Goal: Task Accomplishment & Management: Use online tool/utility

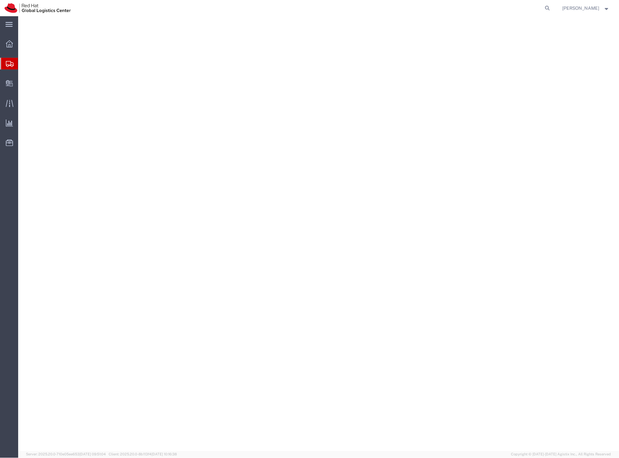
select select "38037"
select select "37925"
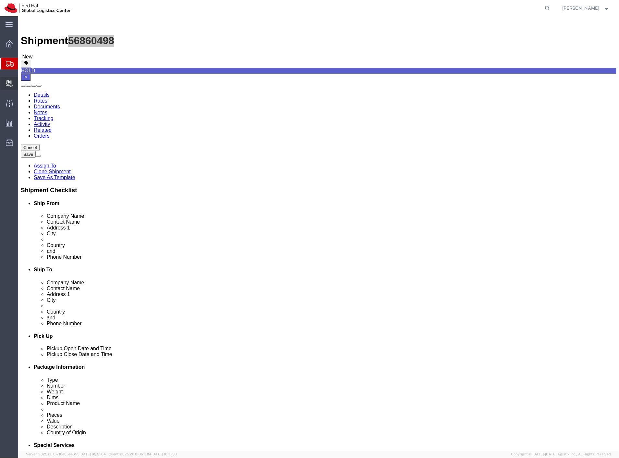
click at [0, 0] on span "Create Delivery" at bounding box center [0, 0] width 0 height 0
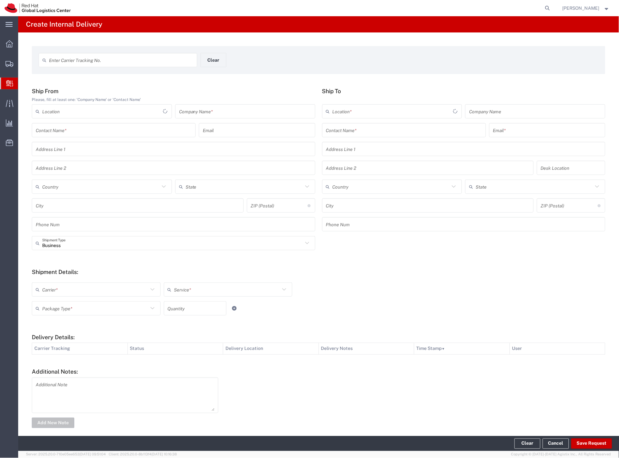
click at [79, 63] on input "text" at bounding box center [121, 60] width 144 height 11
paste input "57007604"
type input "57007604"
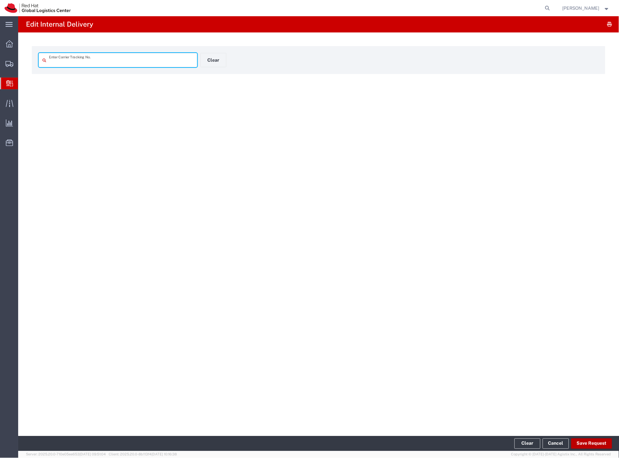
type input "57007604"
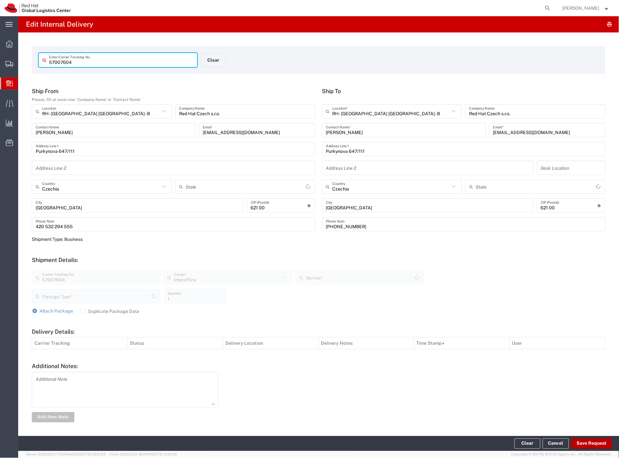
type input "Your Packaging"
type input "IO_Ground"
click at [598, 441] on button "Save Request" at bounding box center [591, 443] width 41 height 10
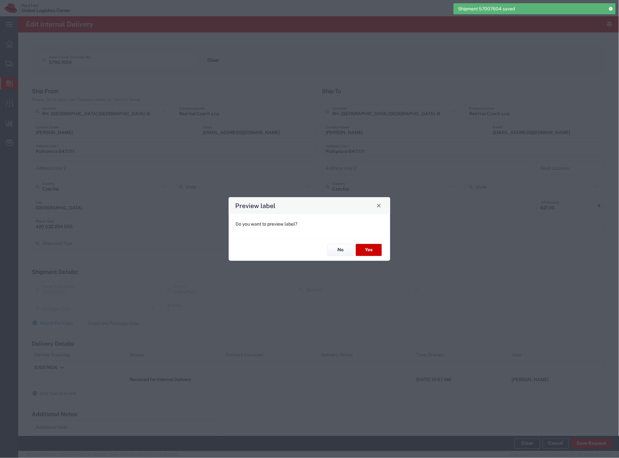
type input "Your Packaging"
type input "IO_Ground"
click at [346, 248] on button "No" at bounding box center [341, 250] width 26 height 12
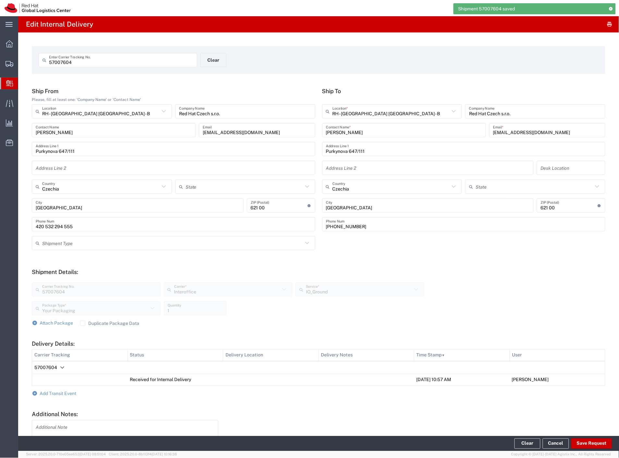
click at [79, 60] on input "57007604" at bounding box center [121, 60] width 144 height 11
paste input "593"
type input "57007593"
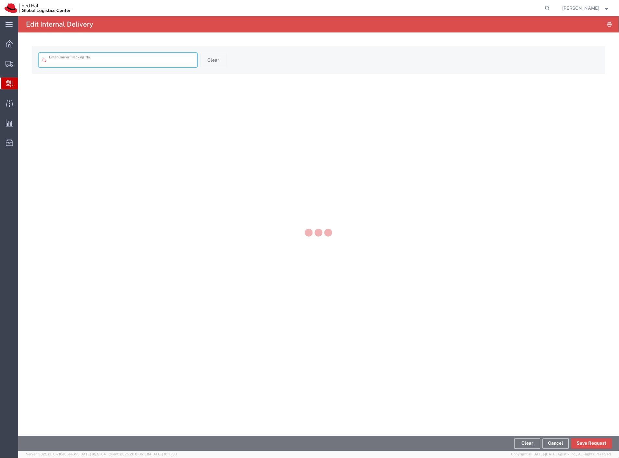
type input "57007593"
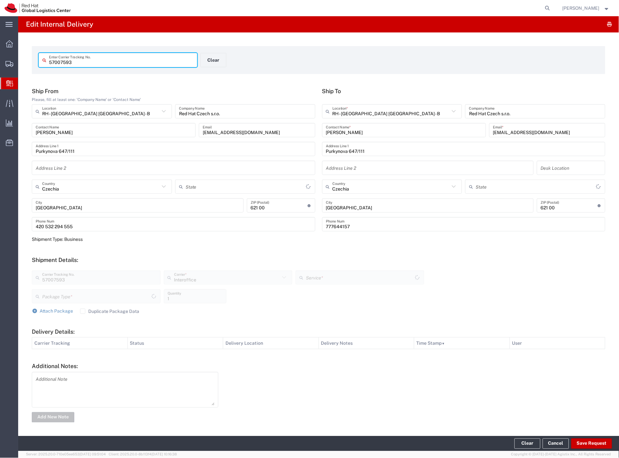
type input "Your Packaging"
type input "IO_Ground"
click at [587, 444] on button "Save Request" at bounding box center [591, 443] width 41 height 10
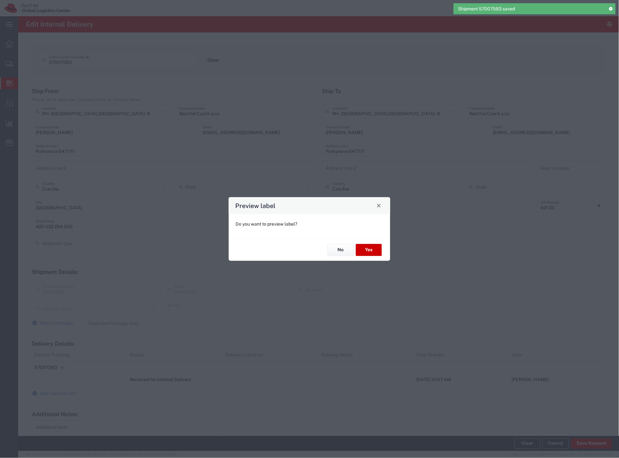
type input "Your Packaging"
type input "IO_Ground"
click at [341, 251] on button "No" at bounding box center [341, 250] width 26 height 12
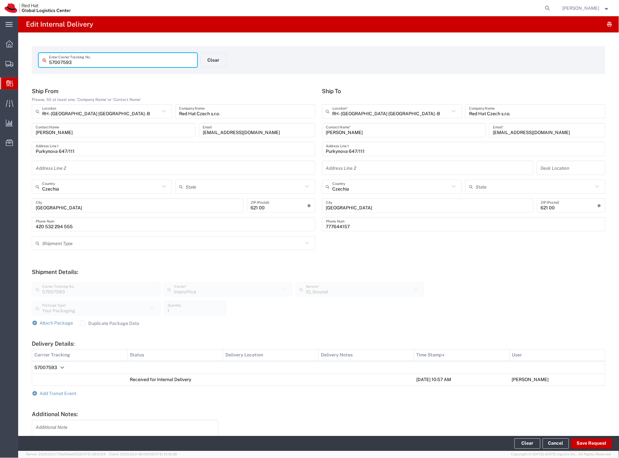
click at [114, 56] on input "57007593" at bounding box center [121, 60] width 144 height 11
paste input "7"
type input "57007597"
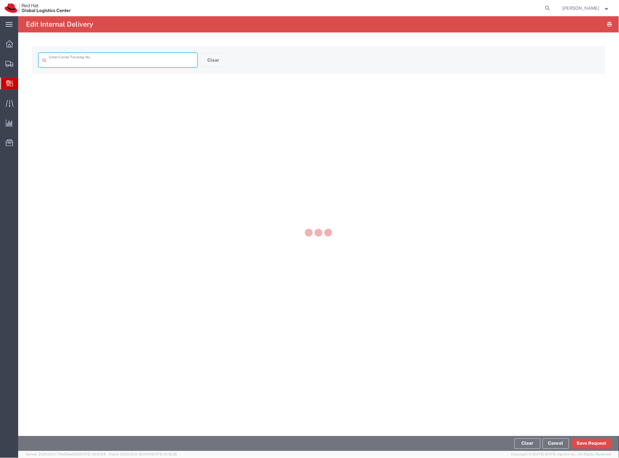
type input "57007597"
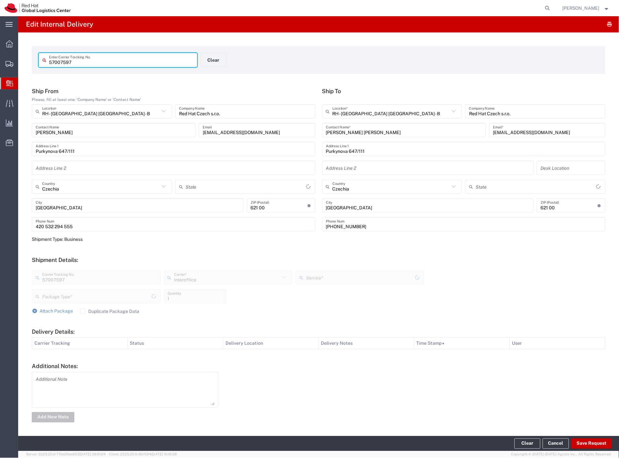
type input "Your Packaging"
type input "IO_Ground"
click at [588, 445] on button "Save Request" at bounding box center [591, 443] width 41 height 10
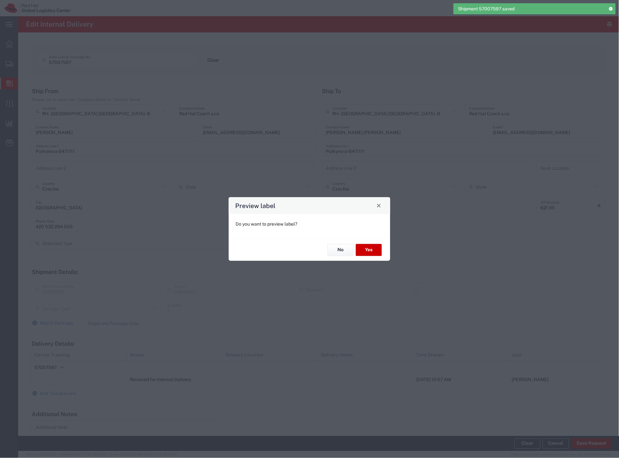
type input "Your Packaging"
type input "IO_Ground"
click at [340, 248] on button "No" at bounding box center [341, 250] width 26 height 12
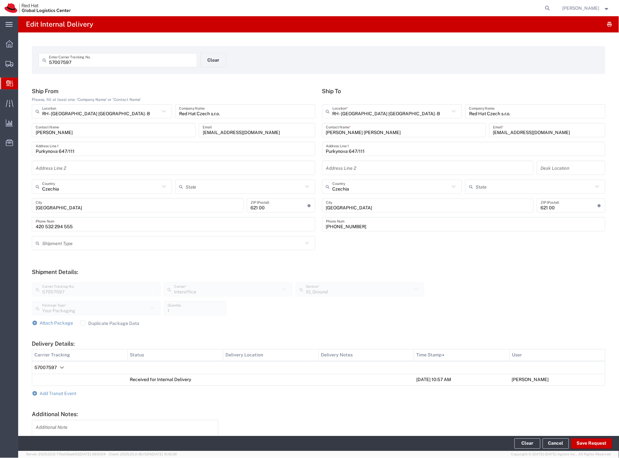
click at [99, 59] on input "57007597" at bounding box center [121, 60] width 144 height 11
paste input "64"
type input "57007564"
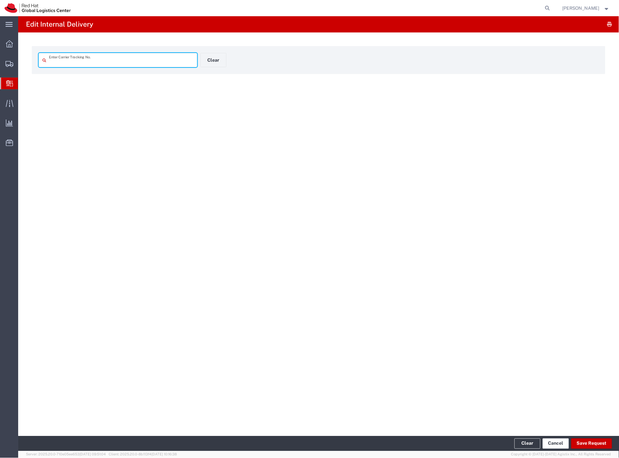
type input "57007564"
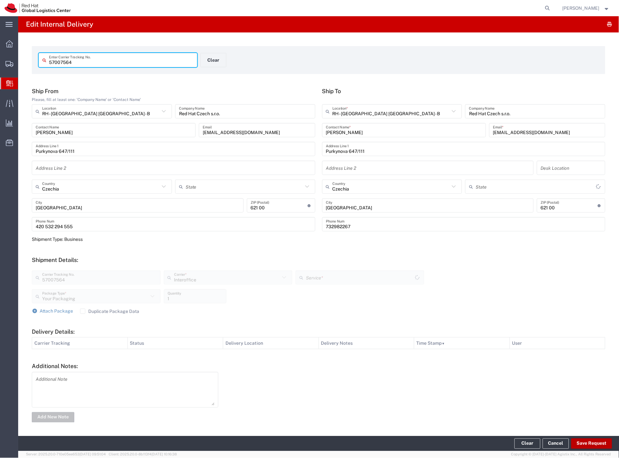
type input "IO_Ground"
click at [587, 440] on button "Save Request" at bounding box center [591, 443] width 41 height 10
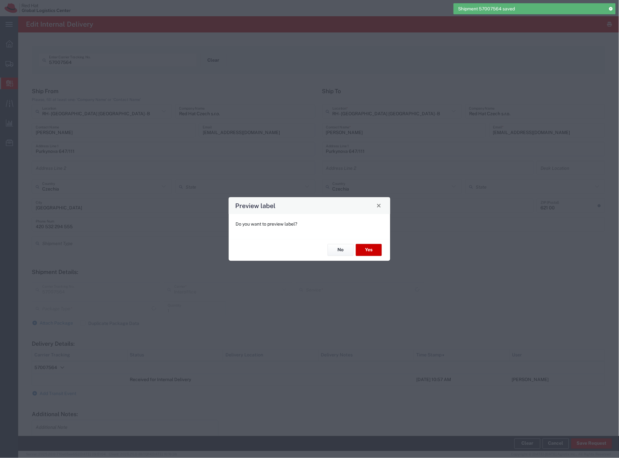
type input "Your Packaging"
type input "IO_Ground"
click at [330, 249] on button "No" at bounding box center [341, 250] width 26 height 12
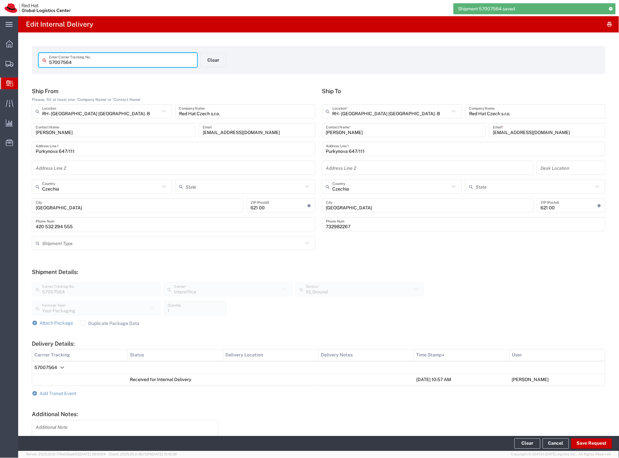
click at [97, 59] on input "57007564" at bounding box center [121, 60] width 144 height 11
paste input "606"
type input "57007606"
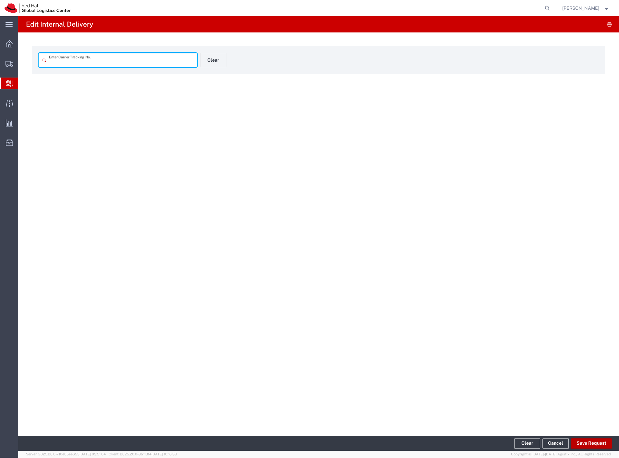
type input "57007606"
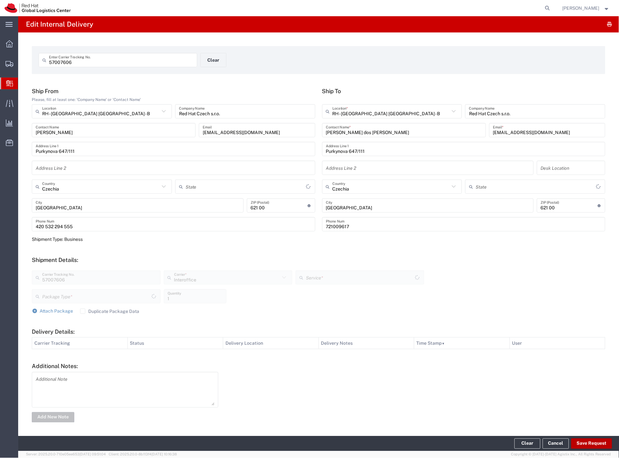
type input "Your Packaging"
click at [586, 445] on button "Save Request" at bounding box center [591, 443] width 41 height 10
type input "IO_Ground"
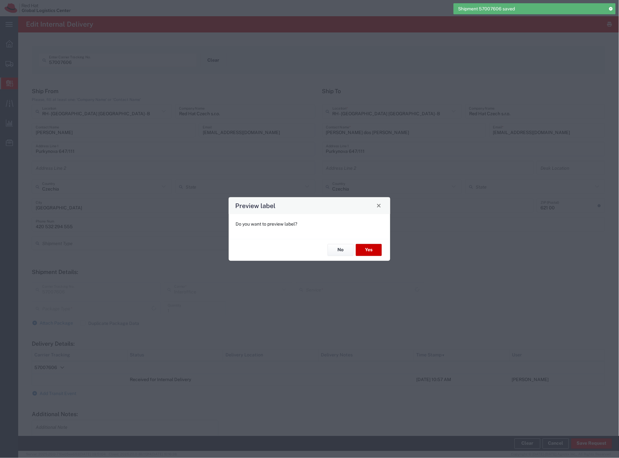
type input "Your Packaging"
type input "IO_Ground"
drag, startPoint x: 339, startPoint y: 251, endPoint x: 274, endPoint y: 204, distance: 80.7
click at [339, 251] on button "No" at bounding box center [341, 250] width 26 height 12
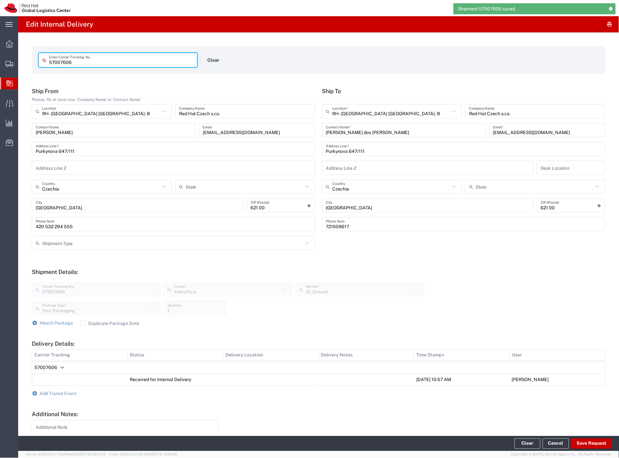
click at [69, 59] on input "57007606" at bounding box center [121, 60] width 144 height 11
paste input "594"
type input "57007594"
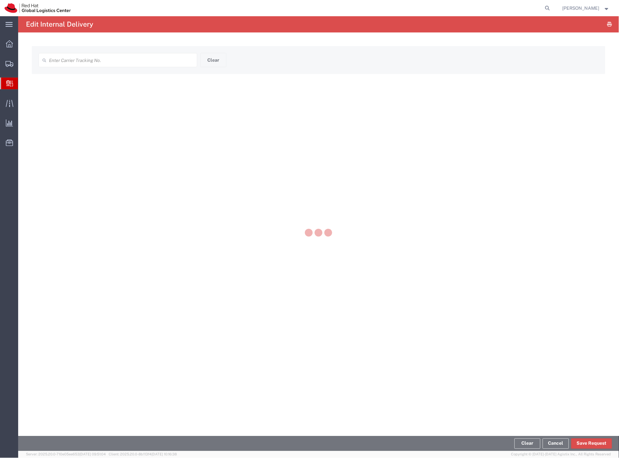
type input "57007594"
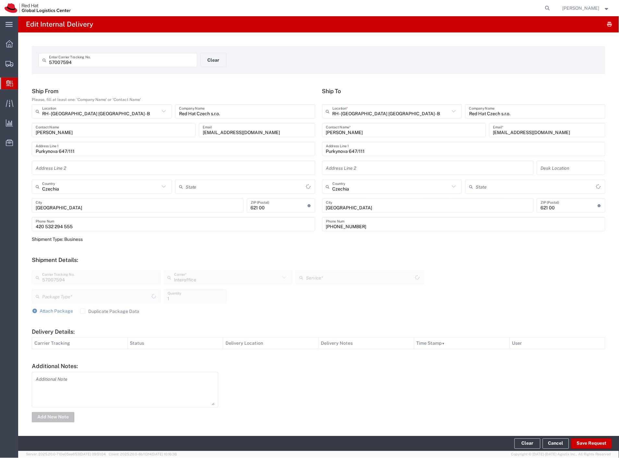
type input "Your Packaging"
type input "IO_Ground"
click at [588, 445] on button "Save Request" at bounding box center [591, 443] width 41 height 10
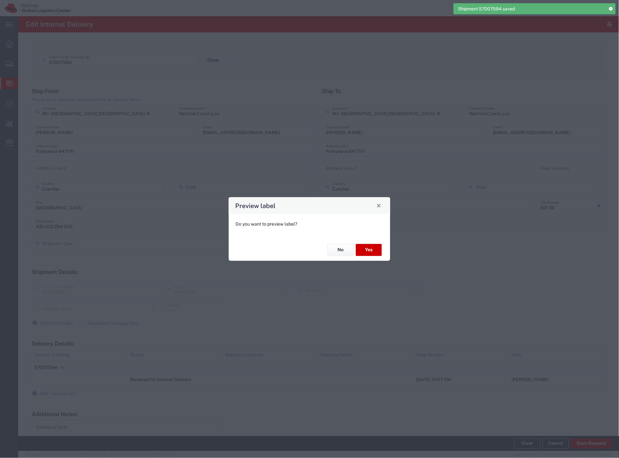
type input "Your Packaging"
type input "IO_Ground"
click at [349, 249] on button "No" at bounding box center [341, 250] width 26 height 12
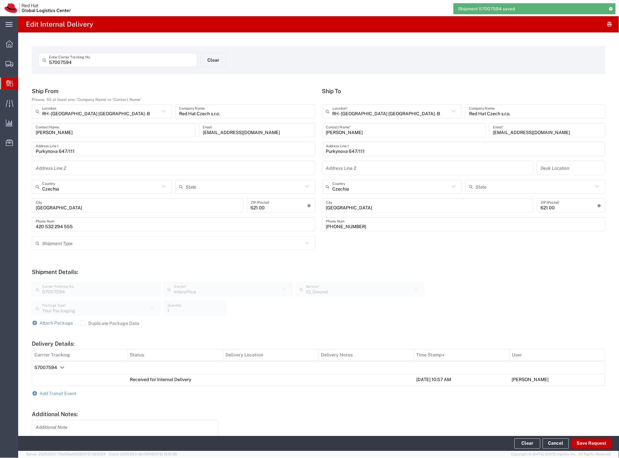
click at [64, 54] on div "57007594 Enter Carrier Tracking No." at bounding box center [118, 60] width 159 height 14
click at [65, 63] on input "57007594" at bounding box center [121, 60] width 144 height 11
paste input "0"
type input "57007590"
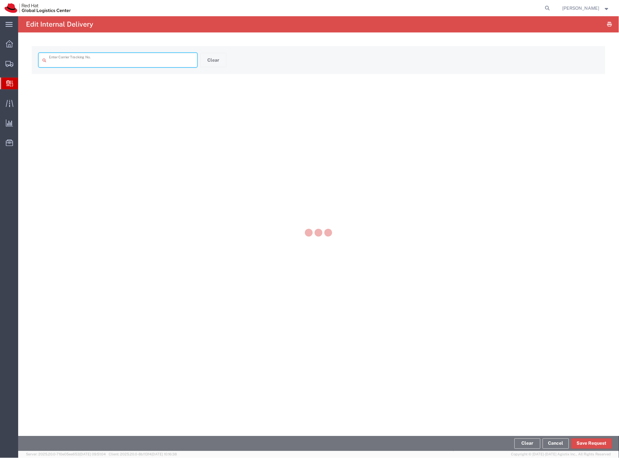
type input "57007590"
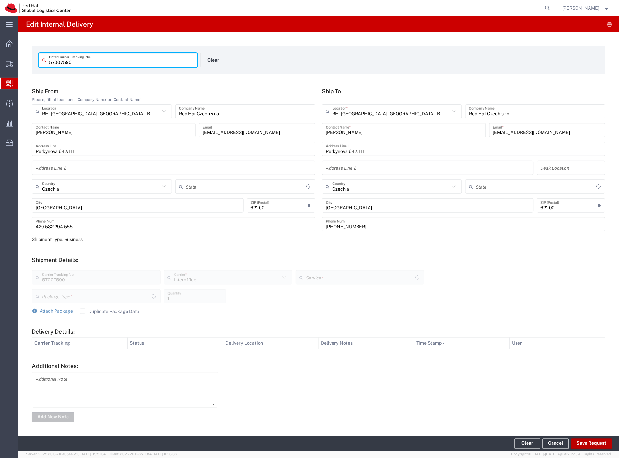
type input "Your Packaging"
click at [587, 445] on button "Save Request" at bounding box center [591, 443] width 41 height 10
type input "IO_Ground"
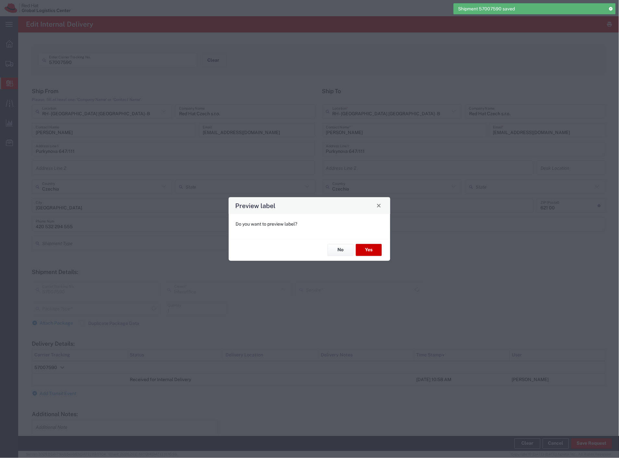
type input "Your Packaging"
type input "IO_Ground"
drag, startPoint x: 335, startPoint y: 253, endPoint x: 274, endPoint y: 213, distance: 71.9
click at [335, 252] on button "No" at bounding box center [341, 250] width 26 height 12
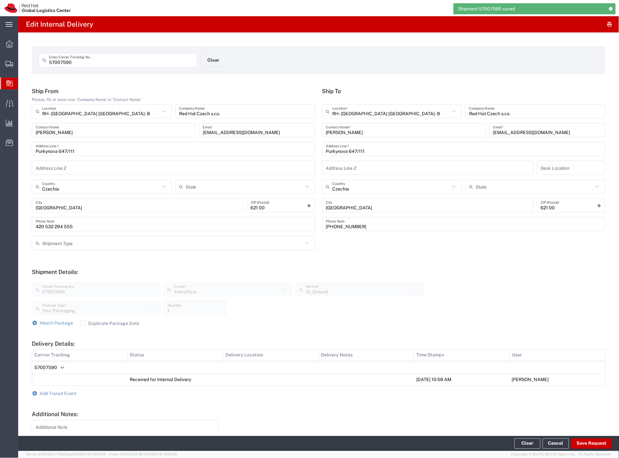
click at [86, 59] on input "57007590" at bounding box center [121, 60] width 144 height 11
paste input "607"
type input "57007607"
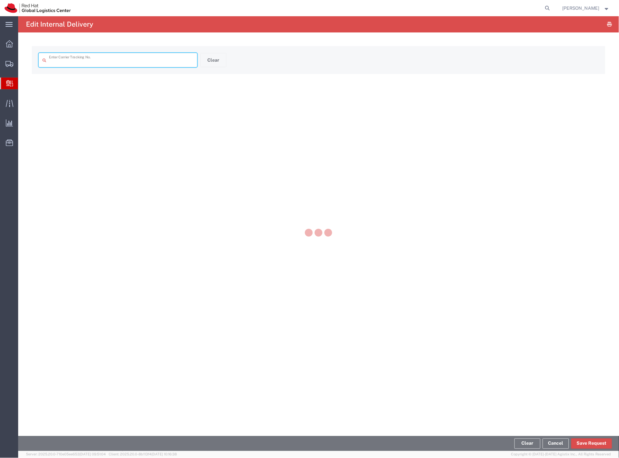
type input "57007607"
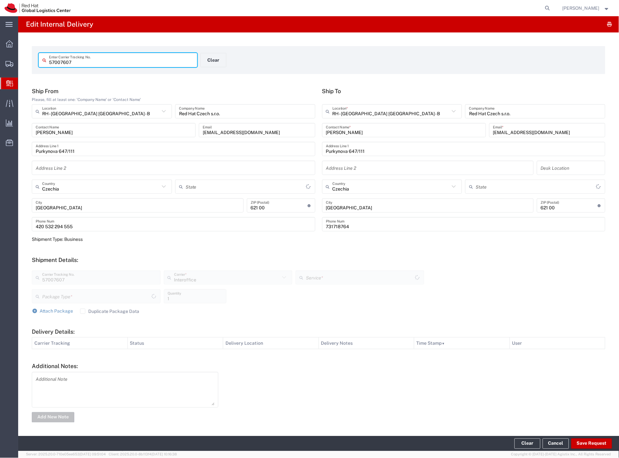
type input "Your Packaging"
type input "IO_Ground"
drag, startPoint x: 585, startPoint y: 440, endPoint x: 579, endPoint y: 439, distance: 6.9
click at [585, 440] on button "Save Request" at bounding box center [591, 443] width 41 height 10
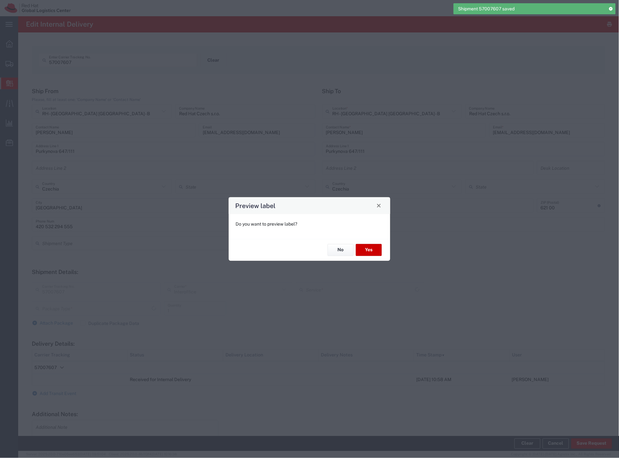
type input "Your Packaging"
type input "IO_Ground"
click at [338, 248] on button "No" at bounding box center [341, 250] width 26 height 12
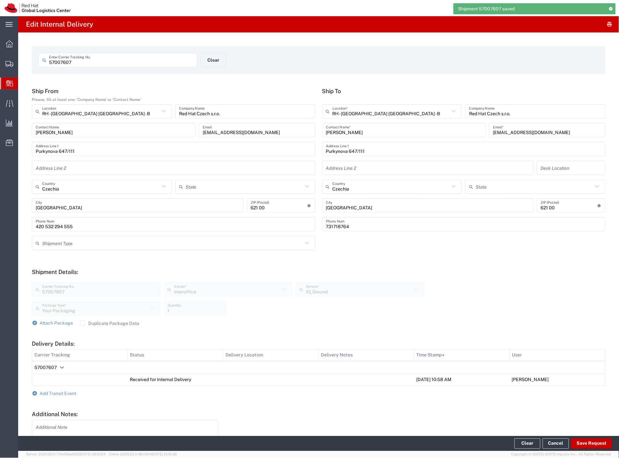
click at [134, 63] on input "57007607" at bounding box center [121, 60] width 144 height 11
paste input "596"
type input "57007596"
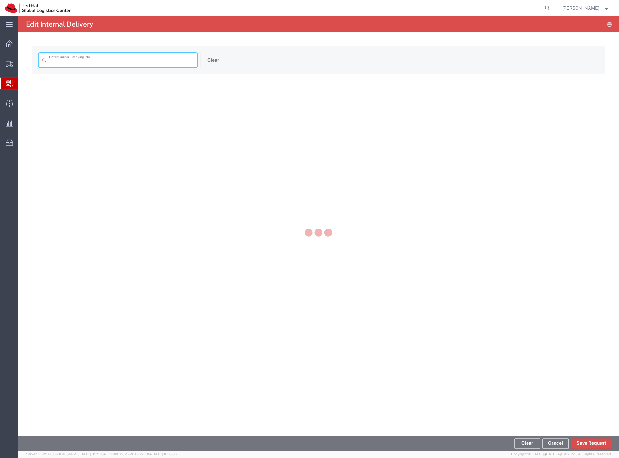
type input "57007596"
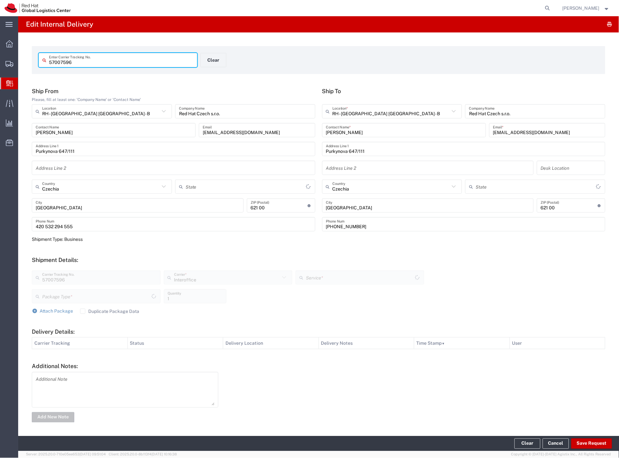
type input "Your Packaging"
type input "IO_Ground"
click at [596, 445] on button "Save Request" at bounding box center [591, 443] width 41 height 10
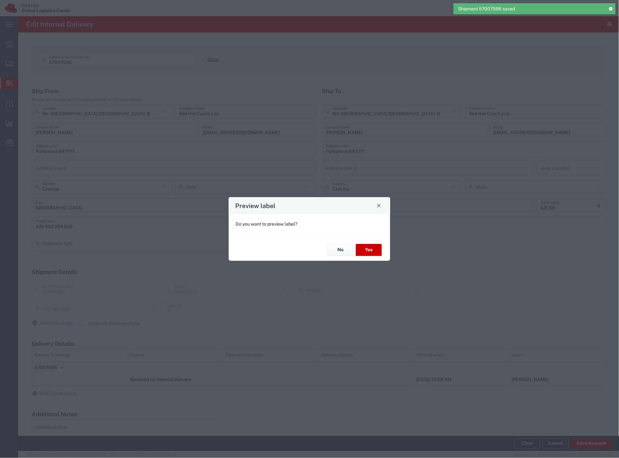
type input "Your Packaging"
type input "IO_Ground"
click at [337, 254] on button "No" at bounding box center [341, 250] width 26 height 12
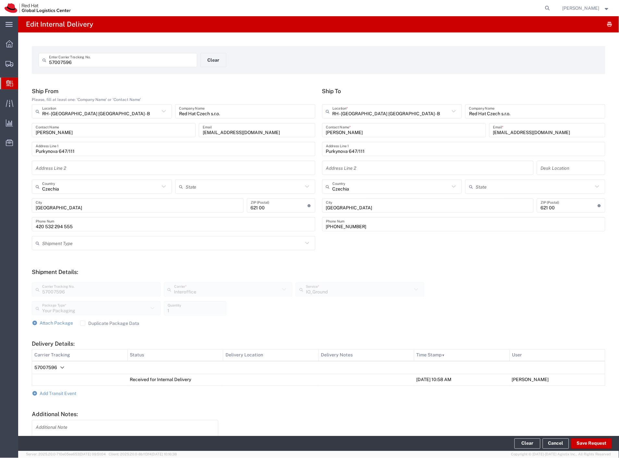
click at [96, 59] on input "57007596" at bounding box center [121, 60] width 144 height 11
paste input "5"
type input "57007595"
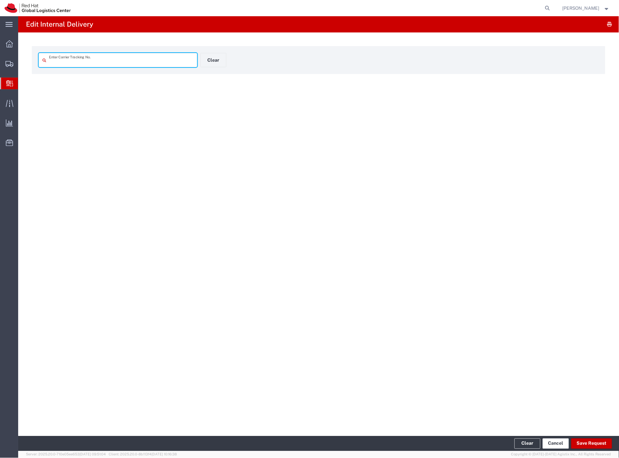
type input "57007595"
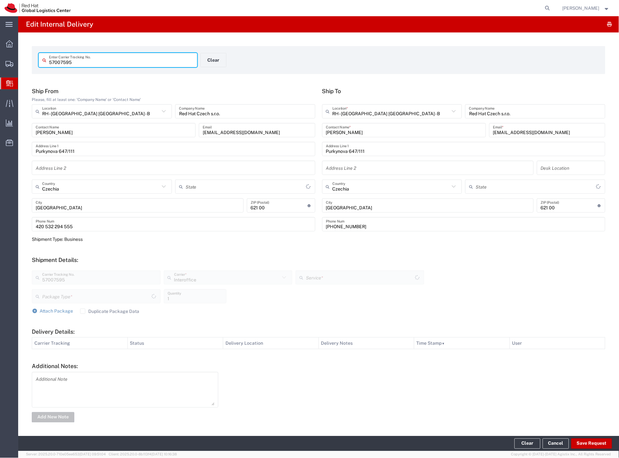
type input "Your Packaging"
type input "IO_Ground"
click at [591, 439] on button "Save Request" at bounding box center [591, 443] width 41 height 10
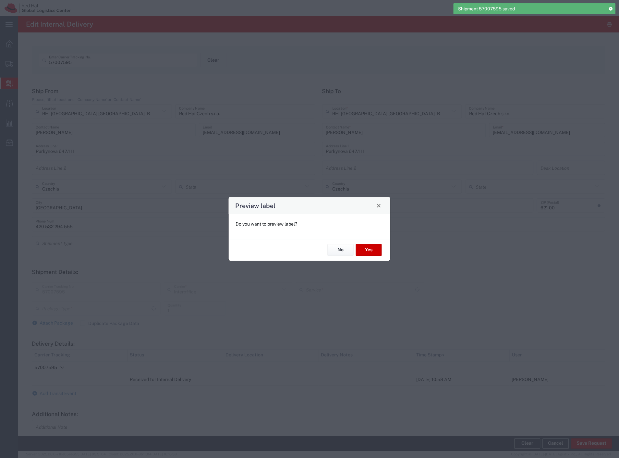
type input "Your Packaging"
type input "IO_Ground"
click at [340, 252] on button "No" at bounding box center [341, 250] width 26 height 12
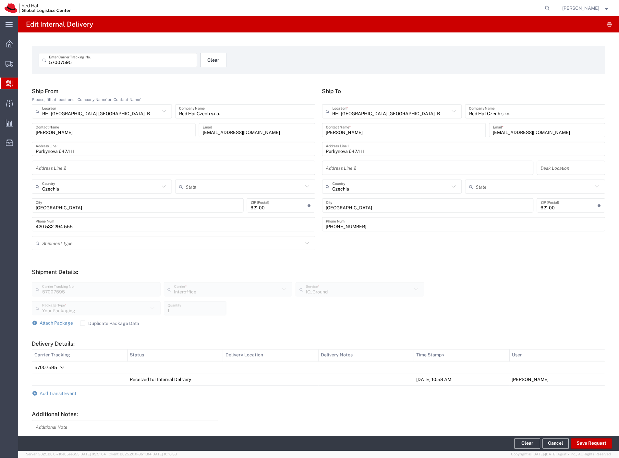
click at [210, 62] on button "Clear" at bounding box center [214, 60] width 26 height 14
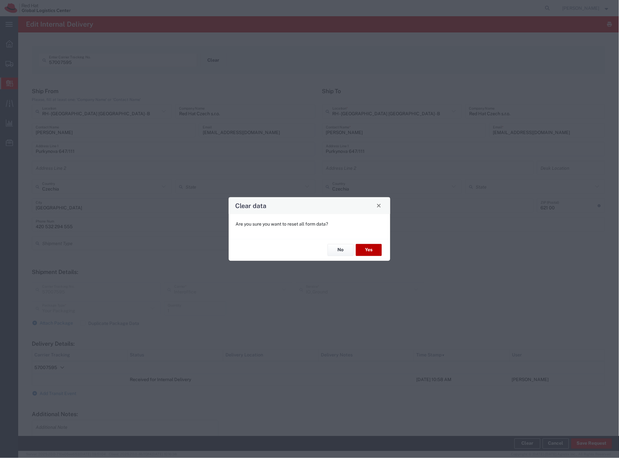
click at [361, 251] on button "Yes" at bounding box center [369, 250] width 26 height 12
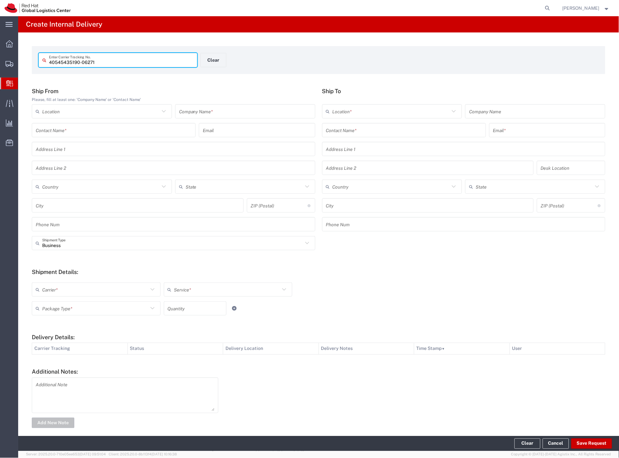
type input "40545435190-06271"
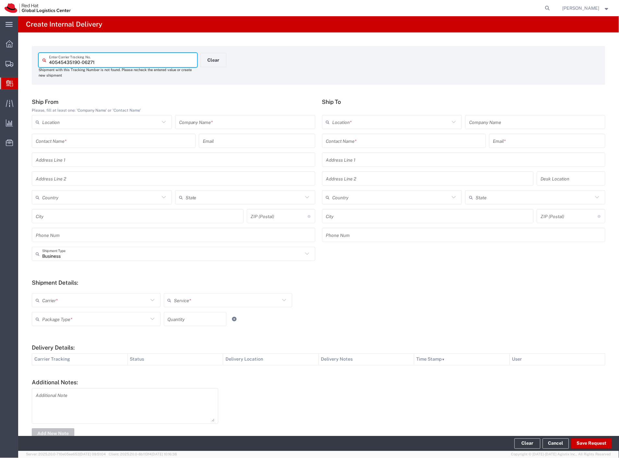
click at [200, 125] on input "text" at bounding box center [245, 121] width 132 height 11
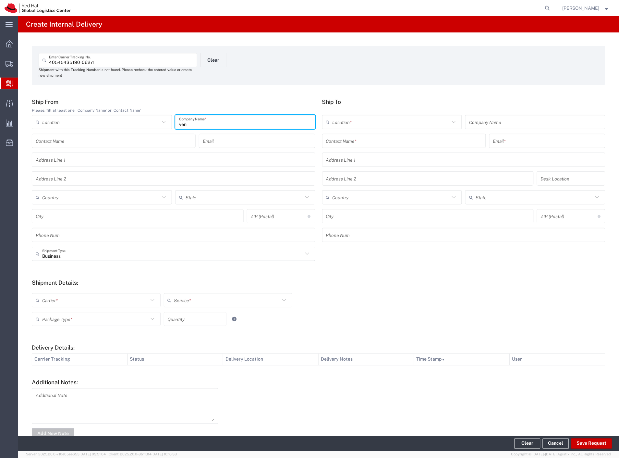
type input "ven"
click at [345, 141] on input "text" at bounding box center [404, 140] width 156 height 11
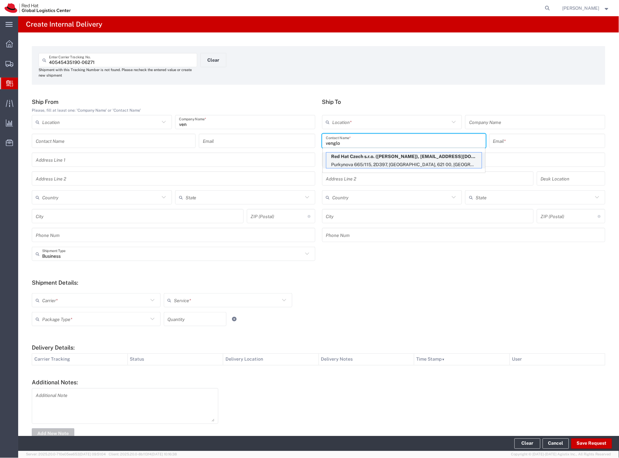
type input "venglo"
click at [361, 161] on p "Purkynova 665/115, 2D397, [GEOGRAPHIC_DATA], 621 00, [GEOGRAPHIC_DATA]" at bounding box center [403, 165] width 155 height 8
type input "RH - [GEOGRAPHIC_DATA] [GEOGRAPHIC_DATA] - C"
type input "Red Hat Czech s.r.o."
type input "[PERSON_NAME]"
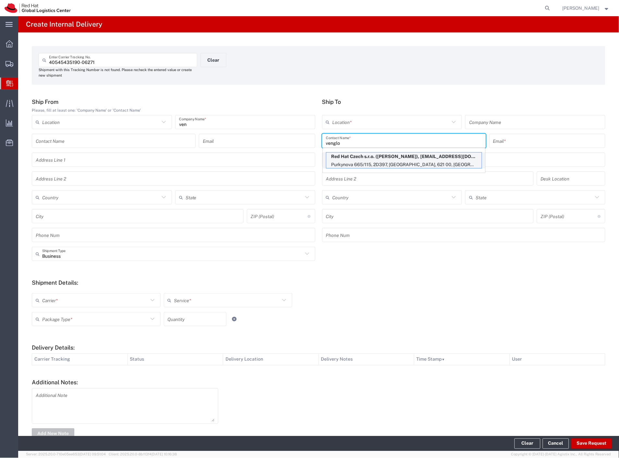
type input "[EMAIL_ADDRESS][DOMAIN_NAME]"
type input "Purkynova 665/115"
type input "2D397"
type input "Czechia"
type input "[GEOGRAPHIC_DATA]"
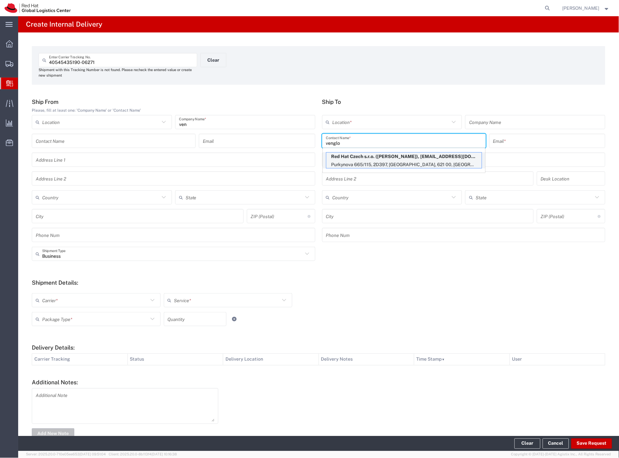
type input "621 00"
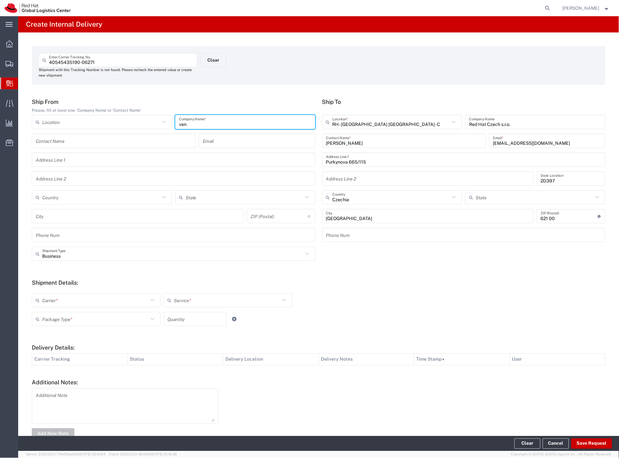
click at [195, 121] on input "ven" at bounding box center [245, 121] width 132 height 11
type input "zoohit"
click at [86, 258] on input "text" at bounding box center [172, 253] width 261 height 11
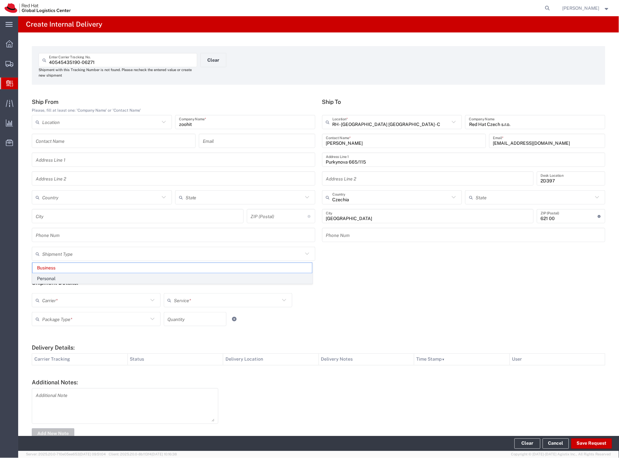
click at [78, 276] on span "Personal" at bounding box center [172, 279] width 280 height 10
type input "Personal"
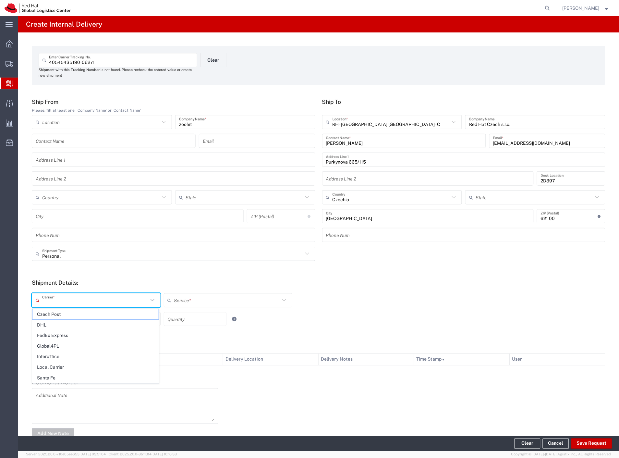
drag, startPoint x: 69, startPoint y: 296, endPoint x: 64, endPoint y: 306, distance: 11.2
click at [69, 297] on input "text" at bounding box center [95, 300] width 106 height 11
drag, startPoint x: 62, startPoint y: 310, endPoint x: 60, endPoint y: 316, distance: 6.5
click at [62, 311] on span "Czech Post" at bounding box center [95, 314] width 126 height 10
type input "Czech Post"
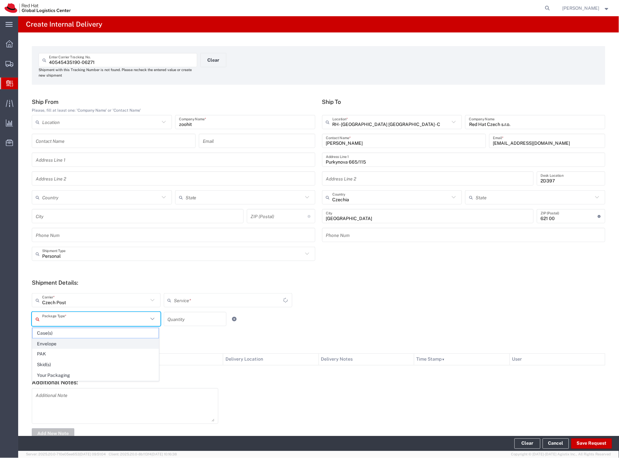
drag, startPoint x: 60, startPoint y: 316, endPoint x: 56, endPoint y: 338, distance: 22.1
click at [60, 317] on input "text" at bounding box center [95, 318] width 106 height 11
type input "Ground"
click at [61, 375] on span "Your Packaging" at bounding box center [95, 376] width 126 height 10
type input "Your Packaging"
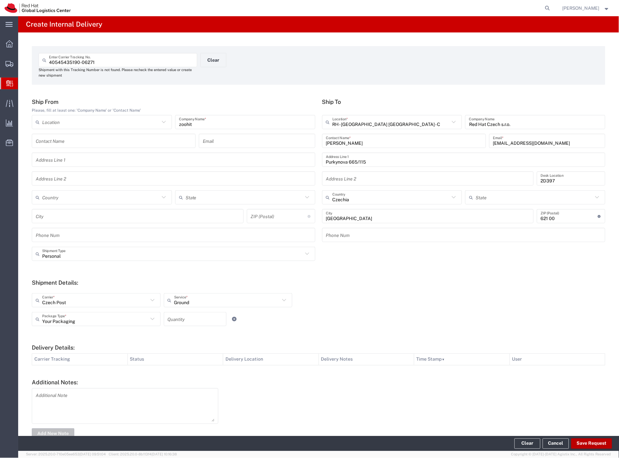
click at [578, 442] on button "Save Request" at bounding box center [591, 443] width 41 height 10
type input "Personal"
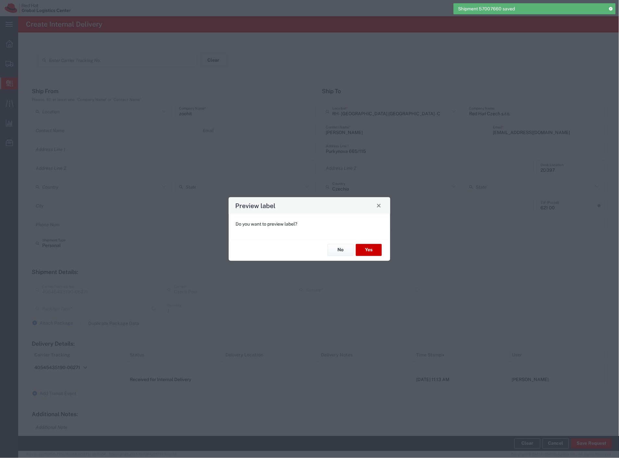
type input "Your Packaging"
type input "Ground"
click at [365, 249] on button "Yes" at bounding box center [369, 250] width 26 height 12
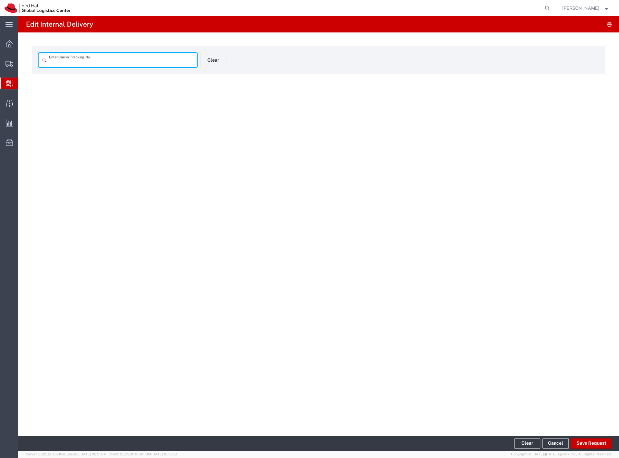
type input "40545435190-06271"
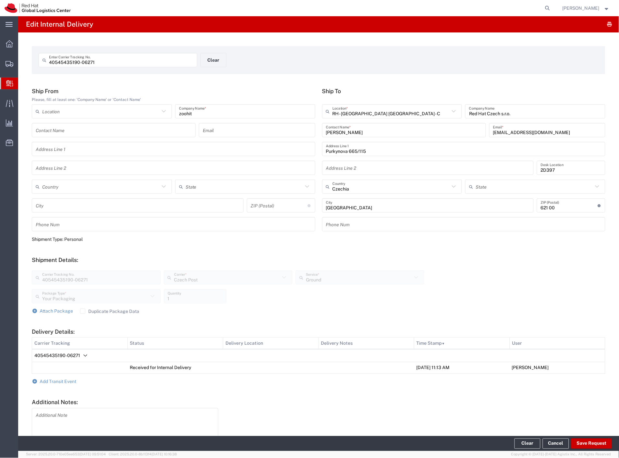
click at [55, 385] on form "Ship From Please, fill at least one: 'Company Name' or 'Contact Name' Location …" at bounding box center [319, 274] width 574 height 372
click at [55, 382] on span "Add Transit Event" at bounding box center [58, 381] width 37 height 5
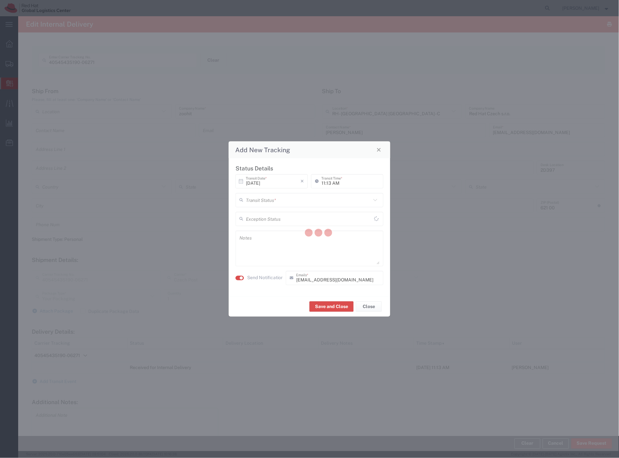
click at [276, 202] on div at bounding box center [318, 233] width 601 height 435
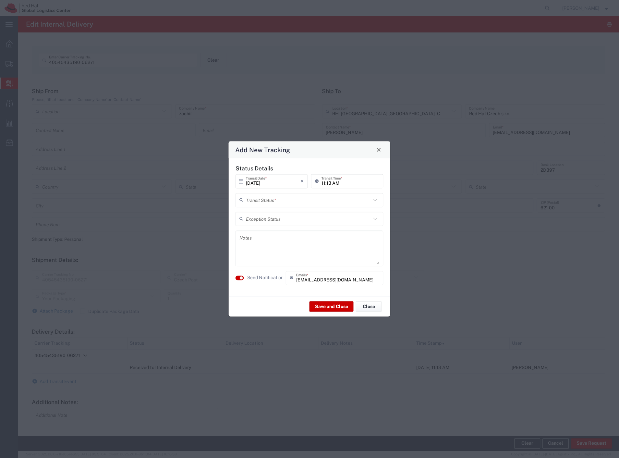
click at [275, 201] on input "text" at bounding box center [308, 199] width 125 height 11
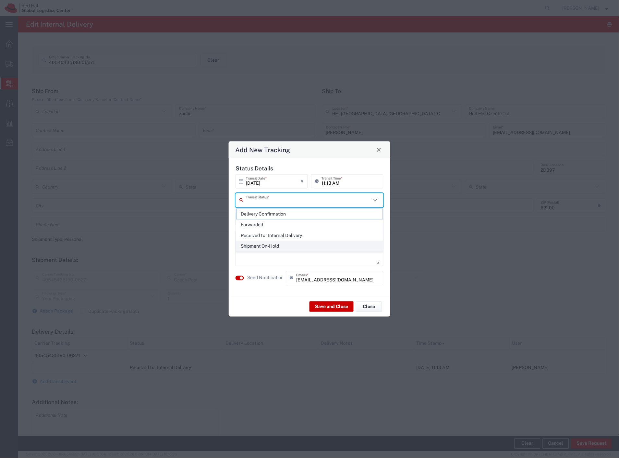
click at [261, 248] on span "Shipment On-Hold" at bounding box center [310, 246] width 147 height 10
type input "Shipment On-Hold"
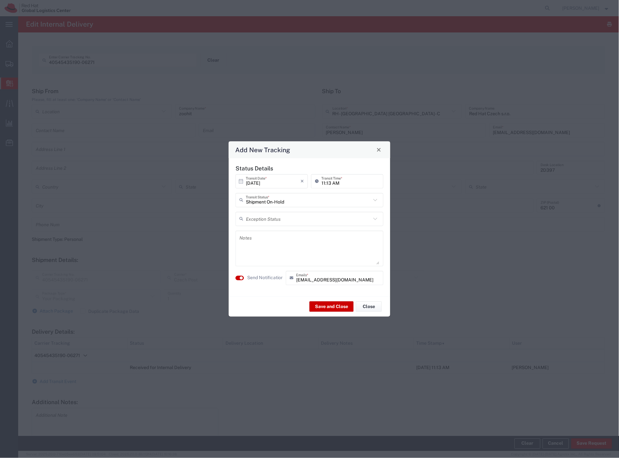
click at [260, 251] on textarea at bounding box center [309, 248] width 140 height 32
click at [244, 241] on textarea "ocersized" at bounding box center [309, 248] width 140 height 32
type textarea "oversized"
click at [325, 306] on button "Save and Close" at bounding box center [332, 306] width 44 height 10
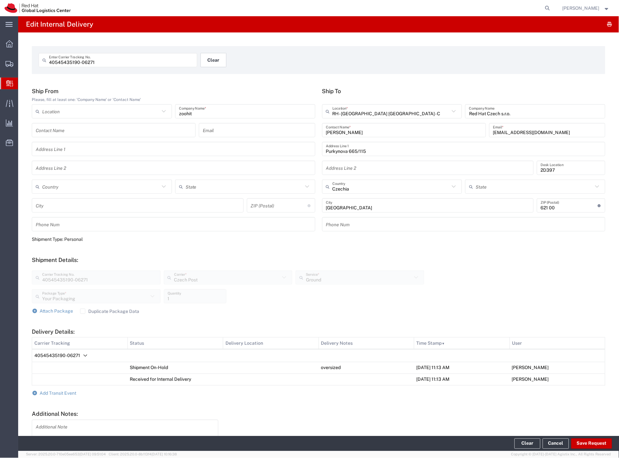
click at [210, 58] on button "Clear" at bounding box center [214, 60] width 26 height 14
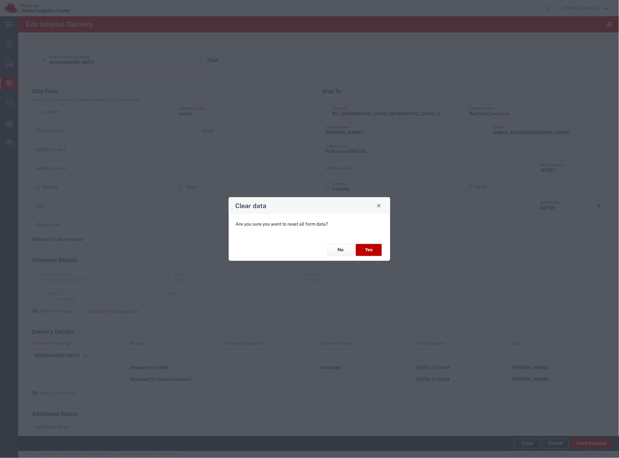
click at [362, 249] on button "Yes" at bounding box center [369, 250] width 26 height 12
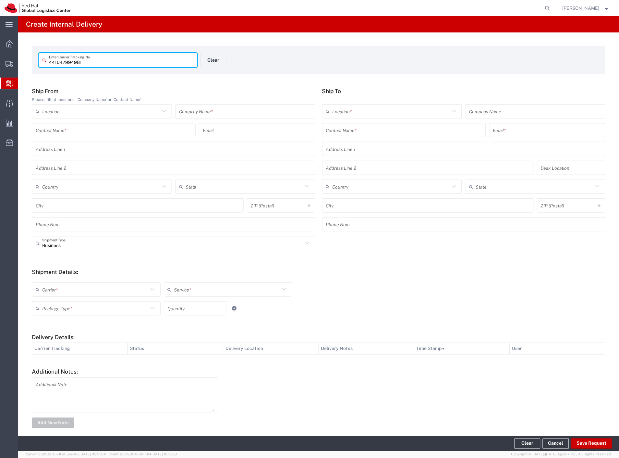
type input "441047994981"
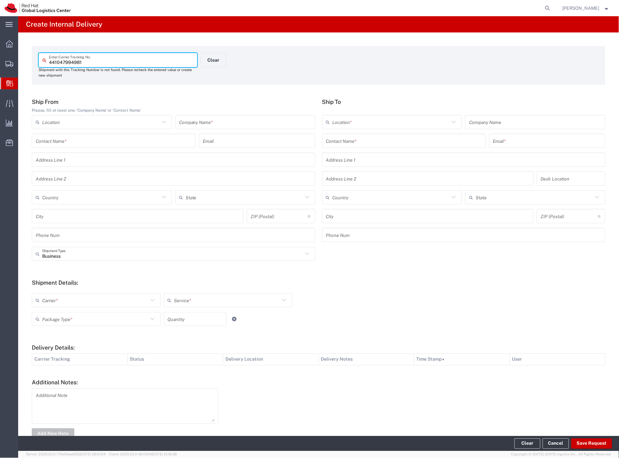
click at [201, 121] on input "text" at bounding box center [245, 121] width 132 height 11
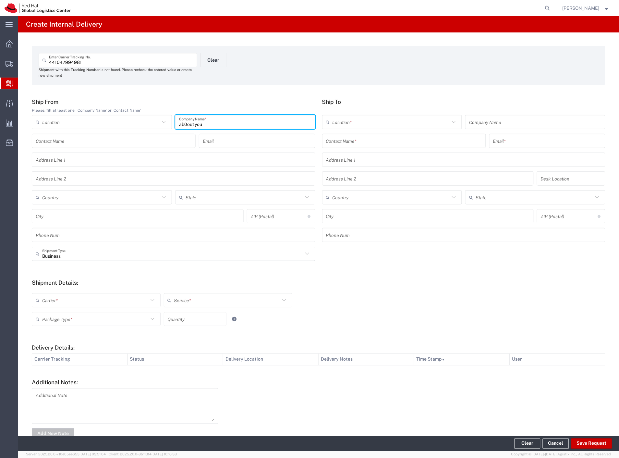
type input "ab0out you"
click at [391, 143] on input "text" at bounding box center [404, 140] width 156 height 11
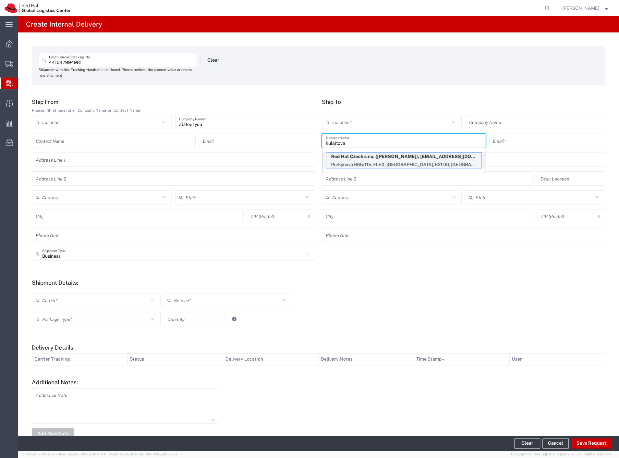
type input "kulajtova"
click at [359, 163] on p "Purkynova 665/115, FLEX, [GEOGRAPHIC_DATA], 621 00, [GEOGRAPHIC_DATA]" at bounding box center [403, 165] width 155 height 8
type input "RH - [GEOGRAPHIC_DATA] [GEOGRAPHIC_DATA] - C"
type input "Red Hat Czech s.r.o."
type input "[PERSON_NAME]"
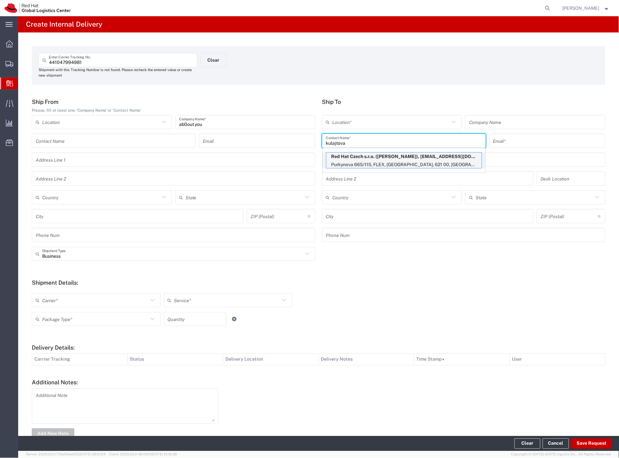
type input "[EMAIL_ADDRESS][DOMAIN_NAME]"
type input "Purkynova 665/115"
type input "FLEX"
type input "Czechia"
type input "[GEOGRAPHIC_DATA]"
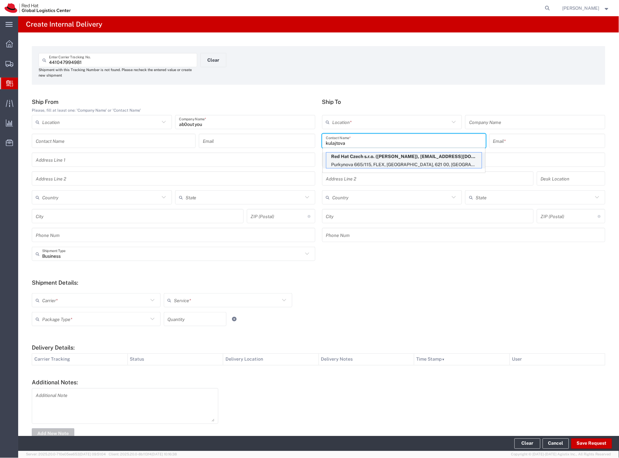
type input "621 00"
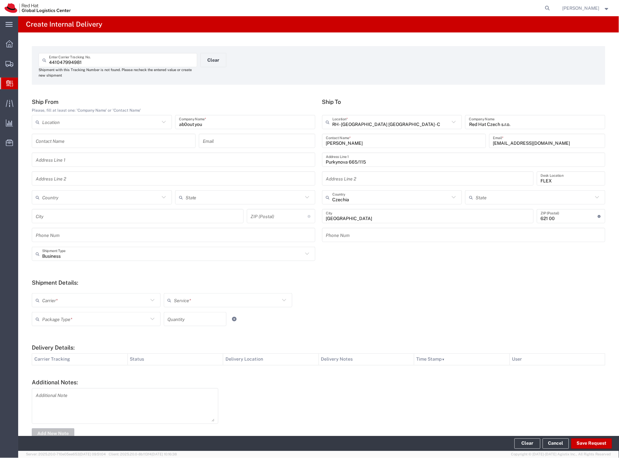
click at [67, 259] on input "Business" at bounding box center [172, 253] width 261 height 11
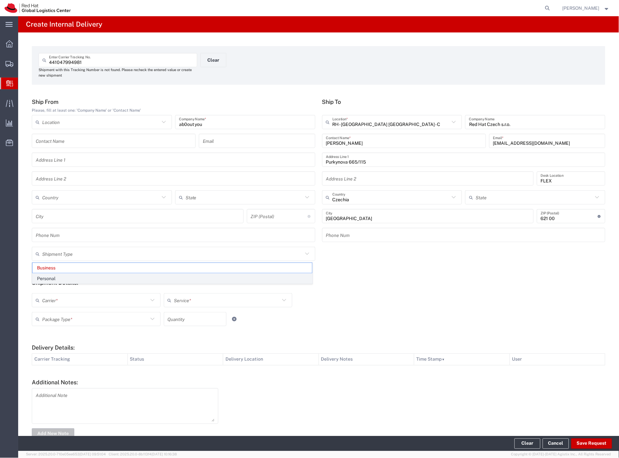
click at [63, 274] on span "Personal" at bounding box center [172, 279] width 280 height 10
type input "Personal"
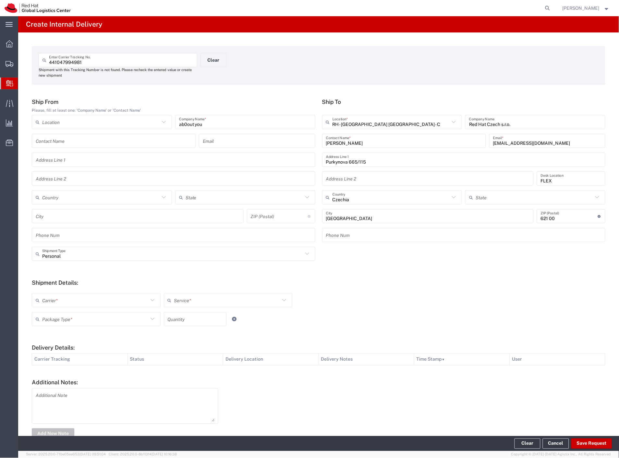
drag, startPoint x: 57, startPoint y: 297, endPoint x: 54, endPoint y: 310, distance: 12.7
click at [57, 298] on input "text" at bounding box center [95, 300] width 106 height 11
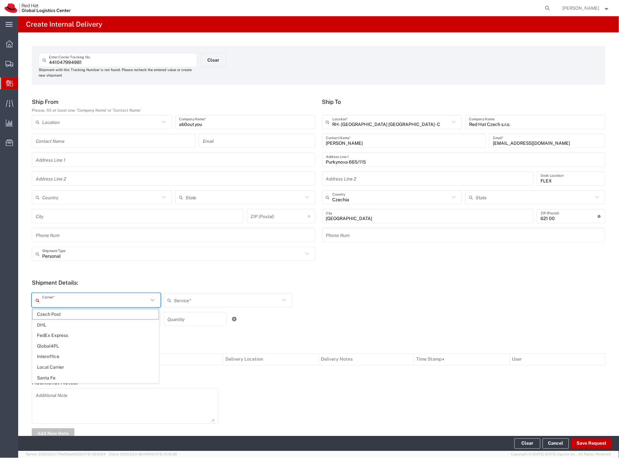
click at [53, 311] on span "Czech Post" at bounding box center [95, 314] width 126 height 10
type input "Czech Post"
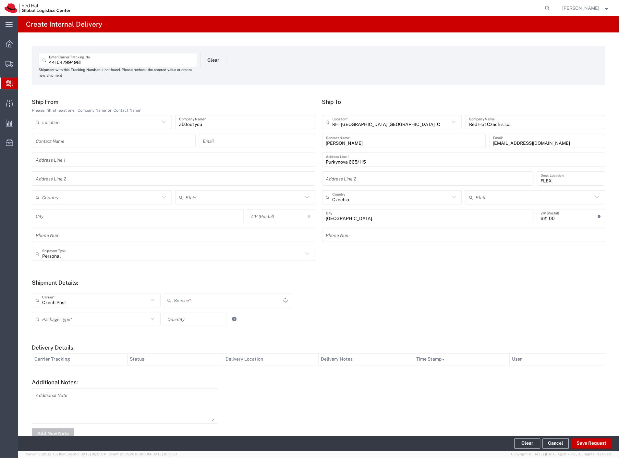
drag, startPoint x: 52, startPoint y: 315, endPoint x: 53, endPoint y: 321, distance: 6.3
click at [52, 315] on input "text" at bounding box center [95, 318] width 106 height 11
type input "Ground"
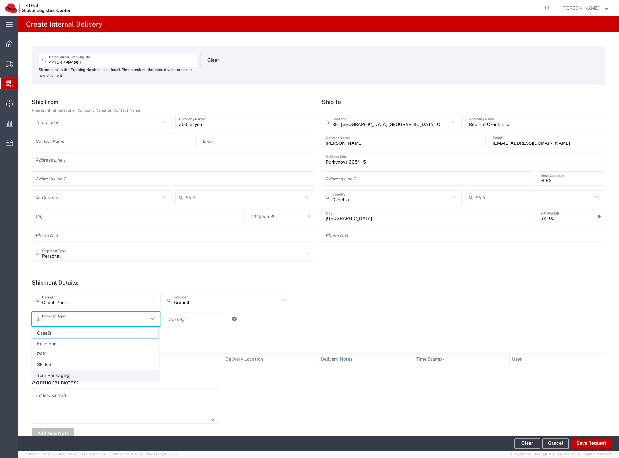
click at [67, 377] on span "Your Packaging" at bounding box center [95, 376] width 126 height 10
type input "Your Packaging"
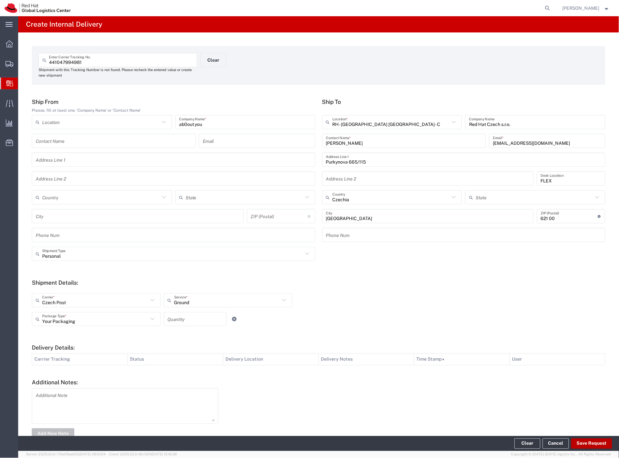
click at [594, 445] on button "Save Request" at bounding box center [591, 443] width 41 height 10
type input "Personal"
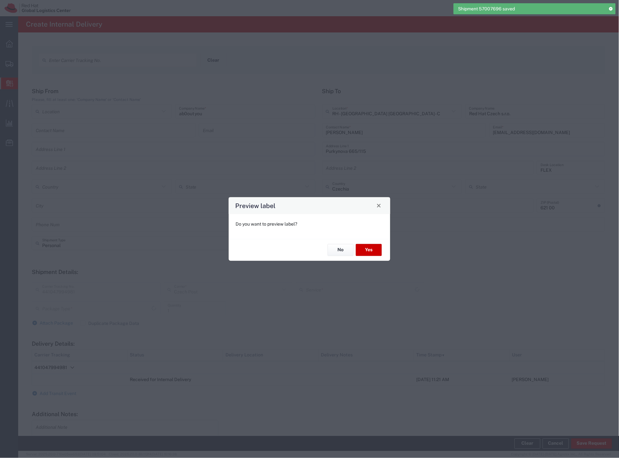
type input "Your Packaging"
type input "Ground"
click at [375, 248] on button "Yes" at bounding box center [369, 250] width 26 height 12
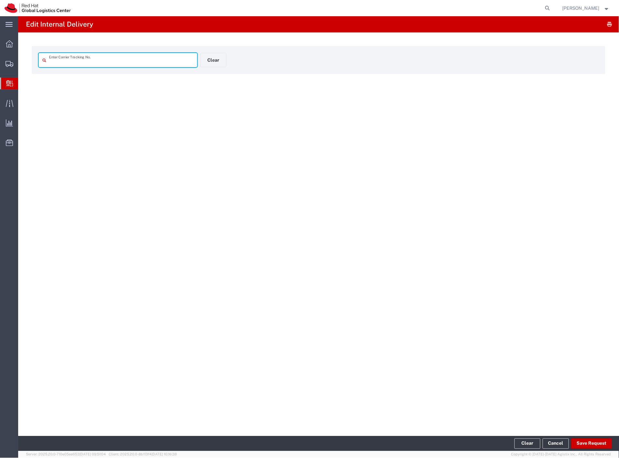
type input "441047994981"
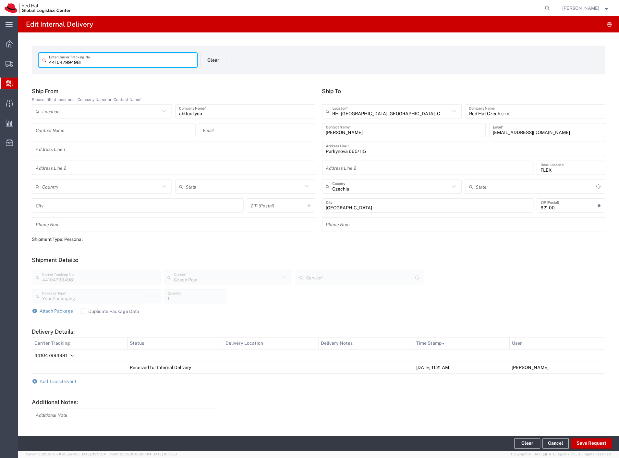
type input "Ground"
click at [215, 61] on button "Clear" at bounding box center [214, 60] width 26 height 14
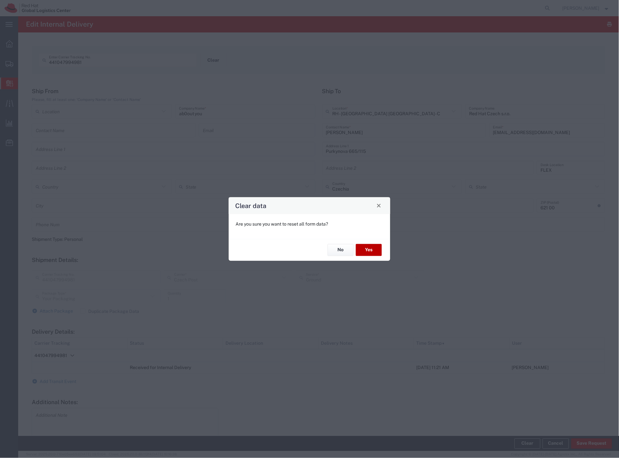
click at [374, 249] on button "Yes" at bounding box center [369, 250] width 26 height 12
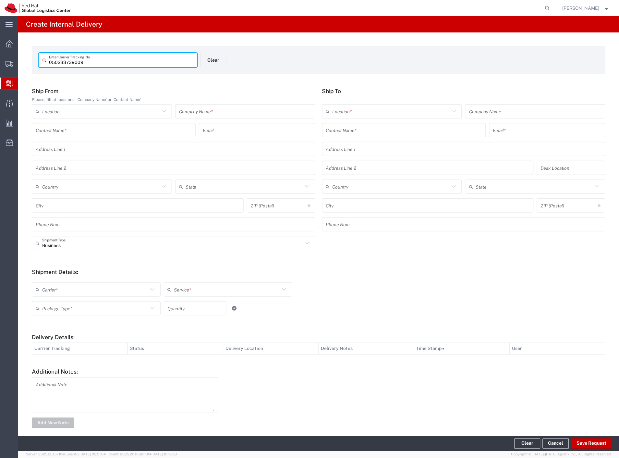
type input "050233739009"
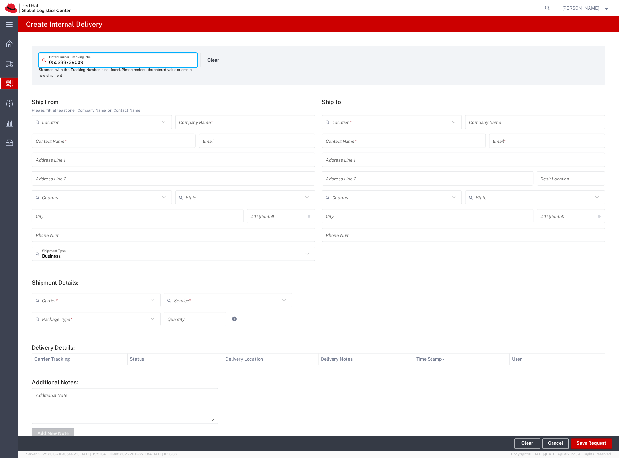
click at [250, 122] on input "text" at bounding box center [245, 121] width 132 height 11
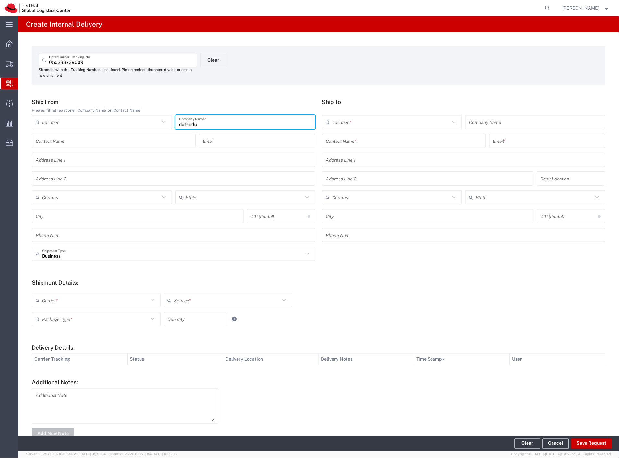
type input "defendia"
click at [378, 139] on input "text" at bounding box center [404, 140] width 156 height 11
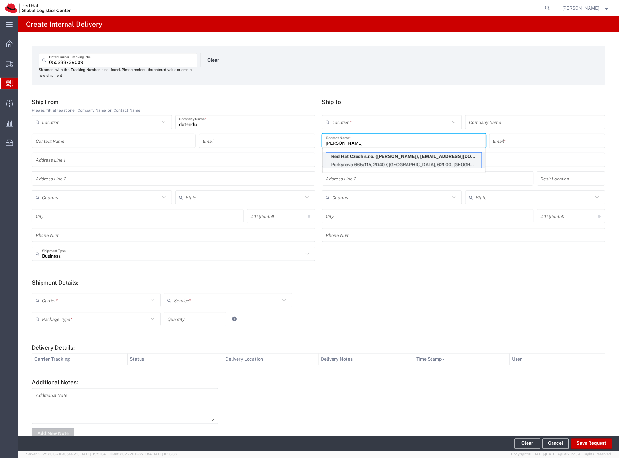
type input "[PERSON_NAME]"
click at [388, 161] on p "Purkynova 665/115, 2D407, [GEOGRAPHIC_DATA], 621 00, [GEOGRAPHIC_DATA]" at bounding box center [403, 165] width 155 height 8
type input "RH - [GEOGRAPHIC_DATA] [GEOGRAPHIC_DATA] - C"
type input "Red Hat Czech s.r.o."
type input "[PERSON_NAME]"
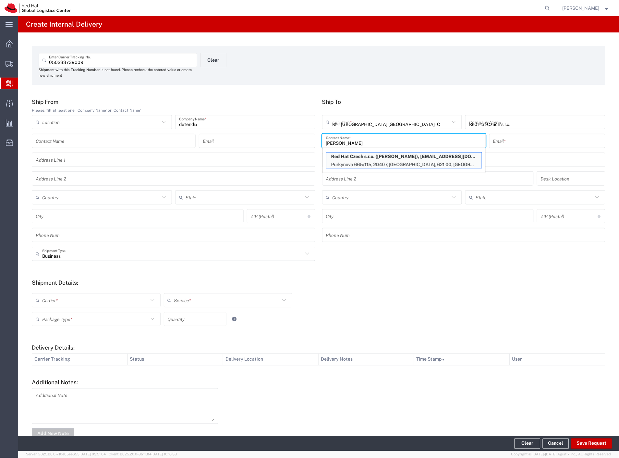
type input "[EMAIL_ADDRESS][DOMAIN_NAME]"
type input "Purkynova 665/115"
type input "2D407"
type input "Czechia"
type input "[GEOGRAPHIC_DATA]"
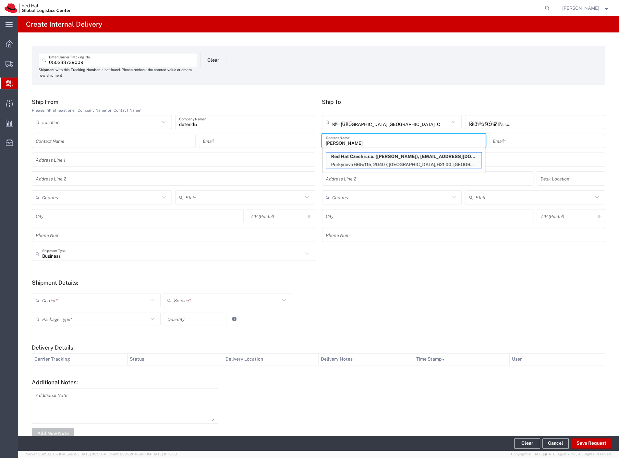
type input "621 00"
type input "420532270212"
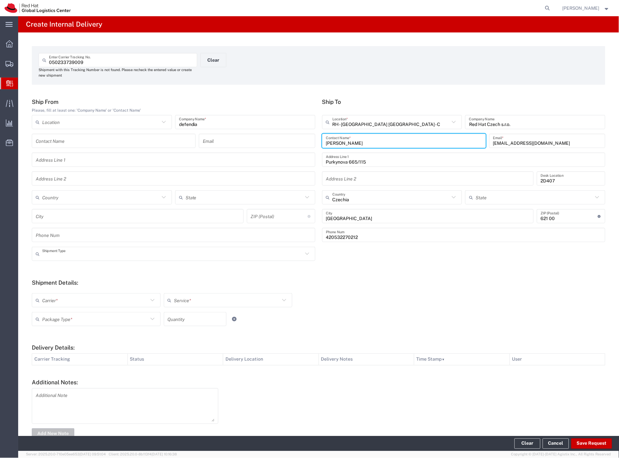
click at [92, 251] on input "text" at bounding box center [172, 253] width 261 height 11
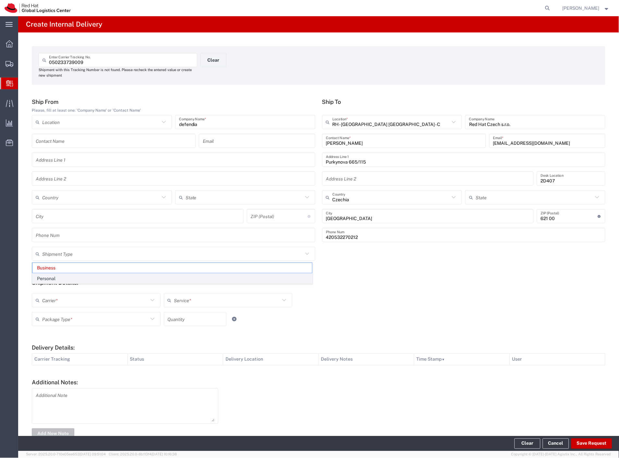
click at [76, 277] on span "Personal" at bounding box center [172, 279] width 280 height 10
type input "Personal"
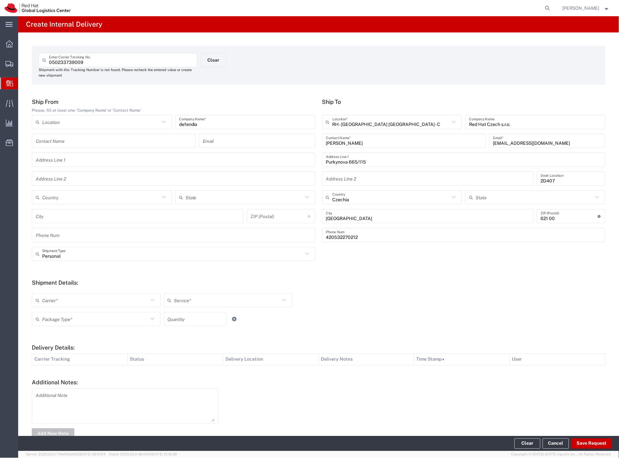
click at [61, 307] on div "Carrier *" at bounding box center [96, 300] width 129 height 14
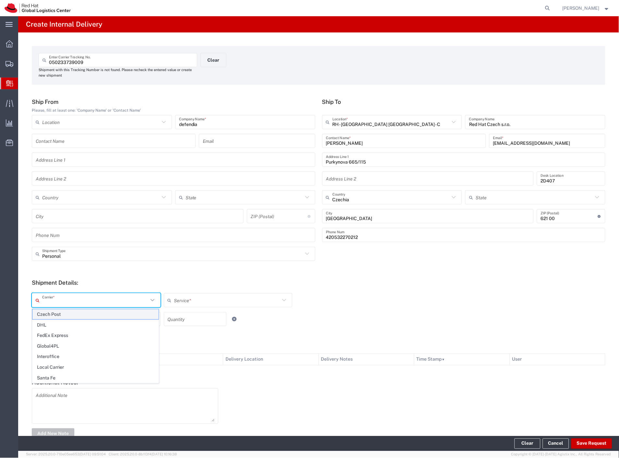
click at [60, 313] on span "Czech Post" at bounding box center [95, 314] width 126 height 10
type input "Czech Post"
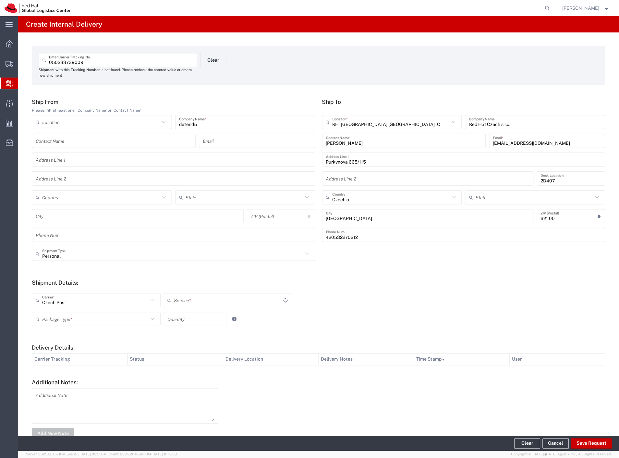
click at [58, 318] on input "text" at bounding box center [95, 318] width 106 height 11
type input "Ground"
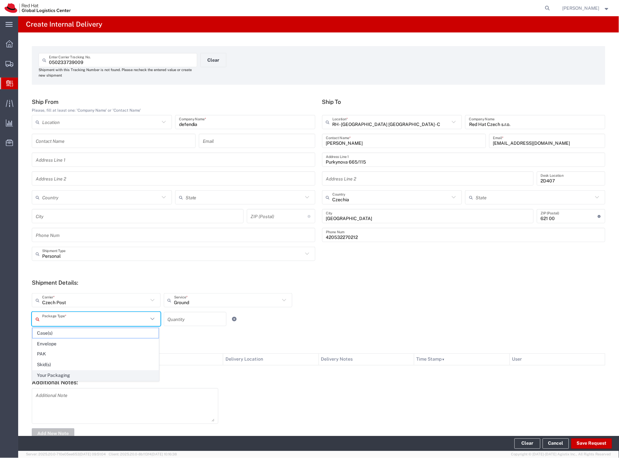
click at [57, 374] on span "Your Packaging" at bounding box center [95, 376] width 126 height 10
type input "Your Packaging"
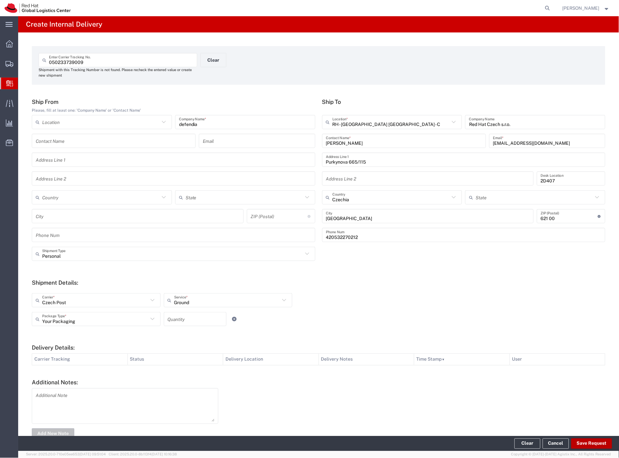
click at [578, 439] on button "Save Request" at bounding box center [591, 443] width 41 height 10
type input "Personal"
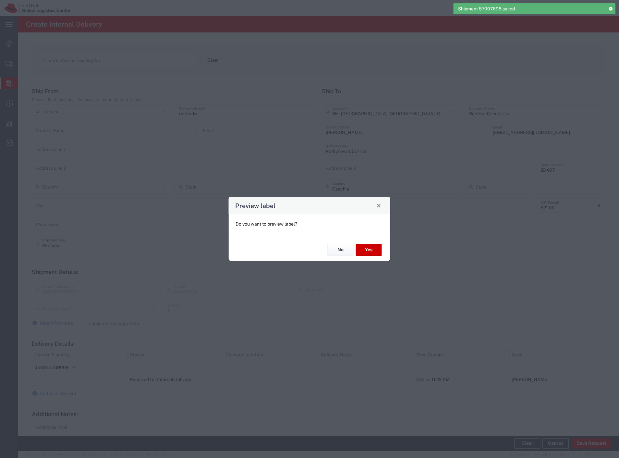
type input "Your Packaging"
type input "Ground"
click at [369, 250] on button "Yes" at bounding box center [369, 250] width 26 height 12
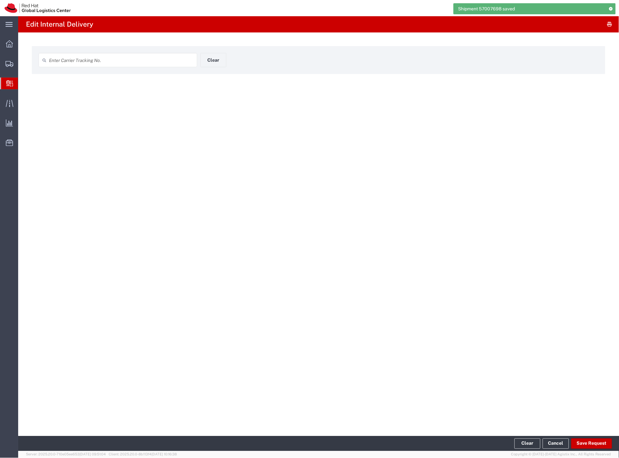
type input "050233739009"
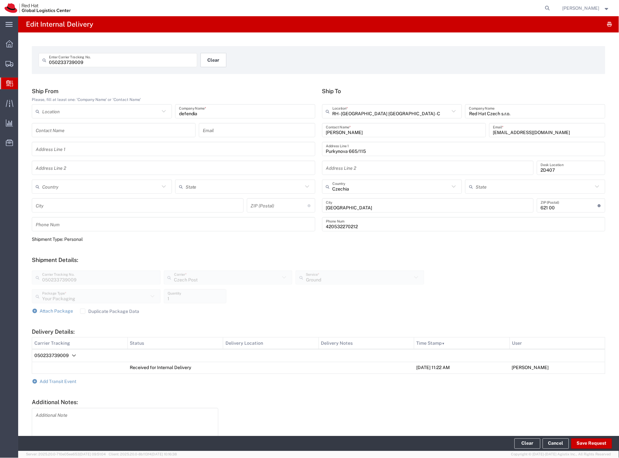
click at [215, 60] on button "Clear" at bounding box center [214, 60] width 26 height 14
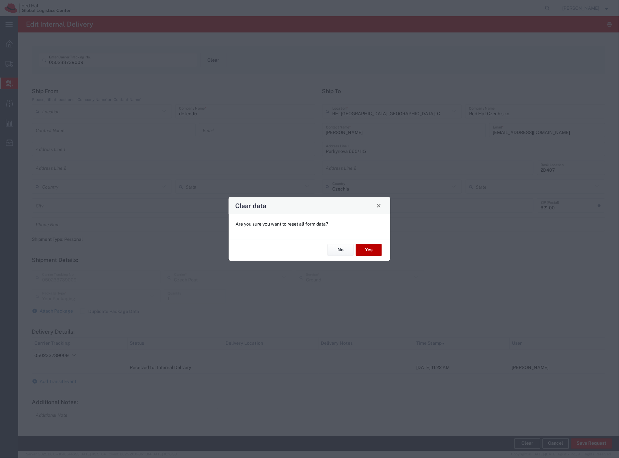
click at [370, 251] on button "Yes" at bounding box center [369, 250] width 26 height 12
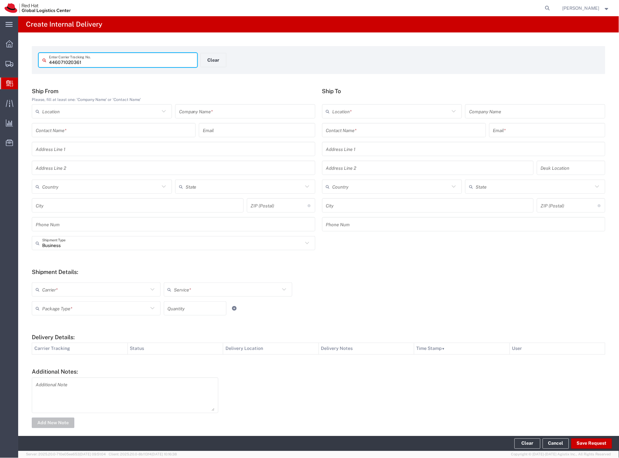
type input "446071020361"
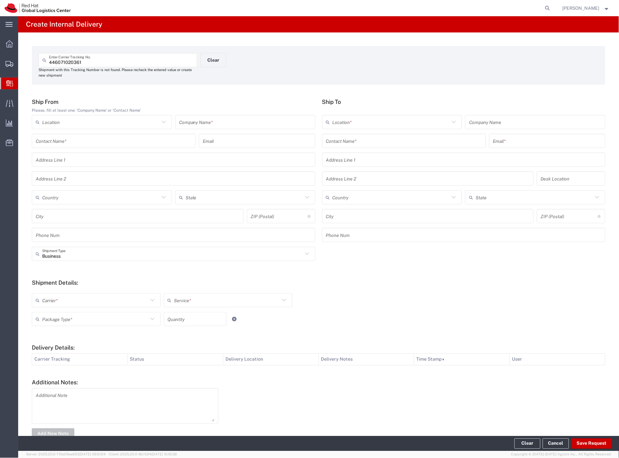
click at [215, 125] on input "text" at bounding box center [245, 121] width 132 height 11
type input "lekare"
click at [342, 141] on input "text" at bounding box center [404, 140] width 156 height 11
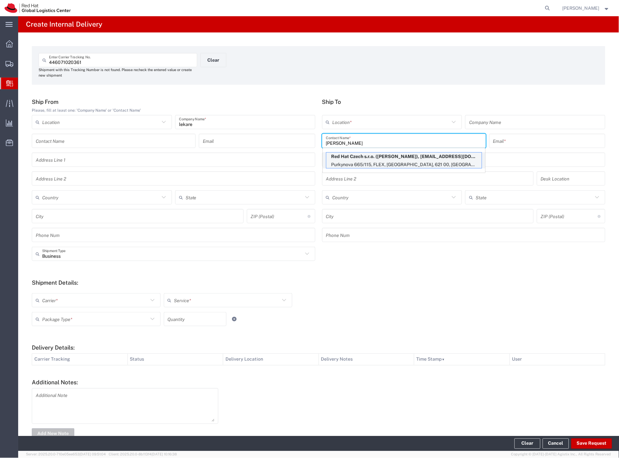
type input "[PERSON_NAME]"
click at [348, 157] on p "Red Hat Czech s.r.o. ([PERSON_NAME]), [EMAIL_ADDRESS][DOMAIN_NAME]" at bounding box center [403, 156] width 155 height 8
type input "RH - [GEOGRAPHIC_DATA] [GEOGRAPHIC_DATA] - C"
type input "Red Hat Czech s.r.o."
type input "[PERSON_NAME]"
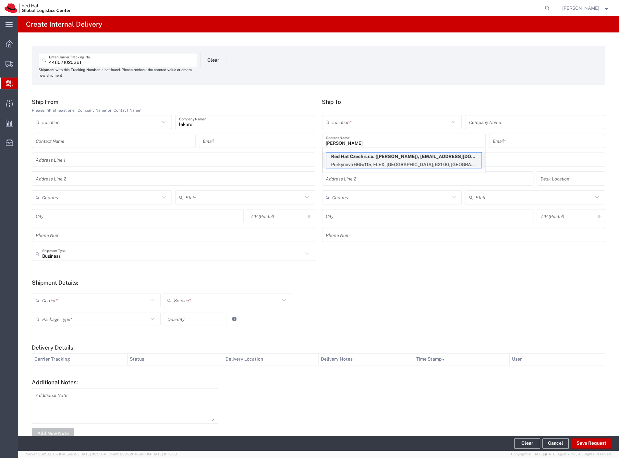
type input "[EMAIL_ADDRESS][DOMAIN_NAME]"
type input "Purkynova 665/115"
type input "FLEX"
type input "Czechia"
type input "[GEOGRAPHIC_DATA]"
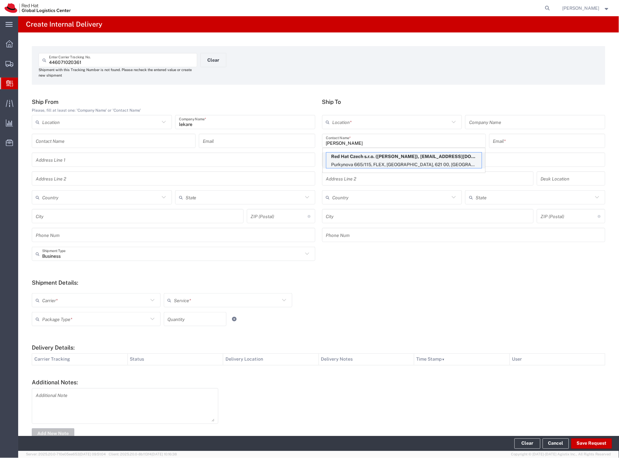
type input "621 00"
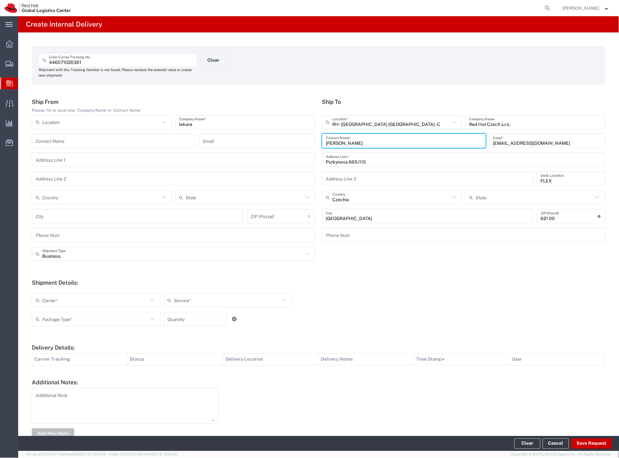
drag, startPoint x: 71, startPoint y: 255, endPoint x: 66, endPoint y: 270, distance: 15.8
click at [71, 255] on input "Business" at bounding box center [172, 253] width 261 height 11
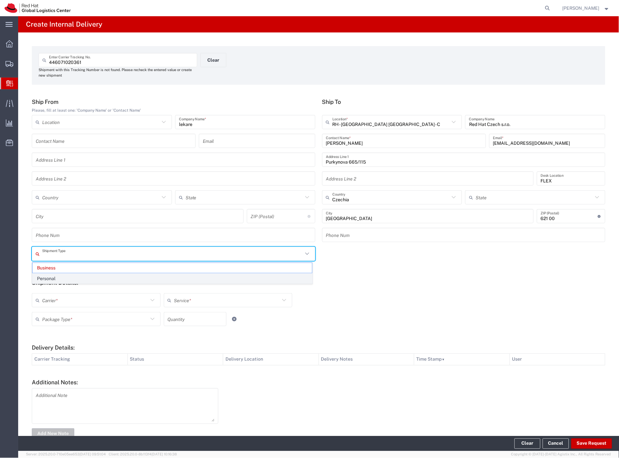
click at [63, 273] on ul "Business Personal" at bounding box center [172, 272] width 280 height 21
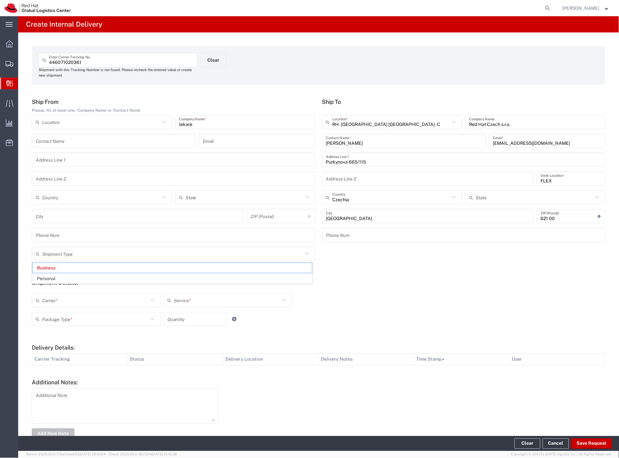
click at [59, 301] on input "text" at bounding box center [95, 300] width 106 height 11
type input "Business"
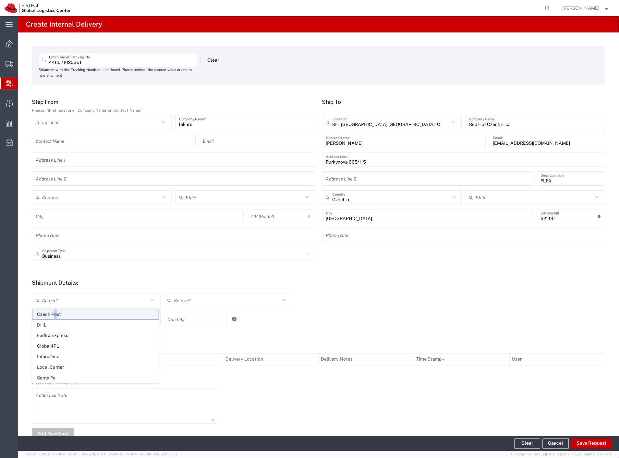
drag, startPoint x: 55, startPoint y: 312, endPoint x: 54, endPoint y: 319, distance: 6.9
click at [55, 313] on span "Czech Post" at bounding box center [95, 314] width 126 height 10
type input "Czech Post"
click at [54, 322] on input "text" at bounding box center [95, 318] width 106 height 11
type input "Ground"
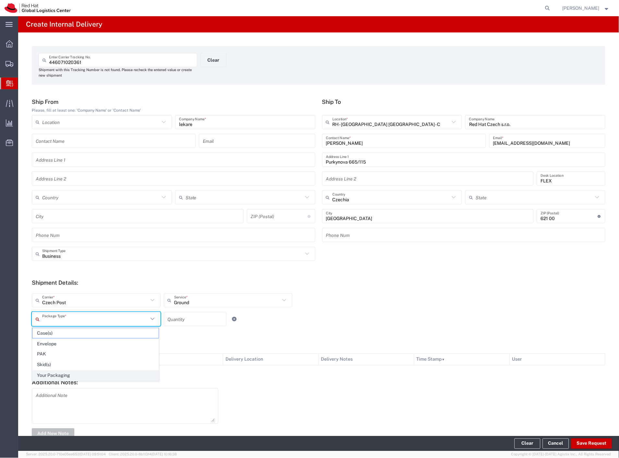
click at [54, 375] on span "Your Packaging" at bounding box center [95, 376] width 126 height 10
type input "Your Packaging"
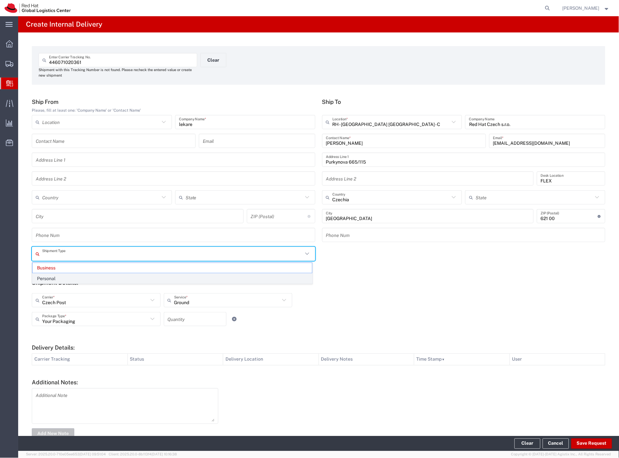
drag, startPoint x: 73, startPoint y: 253, endPoint x: 63, endPoint y: 276, distance: 25.4
click at [72, 253] on input "text" at bounding box center [172, 253] width 261 height 11
click at [62, 278] on span "Personal" at bounding box center [172, 279] width 280 height 10
type input "Personal"
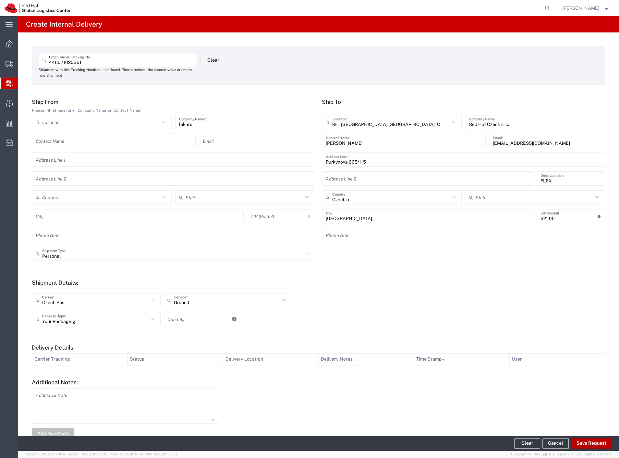
click at [584, 445] on button "Save Request" at bounding box center [591, 443] width 41 height 10
type input "Personal"
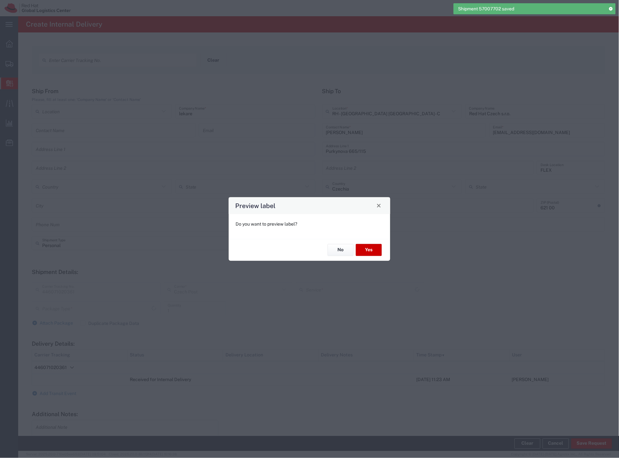
type input "Your Packaging"
type input "Ground"
click at [364, 254] on button "Yes" at bounding box center [369, 250] width 26 height 12
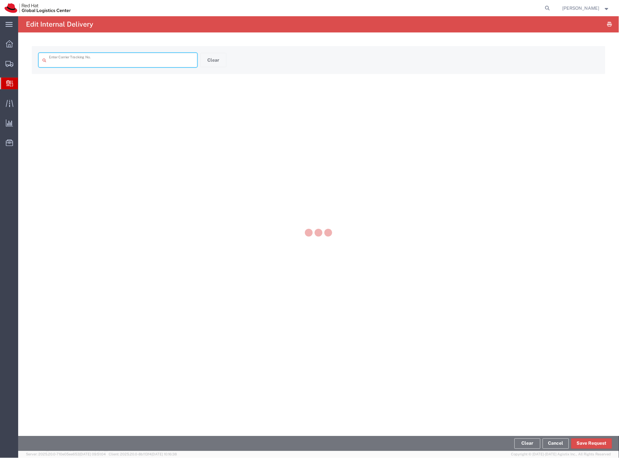
type input "446071020361"
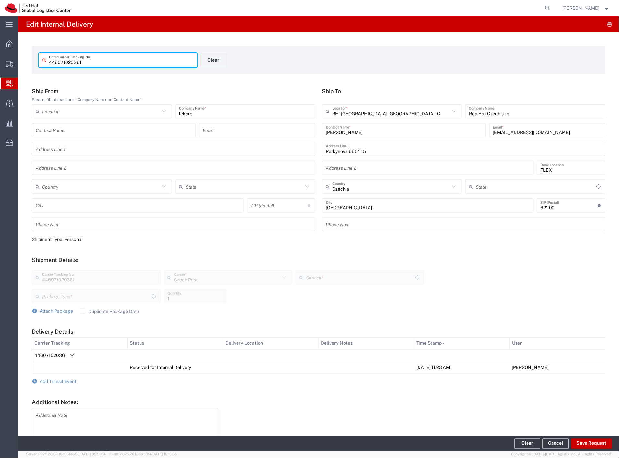
type input "Your Packaging"
type input "Ground"
click at [218, 60] on button "Clear" at bounding box center [214, 60] width 26 height 14
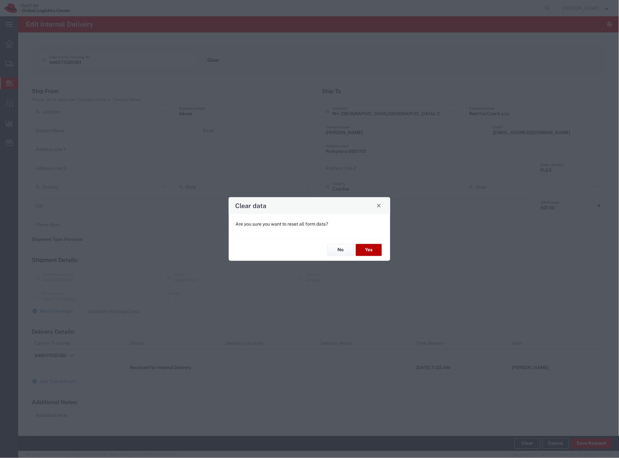
click at [373, 249] on button "Yes" at bounding box center [369, 250] width 26 height 12
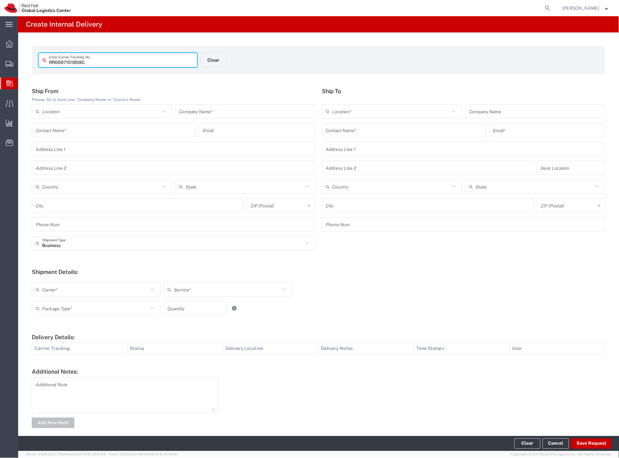
type input "RR0697101859C"
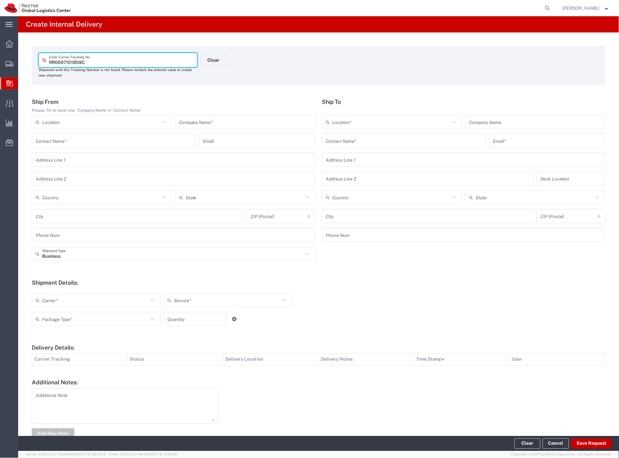
click at [223, 122] on input "text" at bounding box center [245, 121] width 132 height 11
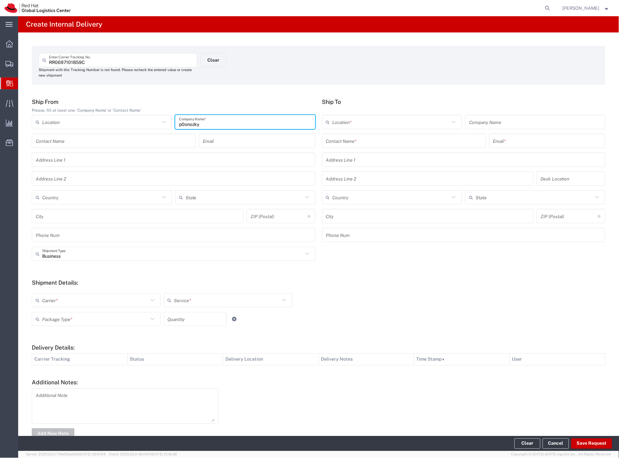
type input "p0onozky"
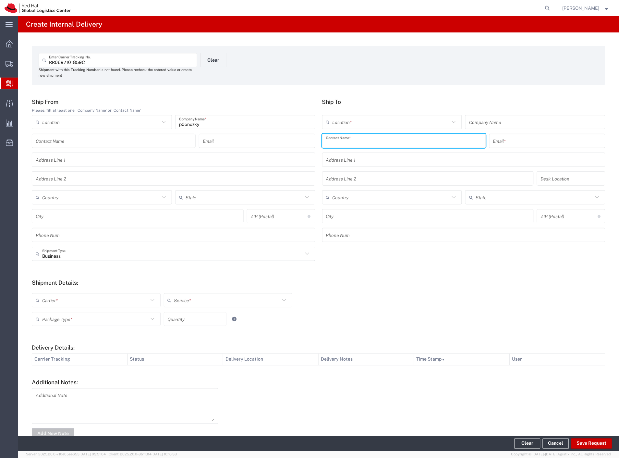
click at [333, 139] on input "text" at bounding box center [404, 140] width 156 height 11
type input "radej"
click at [350, 160] on p "Red Hat Czech s.r.o. ([PERSON_NAME]), [EMAIL_ADDRESS][DOMAIN_NAME]" at bounding box center [403, 156] width 155 height 8
type input "RH - [GEOGRAPHIC_DATA] [GEOGRAPHIC_DATA] - B"
type input "Red Hat Czech s.r.o."
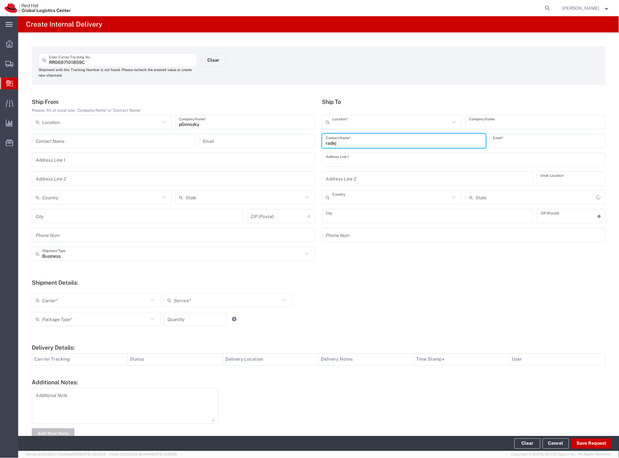
type input "[PERSON_NAME]"
type input "[EMAIL_ADDRESS][DOMAIN_NAME]"
type input "Purkynova 647/111"
type input "1A311"
type input "Czechia"
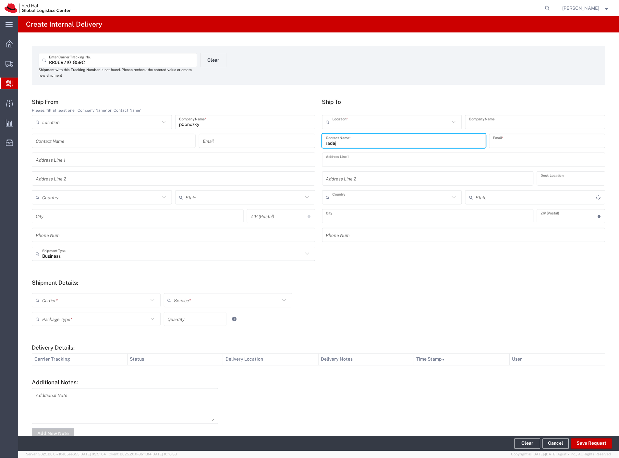
type input "[GEOGRAPHIC_DATA]"
type input "621 00"
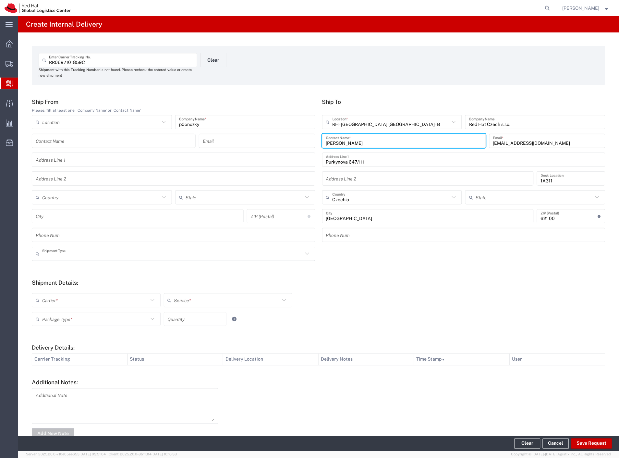
click at [67, 253] on input "text" at bounding box center [172, 253] width 261 height 11
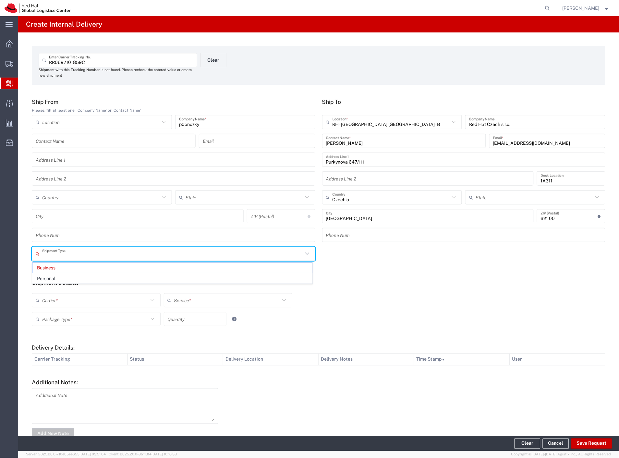
drag, startPoint x: 50, startPoint y: 277, endPoint x: 50, endPoint y: 296, distance: 18.5
click at [50, 279] on span "Personal" at bounding box center [172, 279] width 280 height 10
type input "Personal"
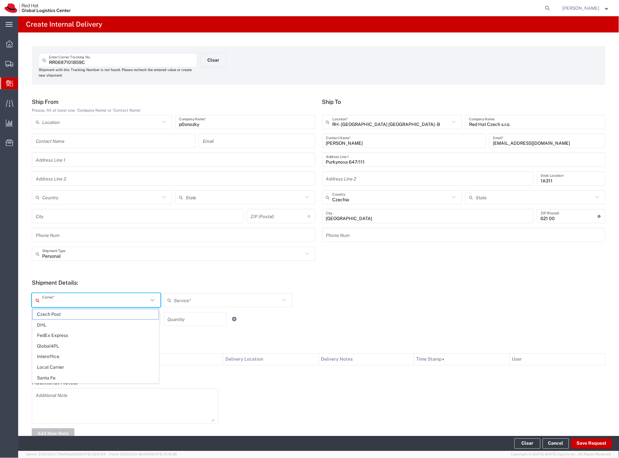
drag, startPoint x: 50, startPoint y: 301, endPoint x: 50, endPoint y: 309, distance: 8.1
click at [50, 303] on input "text" at bounding box center [95, 300] width 106 height 11
click at [49, 316] on span "Czech Post" at bounding box center [95, 314] width 126 height 10
type input "Czech Post"
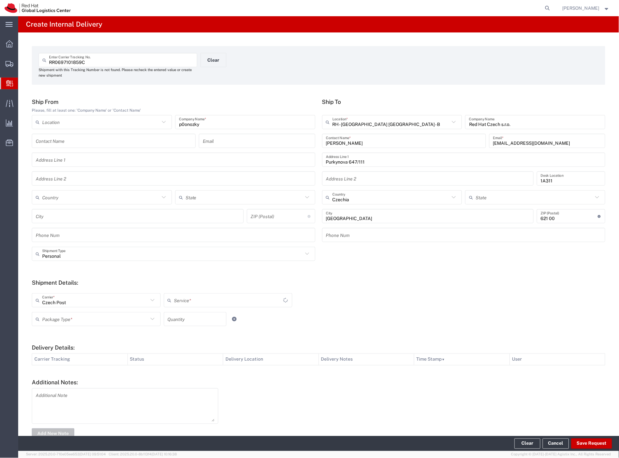
drag, startPoint x: 49, startPoint y: 318, endPoint x: 59, endPoint y: 342, distance: 25.7
click at [50, 321] on input "text" at bounding box center [95, 318] width 106 height 11
type input "Ground"
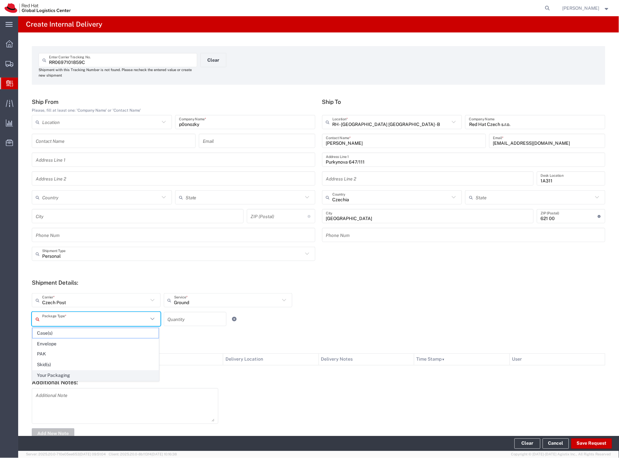
click at [60, 375] on span "Your Packaging" at bounding box center [95, 376] width 126 height 10
type input "Your Packaging"
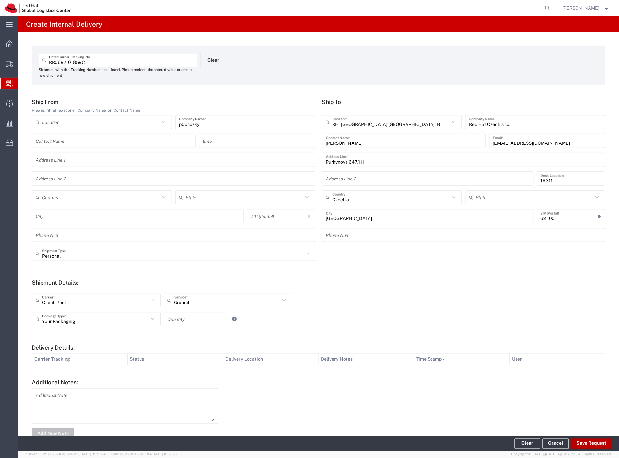
click at [599, 443] on button "Save Request" at bounding box center [591, 443] width 41 height 10
type input "Personal"
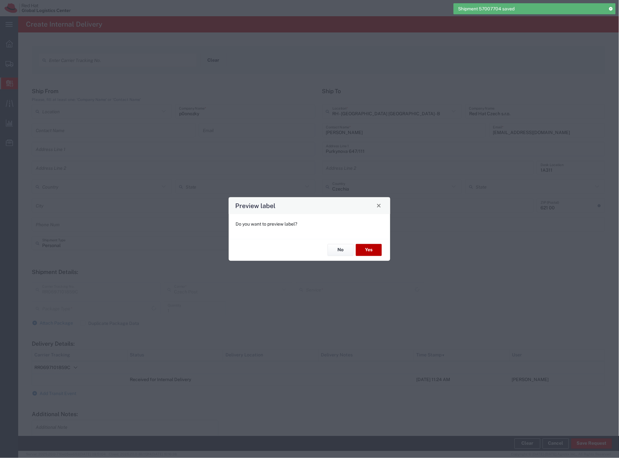
type input "Your Packaging"
type input "Ground"
click at [373, 254] on button "Yes" at bounding box center [369, 250] width 26 height 12
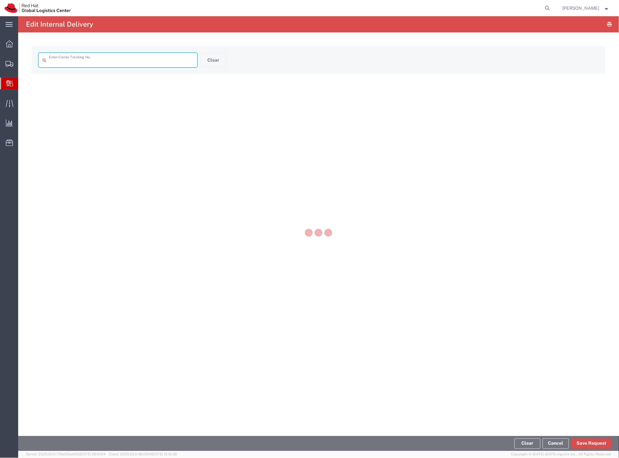
type input "RR0697101859C"
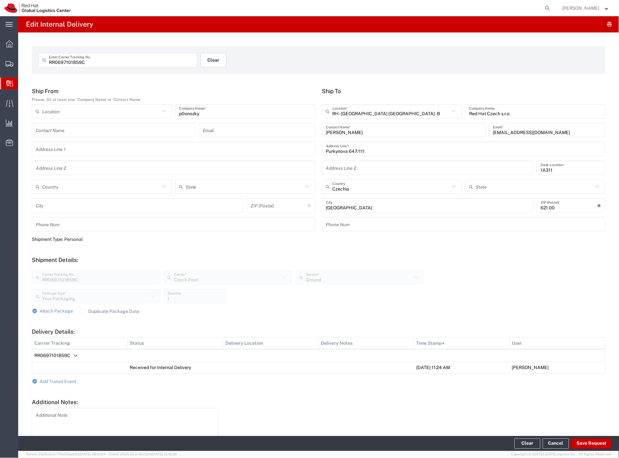
click at [214, 64] on button "Clear" at bounding box center [214, 60] width 26 height 14
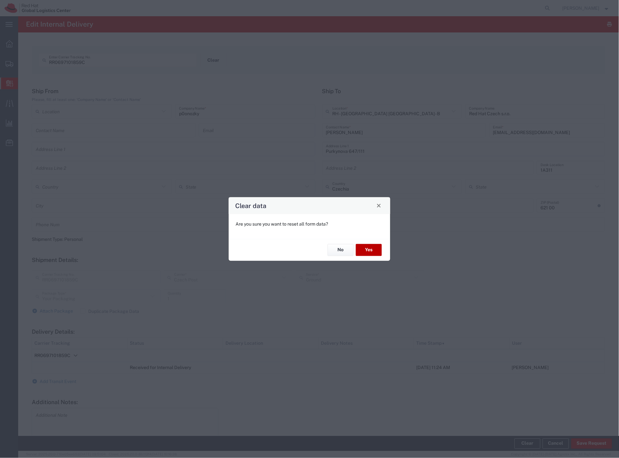
click at [364, 248] on button "Yes" at bounding box center [369, 250] width 26 height 12
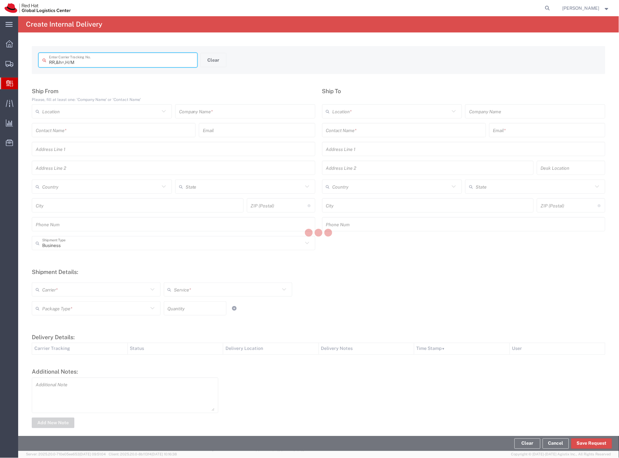
type input "RR,"
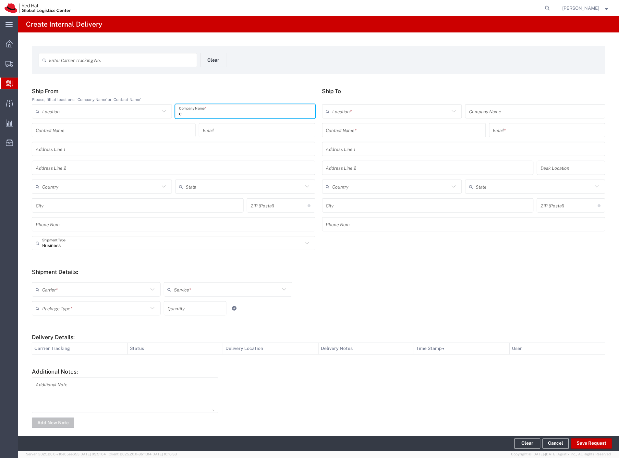
click at [244, 116] on input "e" at bounding box center [245, 111] width 132 height 11
type input "emea"
click at [360, 134] on input "text" at bounding box center [404, 130] width 156 height 11
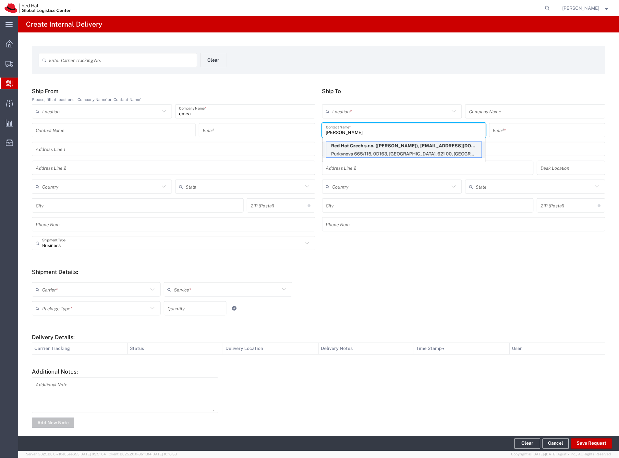
type input "[PERSON_NAME]"
click at [357, 153] on p "Purkynova 665/115, 0D163, [GEOGRAPHIC_DATA], 621 00, [GEOGRAPHIC_DATA]" at bounding box center [403, 154] width 155 height 8
type input "RH - [GEOGRAPHIC_DATA] [GEOGRAPHIC_DATA] - C"
type input "Red Hat Czech s.r.o."
type input "[PERSON_NAME]"
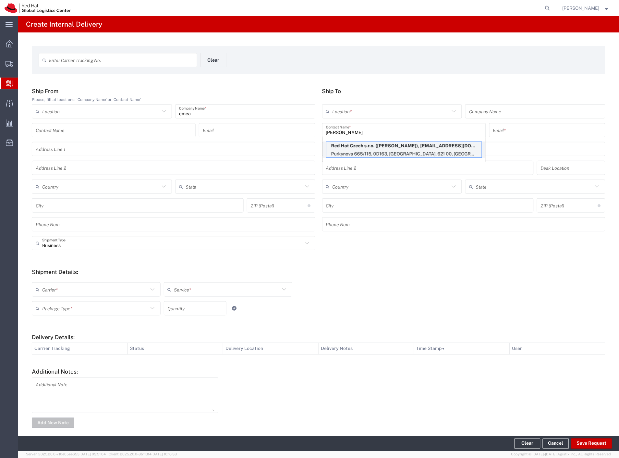
type input "[EMAIL_ADDRESS][DOMAIN_NAME]"
type input "Purkynova 665/115"
type input "0D163"
type input "Czechia"
type input "[GEOGRAPHIC_DATA]"
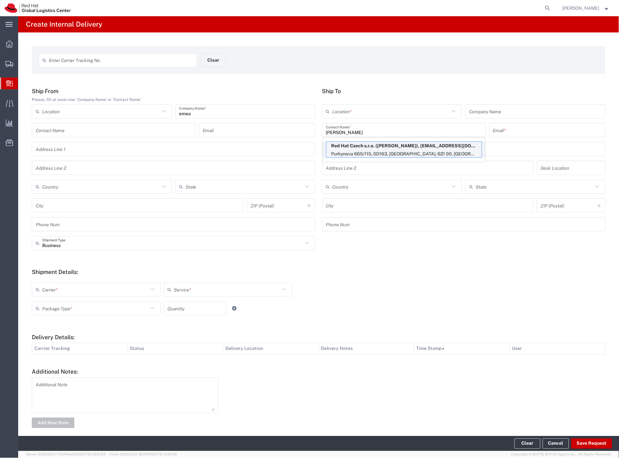
type input "621 00"
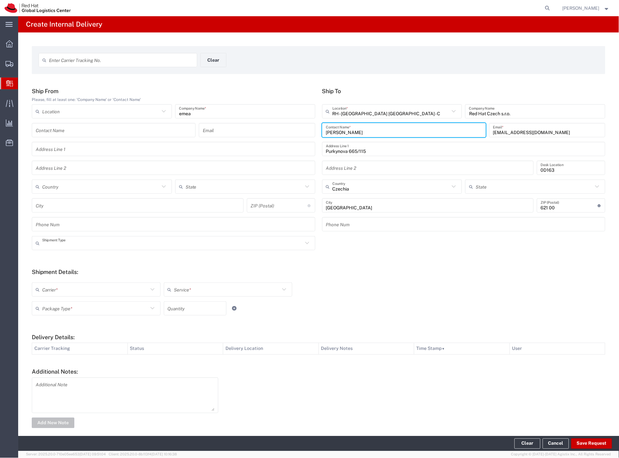
click at [92, 247] on input "text" at bounding box center [172, 243] width 261 height 11
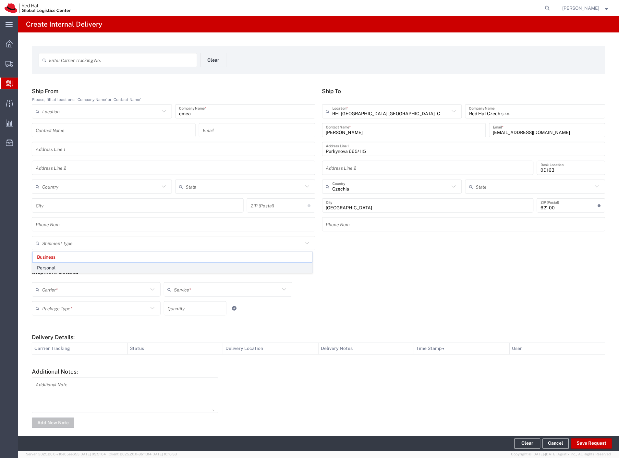
click at [64, 271] on span "Personal" at bounding box center [172, 268] width 280 height 10
type input "Personal"
click at [59, 293] on input "text" at bounding box center [95, 289] width 106 height 11
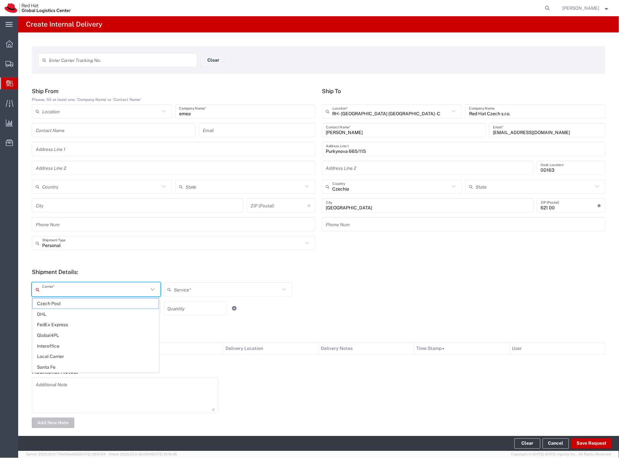
drag, startPoint x: 58, startPoint y: 304, endPoint x: 60, endPoint y: 310, distance: 6.2
click at [58, 305] on span "Czech Post" at bounding box center [95, 303] width 126 height 10
type input "Czech Post"
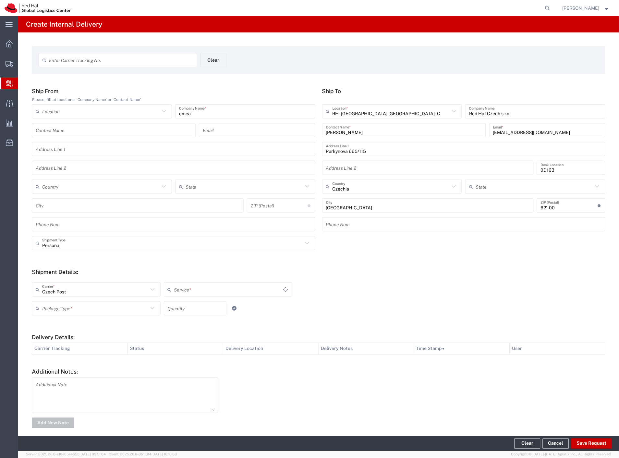
click at [60, 312] on input "text" at bounding box center [95, 308] width 106 height 11
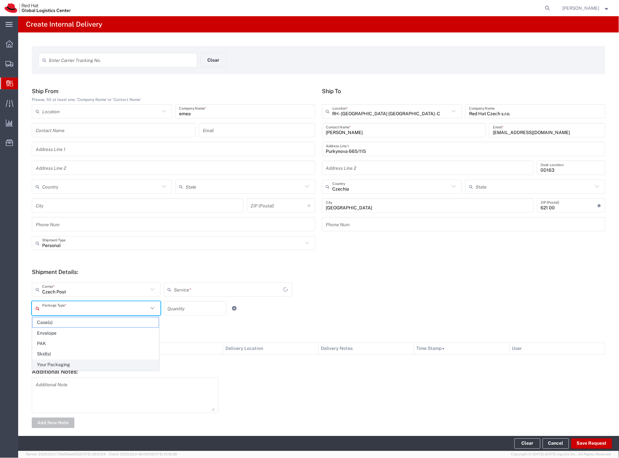
click at [78, 365] on span "Your Packaging" at bounding box center [95, 365] width 126 height 10
type input "Your Packaging"
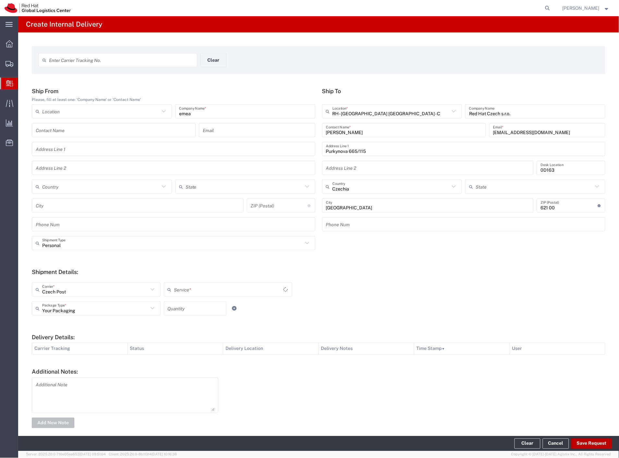
type input "Ground"
click at [599, 444] on button "Save Request" at bounding box center [591, 443] width 41 height 10
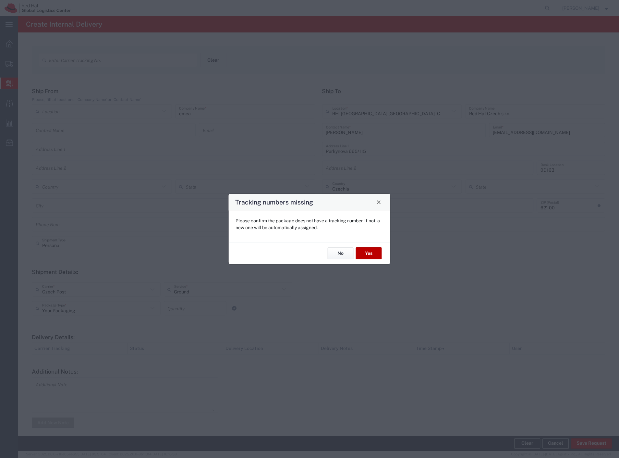
click at [369, 254] on button "Yes" at bounding box center [369, 254] width 26 height 12
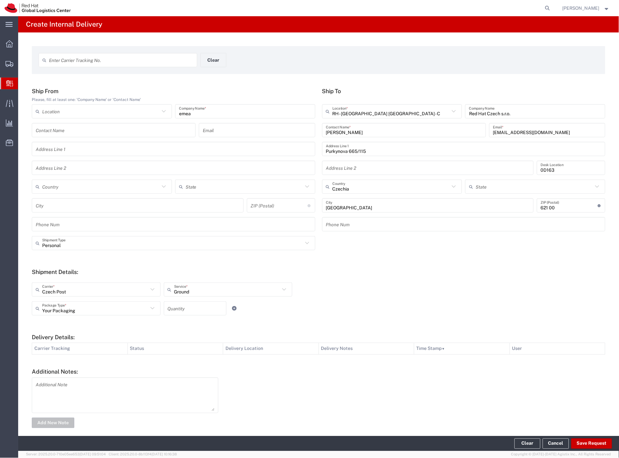
type input "Personal"
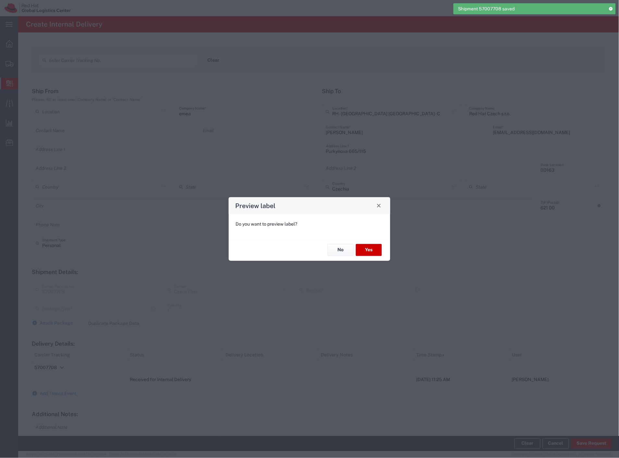
type input "Ground"
type input "Your Packaging"
click at [360, 251] on button "Yes" at bounding box center [369, 250] width 26 height 12
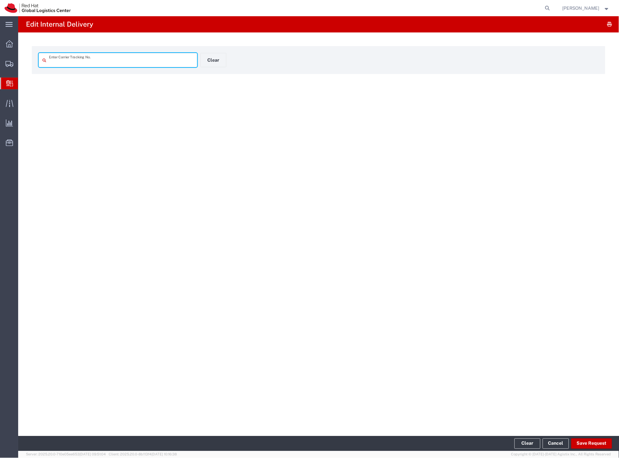
type input "57007708"
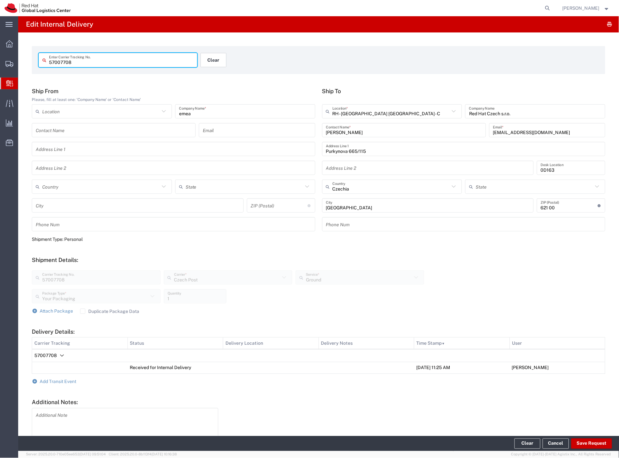
click at [205, 60] on button "Clear" at bounding box center [214, 60] width 26 height 14
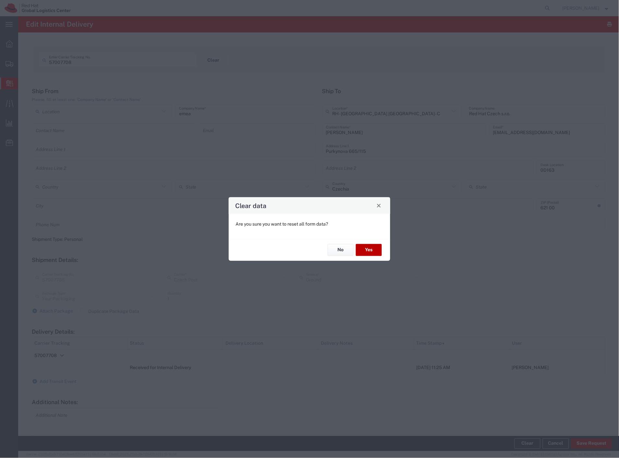
click at [374, 251] on button "Yes" at bounding box center [369, 250] width 26 height 12
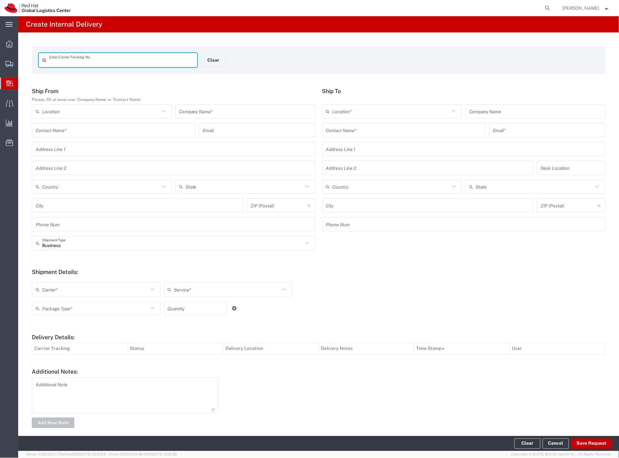
click at [222, 116] on input "text" at bounding box center [245, 111] width 132 height 11
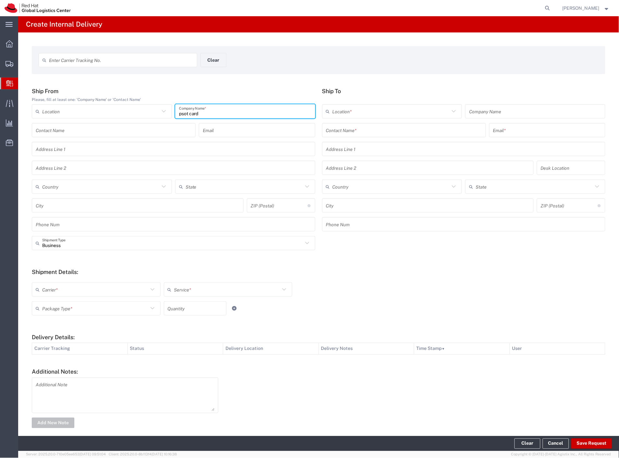
type input "psot card"
click at [342, 130] on input "text" at bounding box center [404, 130] width 156 height 11
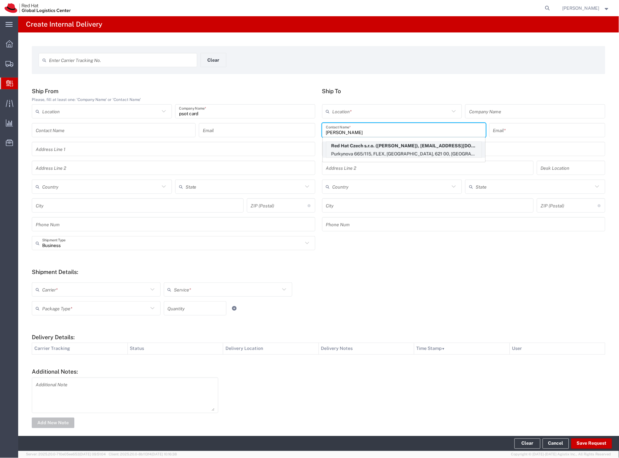
type input "[PERSON_NAME]"
drag, startPoint x: 398, startPoint y: 152, endPoint x: 389, endPoint y: 155, distance: 10.2
click at [398, 152] on p "Purkynova 665/115, FLEX, [GEOGRAPHIC_DATA], 621 00, [GEOGRAPHIC_DATA]" at bounding box center [403, 154] width 155 height 8
type input "RH - [GEOGRAPHIC_DATA] [GEOGRAPHIC_DATA] - C"
type input "Red Hat Czech s.r.o."
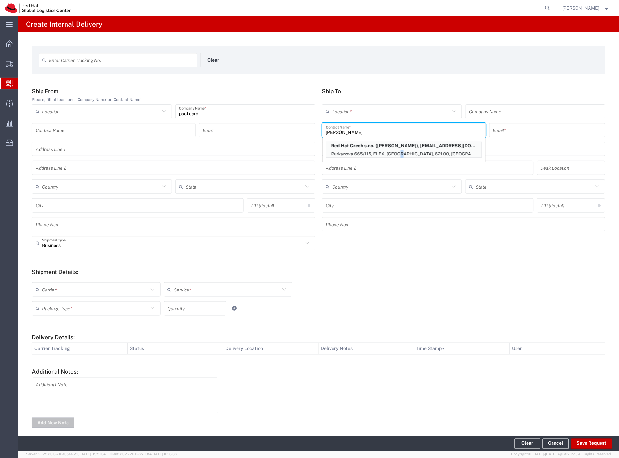
type input "[PERSON_NAME]"
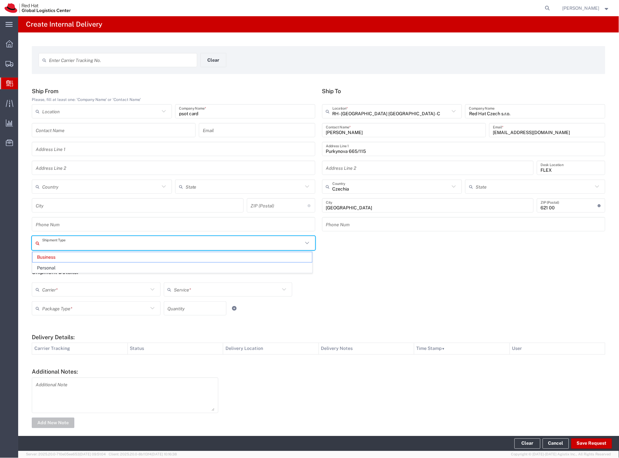
click at [59, 246] on input "text" at bounding box center [172, 243] width 261 height 11
drag, startPoint x: 55, startPoint y: 266, endPoint x: 55, endPoint y: 272, distance: 5.8
click at [55, 267] on span "Personal" at bounding box center [172, 268] width 280 height 10
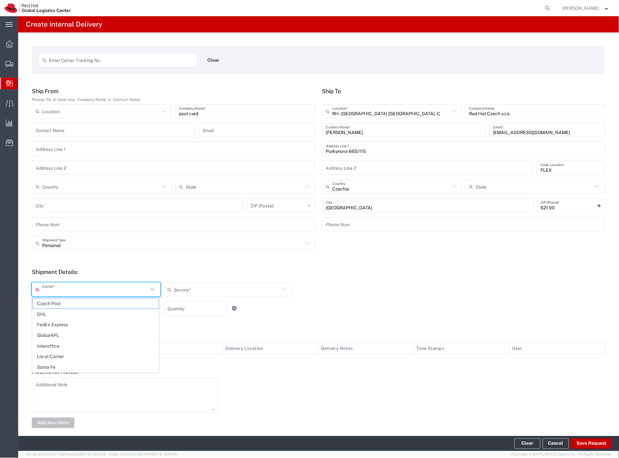
click at [51, 293] on input "text" at bounding box center [95, 289] width 106 height 11
click at [50, 302] on span "Czech Post" at bounding box center [95, 303] width 126 height 10
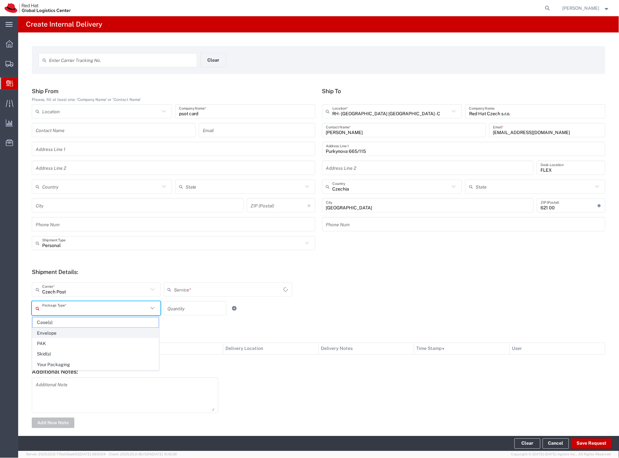
drag, startPoint x: 50, startPoint y: 306, endPoint x: 57, endPoint y: 337, distance: 32.0
click at [50, 307] on input "text" at bounding box center [95, 308] width 106 height 11
click at [57, 363] on span "Your Packaging" at bounding box center [95, 365] width 126 height 10
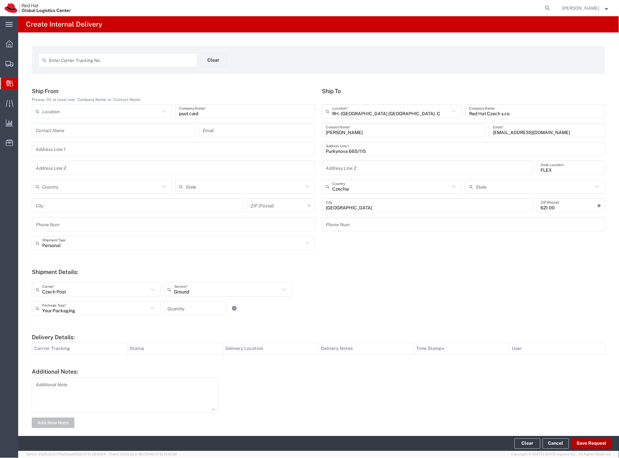
click at [578, 440] on button "Save Request" at bounding box center [591, 443] width 41 height 10
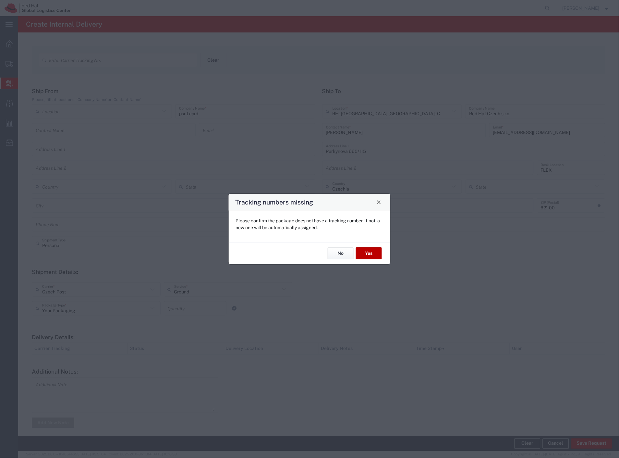
click at [373, 253] on button "Yes" at bounding box center [369, 254] width 26 height 12
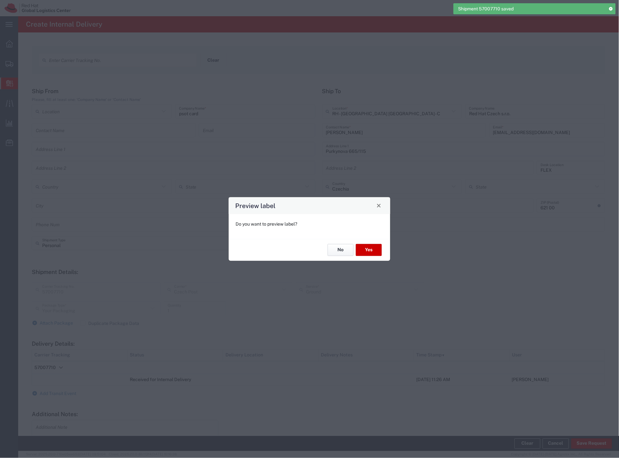
click at [334, 248] on button "No" at bounding box center [341, 250] width 26 height 12
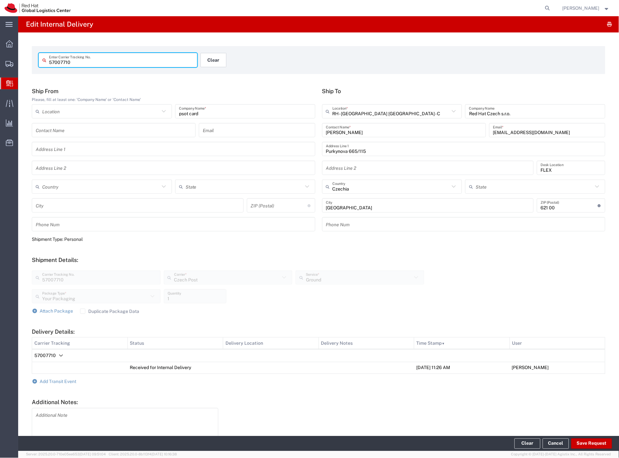
click at [209, 63] on button "Clear" at bounding box center [214, 60] width 26 height 14
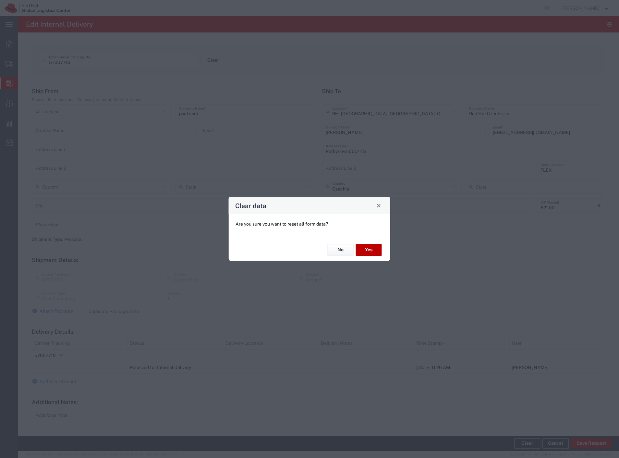
click at [376, 252] on button "Yes" at bounding box center [369, 250] width 26 height 12
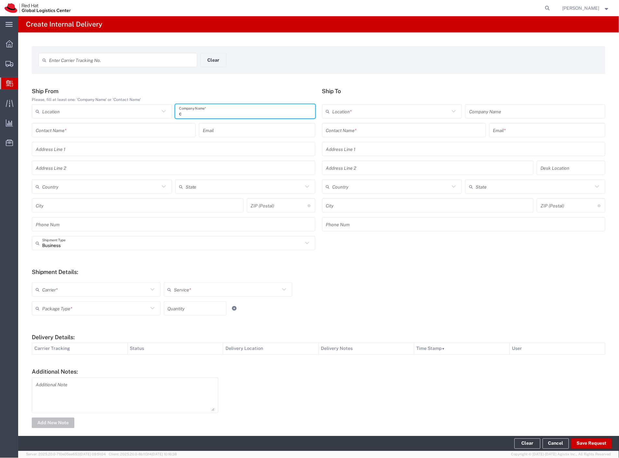
click at [221, 111] on input "c" at bounding box center [245, 111] width 132 height 11
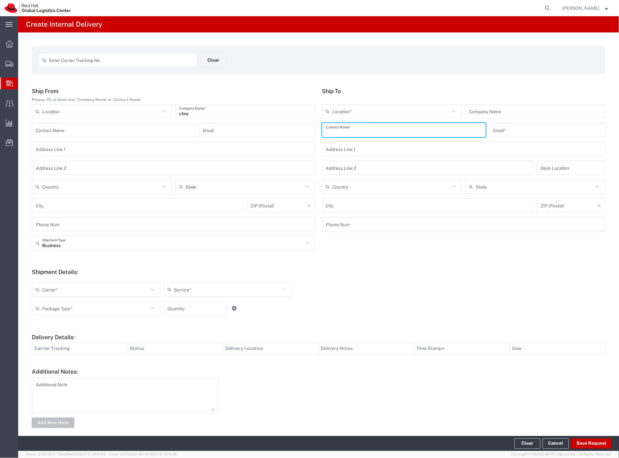
click at [361, 129] on input "text" at bounding box center [404, 130] width 156 height 11
click at [445, 150] on p "Purkynova 665/115, 0D321, [GEOGRAPHIC_DATA], 621 00, [GEOGRAPHIC_DATA]" at bounding box center [403, 154] width 155 height 8
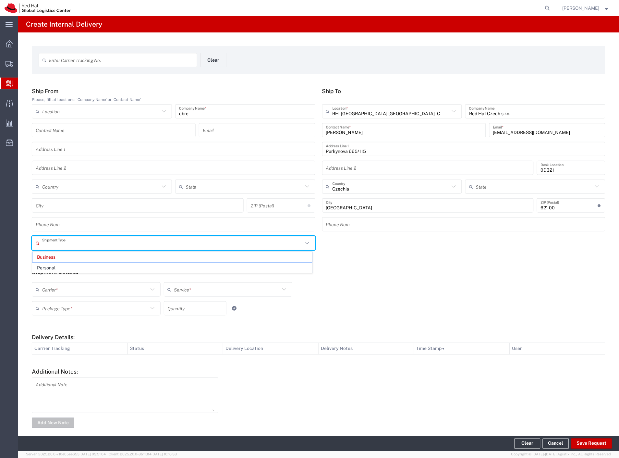
click at [71, 248] on input "text" at bounding box center [172, 243] width 261 height 11
click at [69, 266] on span "Personal" at bounding box center [172, 268] width 280 height 10
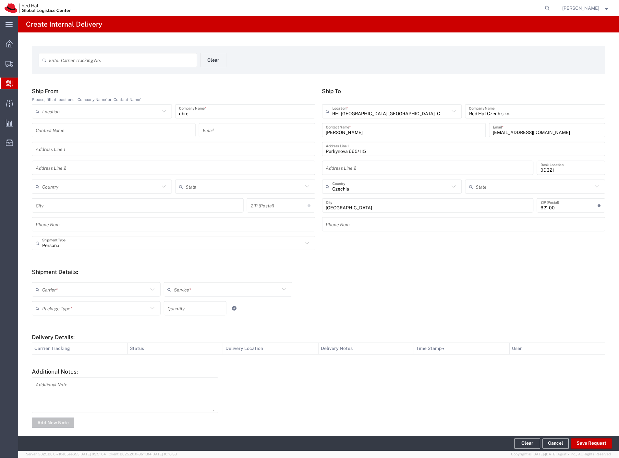
click at [60, 295] on input "text" at bounding box center [95, 289] width 106 height 11
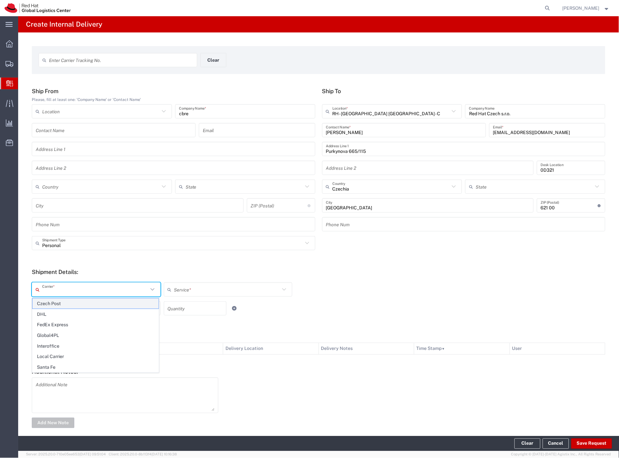
click at [57, 308] on span "Czech Post" at bounding box center [95, 303] width 126 height 10
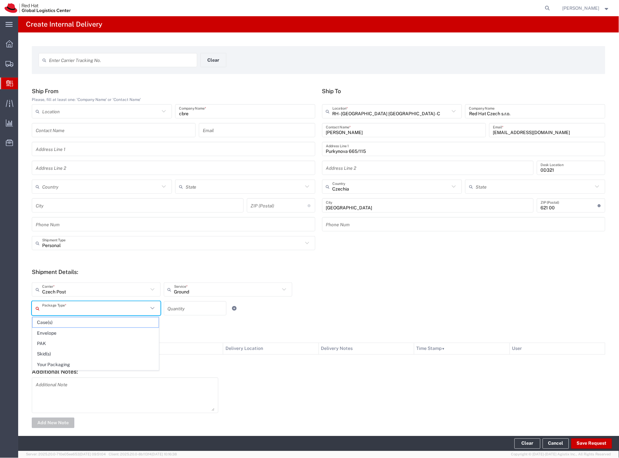
click at [57, 311] on input "text" at bounding box center [95, 308] width 106 height 11
click at [55, 333] on span "Envelope" at bounding box center [95, 333] width 126 height 10
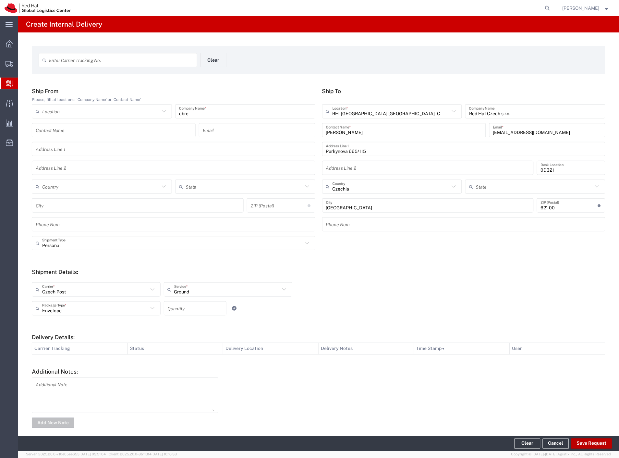
click at [582, 443] on button "Save Request" at bounding box center [591, 443] width 41 height 10
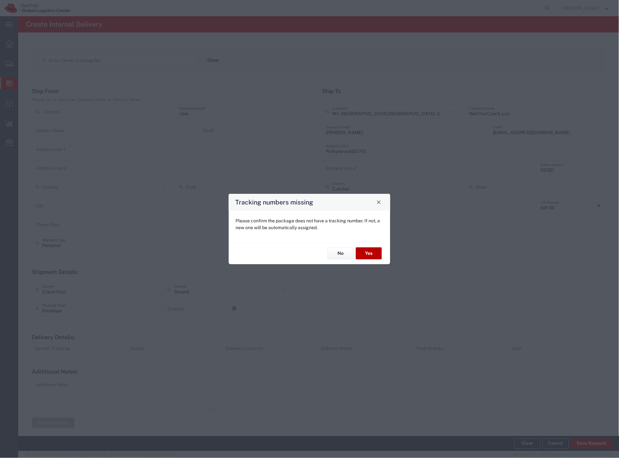
click at [365, 250] on button "Yes" at bounding box center [369, 254] width 26 height 12
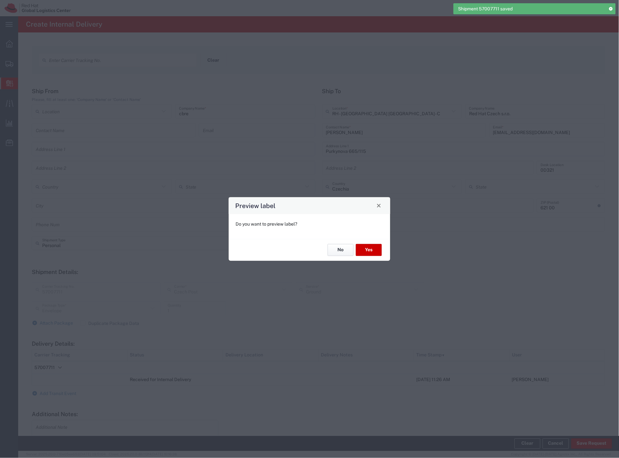
click at [333, 245] on button "No" at bounding box center [341, 250] width 26 height 12
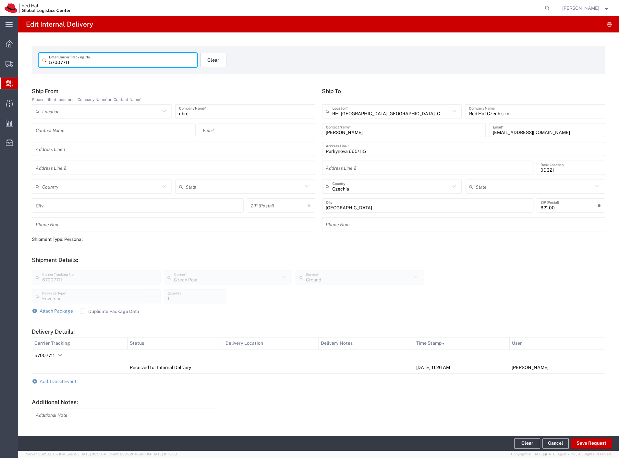
click at [215, 62] on button "Clear" at bounding box center [214, 60] width 26 height 14
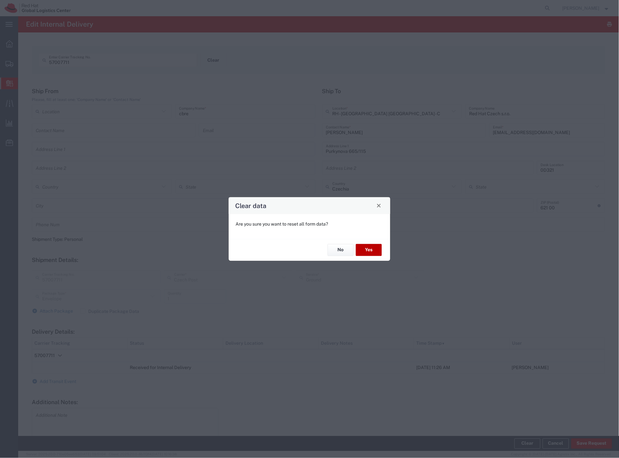
click at [372, 249] on button "Yes" at bounding box center [369, 250] width 26 height 12
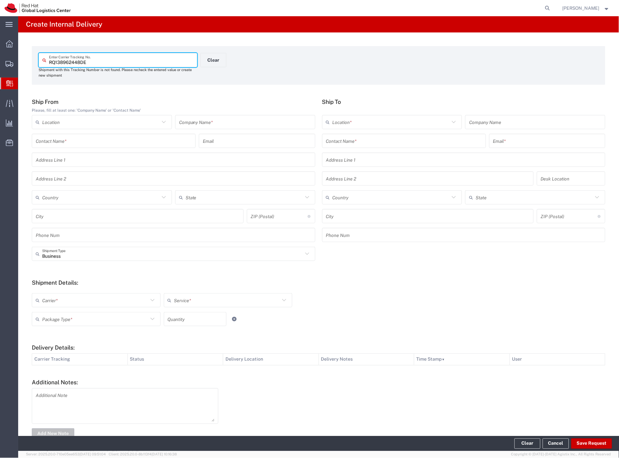
click at [214, 119] on input "text" at bounding box center [245, 121] width 132 height 11
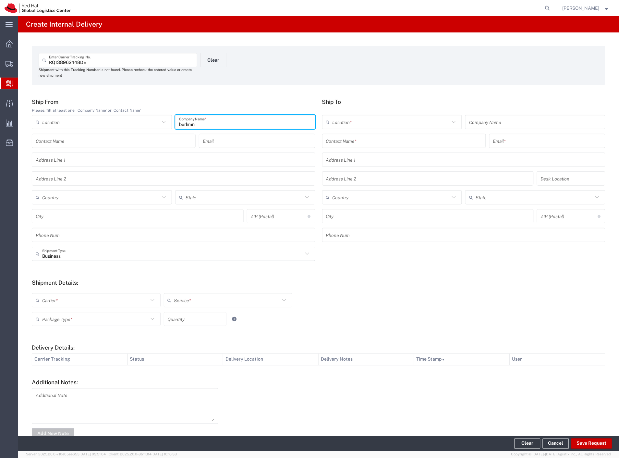
click at [373, 140] on input "text" at bounding box center [404, 140] width 156 height 11
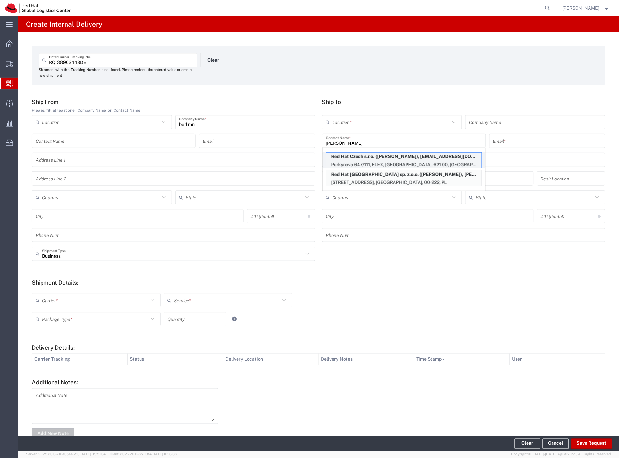
click at [374, 161] on p "Purkynova 647/111, FLEX, [GEOGRAPHIC_DATA], 621 00, [GEOGRAPHIC_DATA]" at bounding box center [403, 165] width 155 height 8
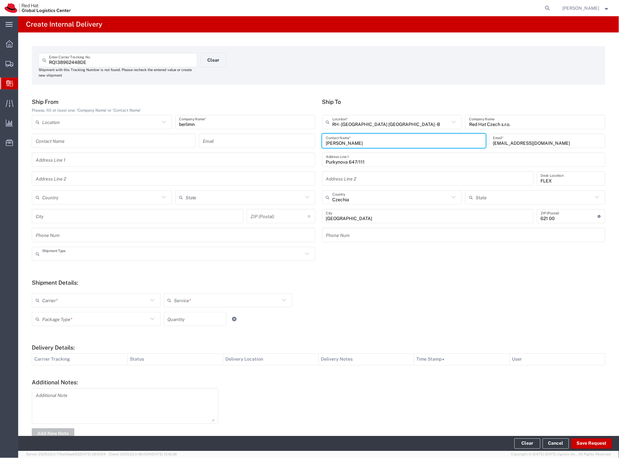
drag, startPoint x: 85, startPoint y: 258, endPoint x: 75, endPoint y: 273, distance: 18.2
click at [84, 258] on input "text" at bounding box center [172, 253] width 261 height 11
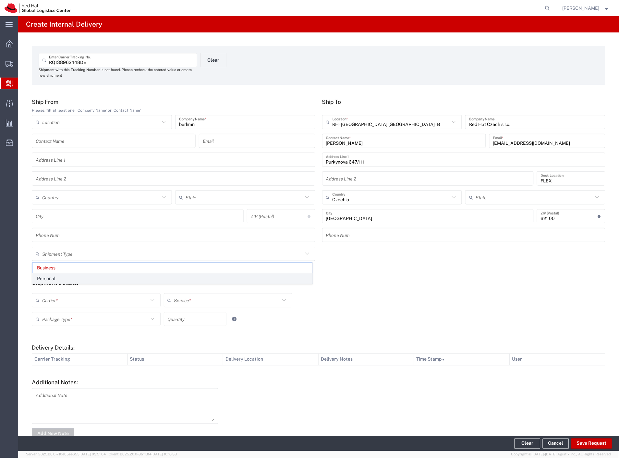
click at [70, 281] on span "Personal" at bounding box center [172, 279] width 280 height 10
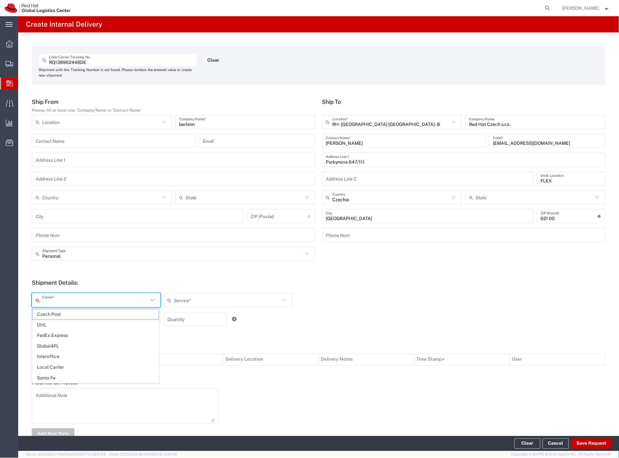
drag, startPoint x: 67, startPoint y: 296, endPoint x: 65, endPoint y: 308, distance: 12.0
click at [67, 297] on input "text" at bounding box center [95, 300] width 106 height 11
drag, startPoint x: 64, startPoint y: 311, endPoint x: 63, endPoint y: 314, distance: 3.7
click at [64, 311] on span "Czech Post" at bounding box center [95, 314] width 126 height 10
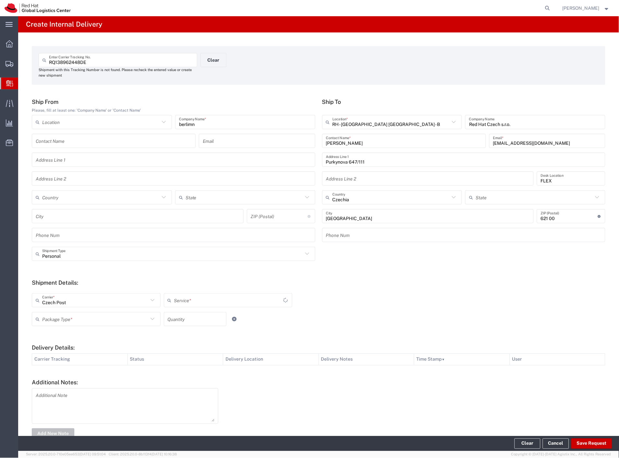
click at [63, 315] on input "text" at bounding box center [95, 318] width 106 height 11
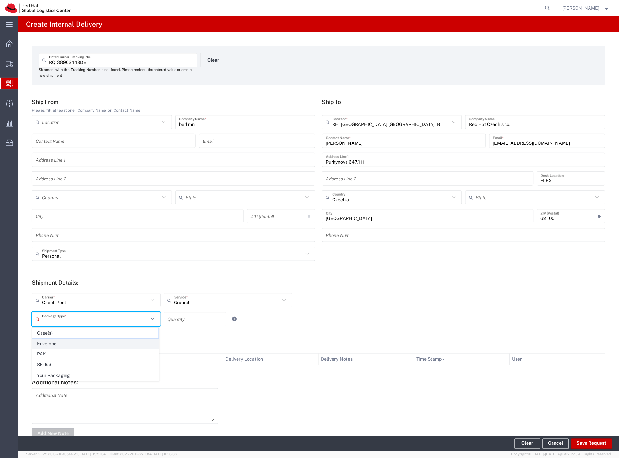
click at [57, 345] on span "Envelope" at bounding box center [95, 344] width 126 height 10
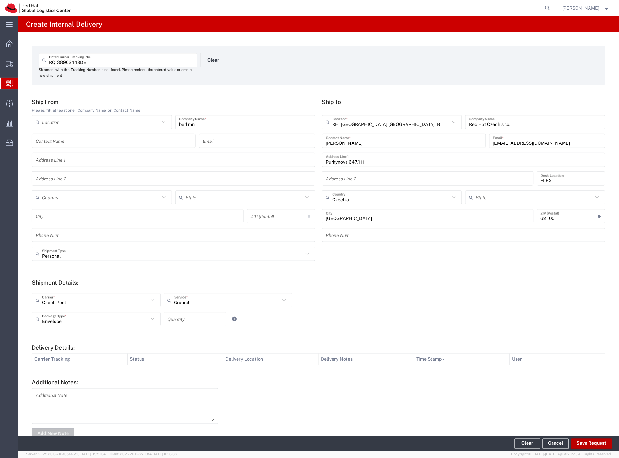
click at [578, 443] on button "Save Request" at bounding box center [591, 443] width 41 height 10
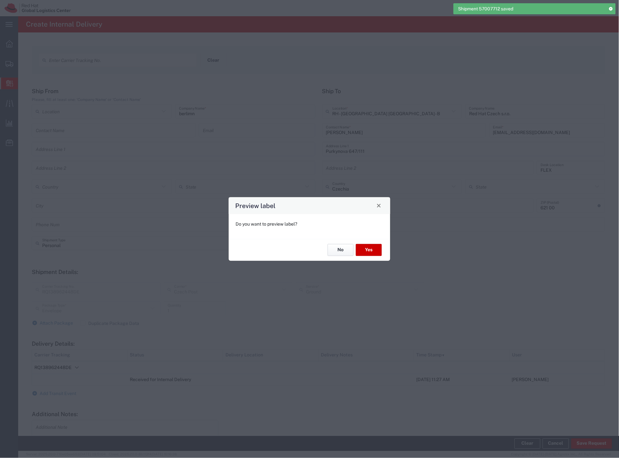
click at [340, 248] on button "No" at bounding box center [341, 250] width 26 height 12
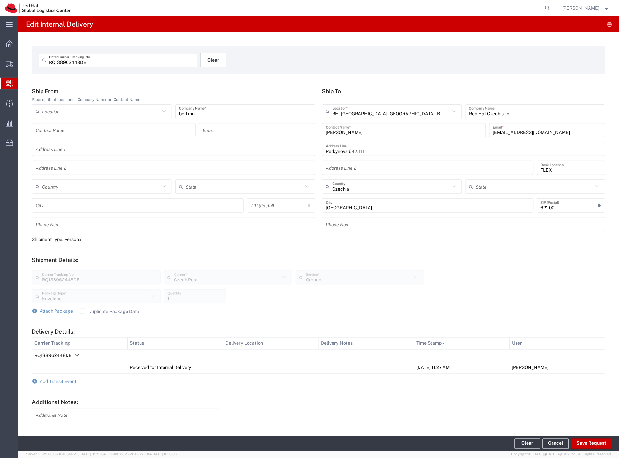
click at [208, 59] on button "Clear" at bounding box center [214, 60] width 26 height 14
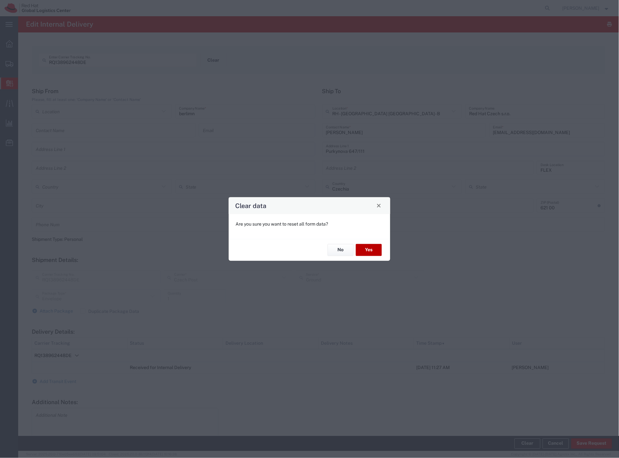
click at [377, 255] on button "Yes" at bounding box center [369, 250] width 26 height 12
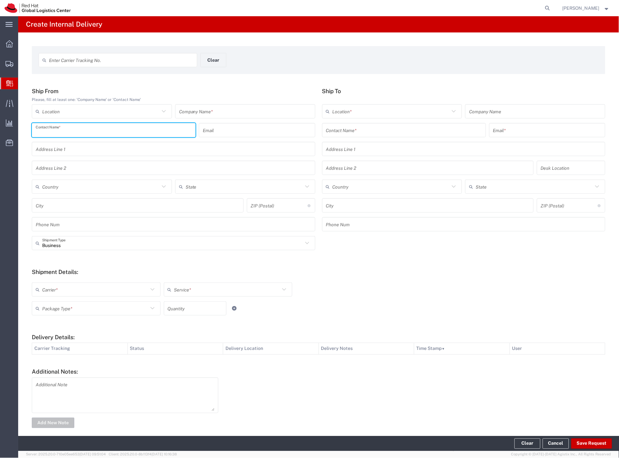
click at [148, 132] on input "text" at bounding box center [114, 130] width 156 height 11
click at [348, 132] on input "text" at bounding box center [404, 130] width 156 height 11
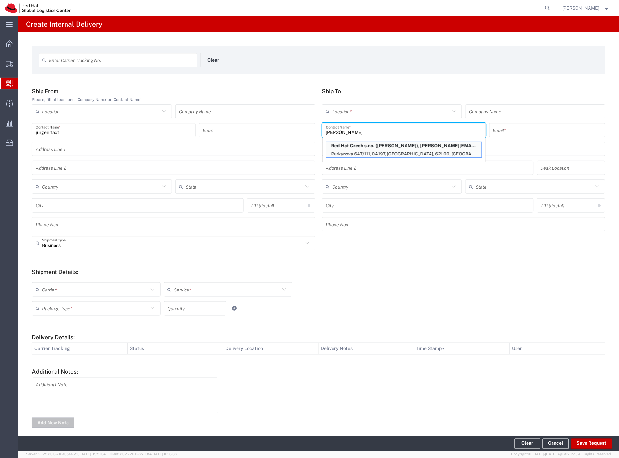
click at [360, 146] on p "Red Hat Czech s.r.o. ([PERSON_NAME]), [PERSON_NAME][EMAIL_ADDRESS][DOMAIN_NAME]" at bounding box center [403, 146] width 155 height 8
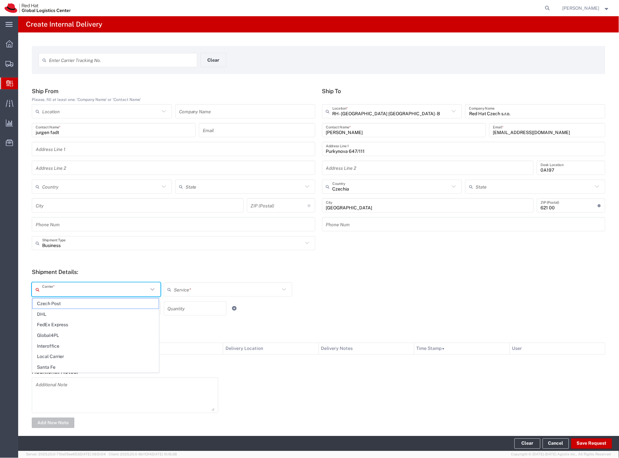
drag, startPoint x: 68, startPoint y: 286, endPoint x: 63, endPoint y: 294, distance: 10.2
click at [66, 291] on input "text" at bounding box center [95, 289] width 106 height 11
click at [59, 302] on span "Czech Post" at bounding box center [95, 303] width 126 height 10
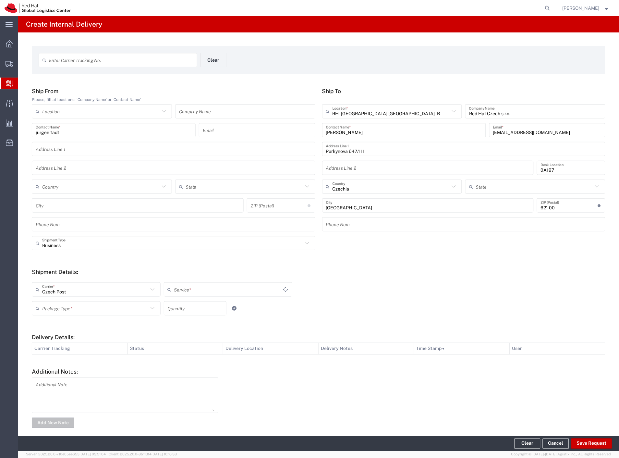
click at [59, 307] on input "text" at bounding box center [95, 308] width 106 height 11
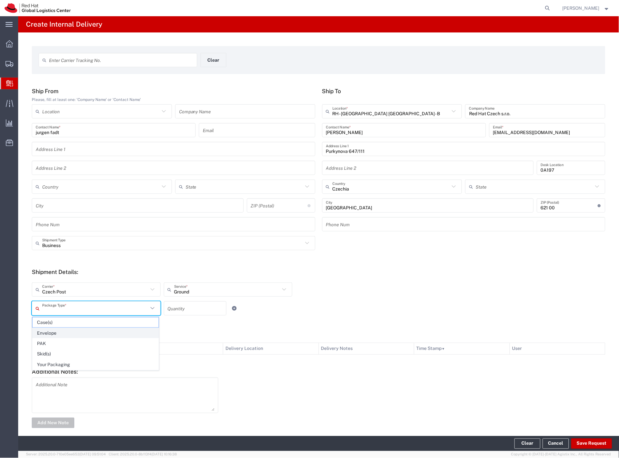
click at [56, 334] on span "Envelope" at bounding box center [95, 333] width 126 height 10
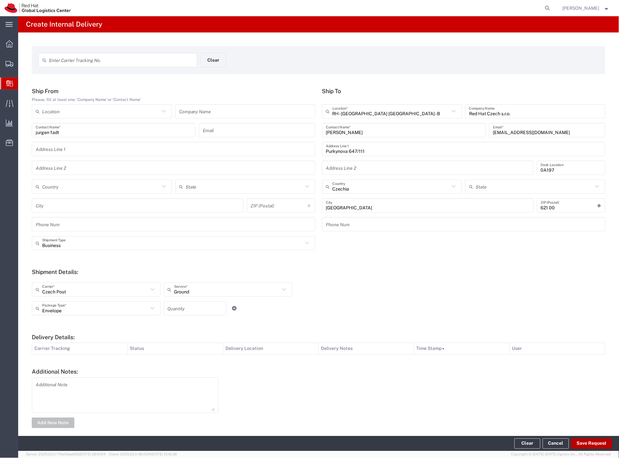
click at [595, 443] on button "Save Request" at bounding box center [591, 443] width 41 height 10
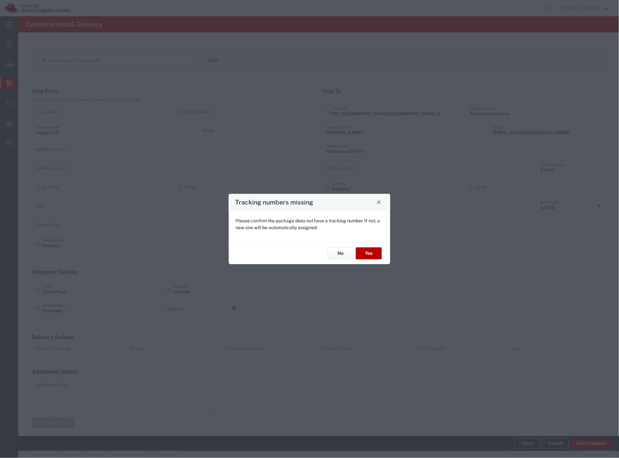
click at [358, 254] on button "Yes" at bounding box center [369, 254] width 26 height 12
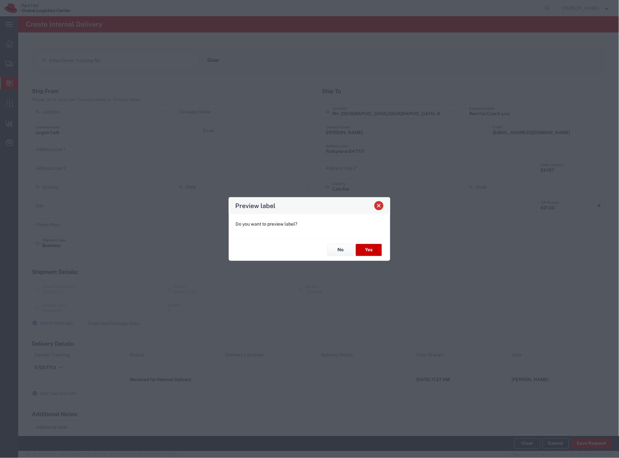
click at [379, 206] on span "Close" at bounding box center [379, 205] width 5 height 5
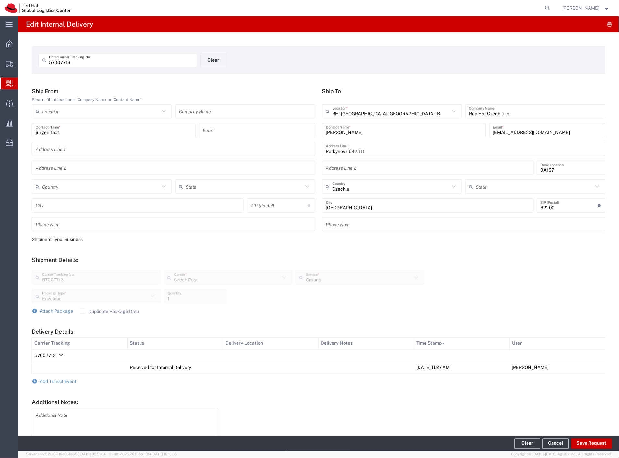
click at [23, 86] on span "Internal Delivery" at bounding box center [20, 83] width 5 height 13
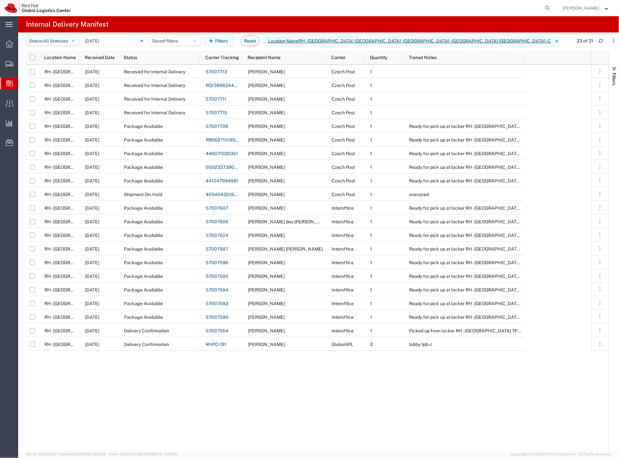
click at [48, 39] on span "All Statuses" at bounding box center [55, 40] width 25 height 5
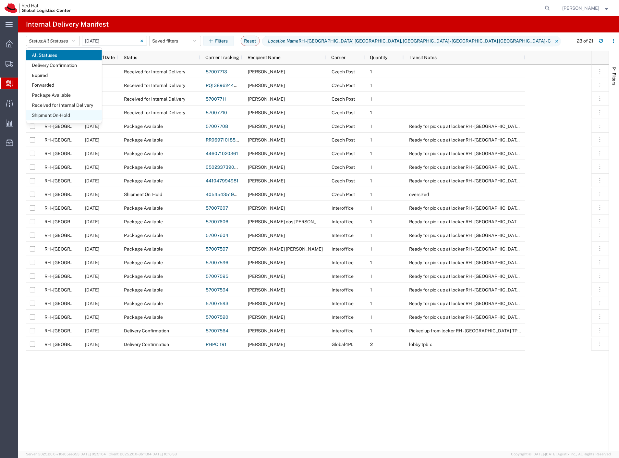
click at [62, 114] on span "Shipment On-Hold" at bounding box center [64, 115] width 76 height 10
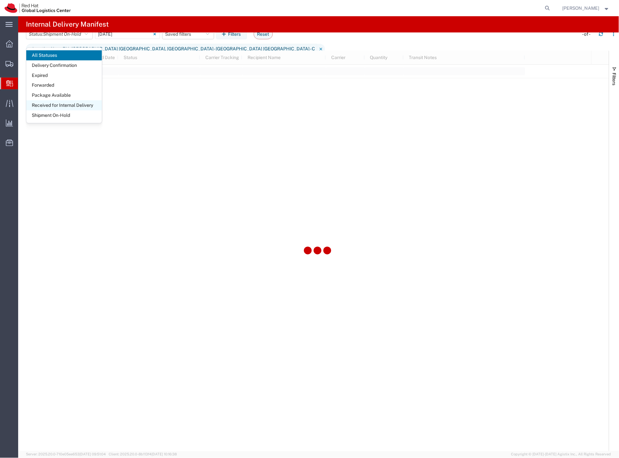
click at [65, 105] on span "Received for Internal Delivery" at bounding box center [64, 105] width 76 height 10
click at [177, 39] on input "[DATE] - [DATE]" at bounding box center [189, 34] width 65 height 10
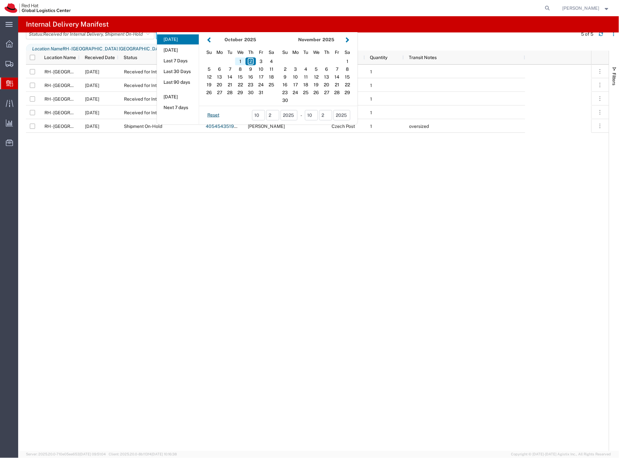
click at [240, 65] on div "1" at bounding box center [240, 61] width 10 height 8
click at [254, 65] on div "2" at bounding box center [251, 61] width 10 height 8
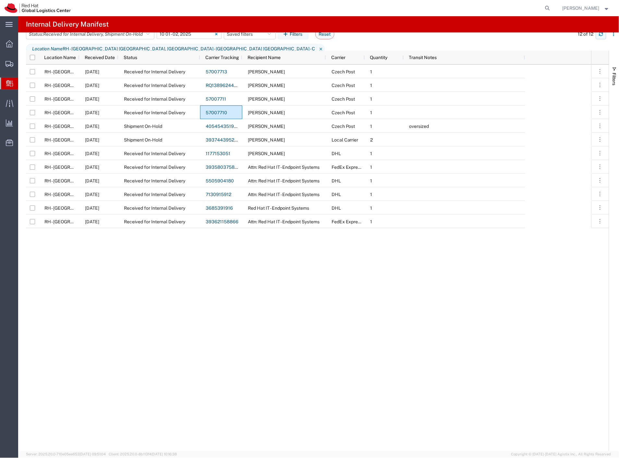
click at [602, 39] on button "button" at bounding box center [601, 34] width 10 height 10
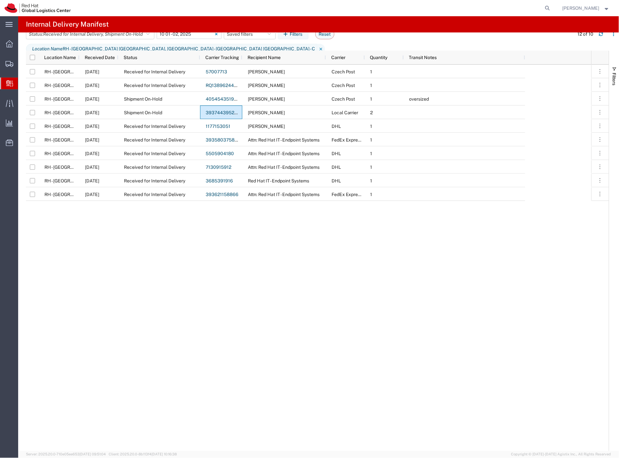
click at [0, 0] on span "Create Delivery" at bounding box center [0, 0] width 0 height 0
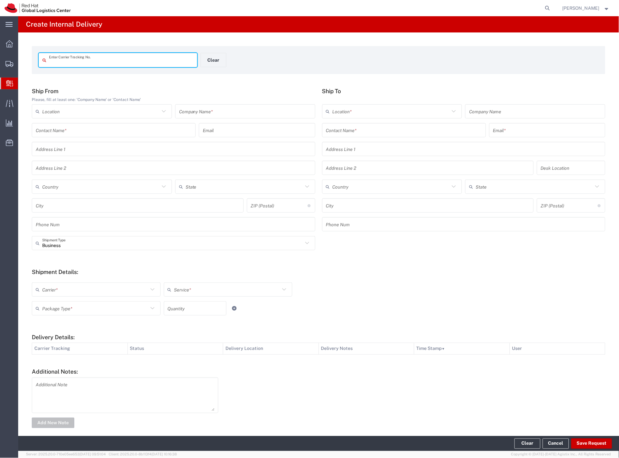
click at [189, 110] on input "text" at bounding box center [245, 111] width 132 height 11
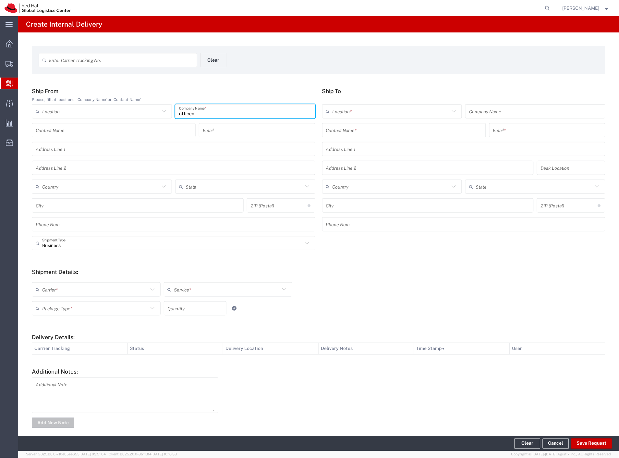
click at [401, 126] on input "text" at bounding box center [404, 130] width 156 height 11
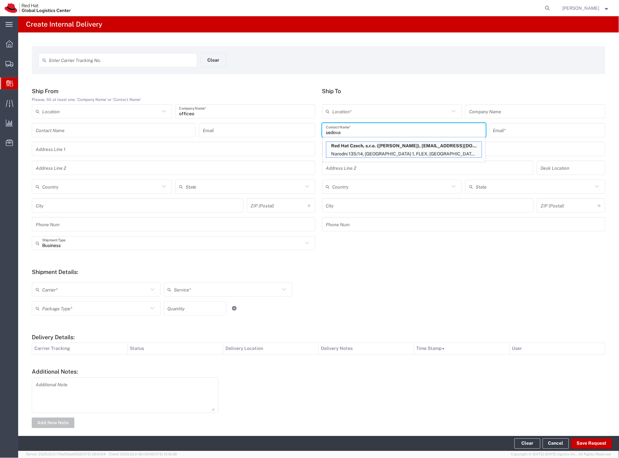
click at [368, 150] on p "Narodni 135/14, [GEOGRAPHIC_DATA] 1, FLEX, [GEOGRAPHIC_DATA], 110 00, [GEOGRAPH…" at bounding box center [403, 154] width 155 height 8
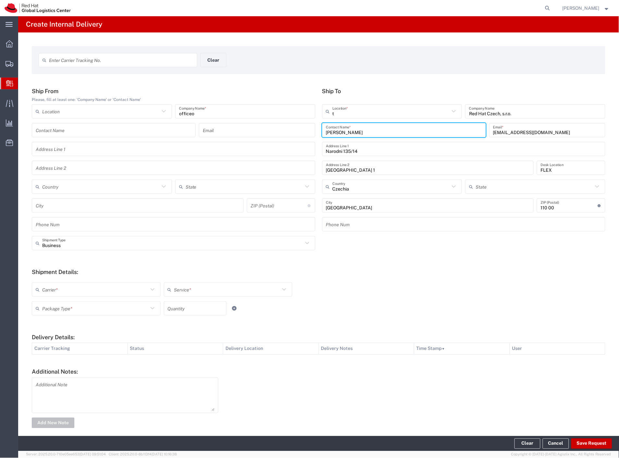
click at [365, 112] on input "t" at bounding box center [391, 111] width 117 height 11
click at [365, 137] on span "RH - [GEOGRAPHIC_DATA] [GEOGRAPHIC_DATA] - C" at bounding box center [389, 136] width 138 height 10
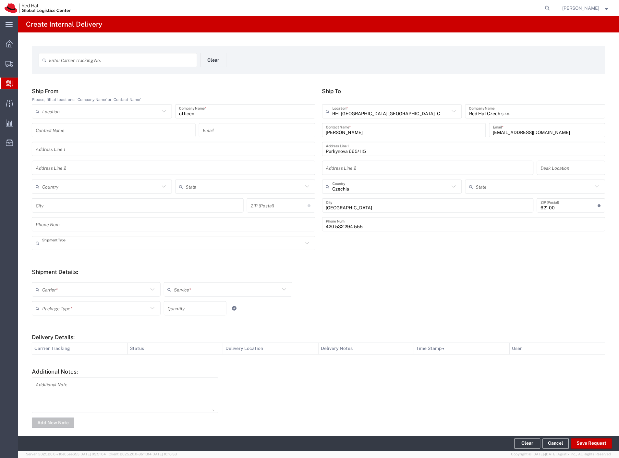
click at [68, 245] on input "text" at bounding box center [172, 243] width 261 height 11
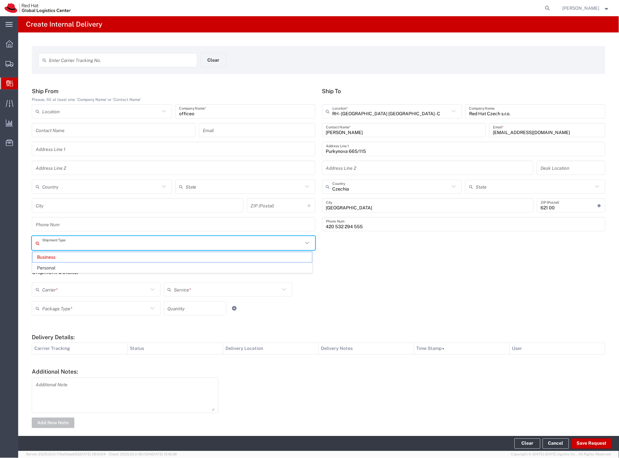
click at [50, 295] on div "Carrier *" at bounding box center [96, 289] width 129 height 14
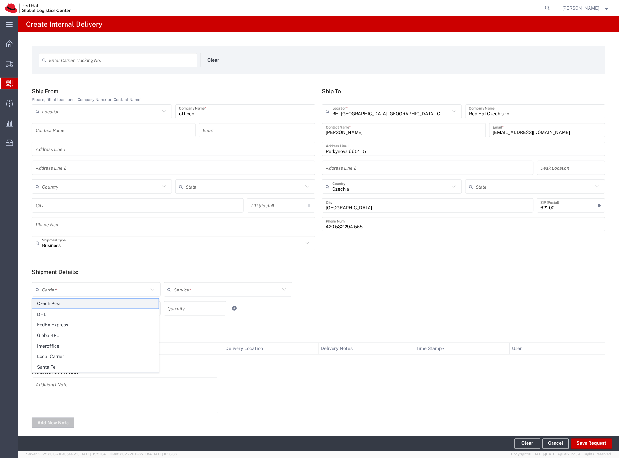
click at [55, 305] on span "Czech Post" at bounding box center [95, 303] width 126 height 10
click at [56, 306] on input "text" at bounding box center [95, 308] width 106 height 11
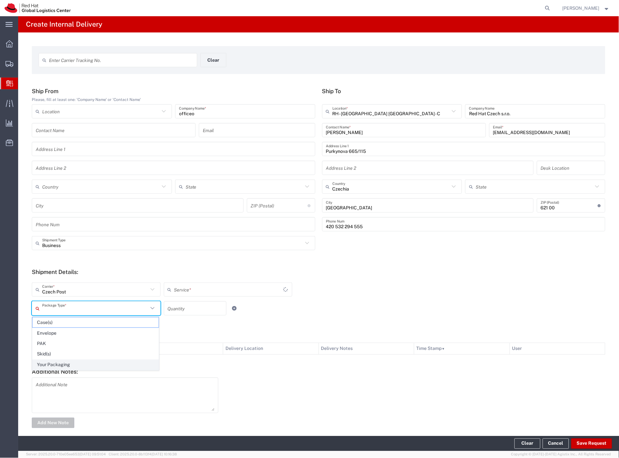
click at [66, 363] on span "Your Packaging" at bounding box center [95, 365] width 126 height 10
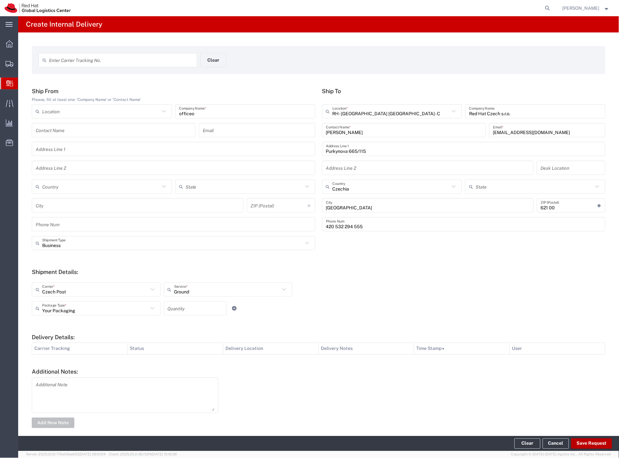
click at [583, 443] on button "Save Request" at bounding box center [591, 443] width 41 height 10
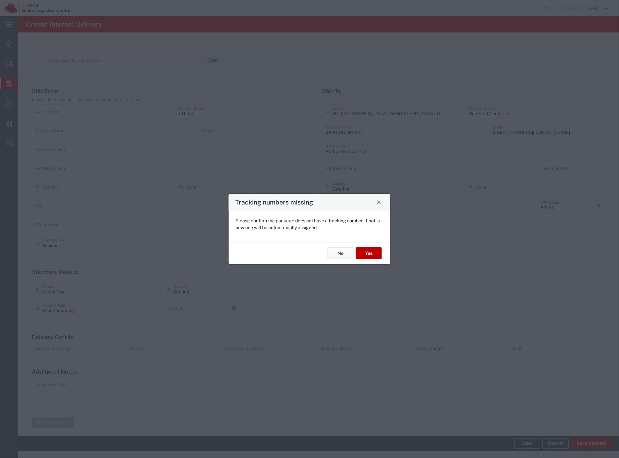
click at [373, 252] on button "Yes" at bounding box center [369, 254] width 26 height 12
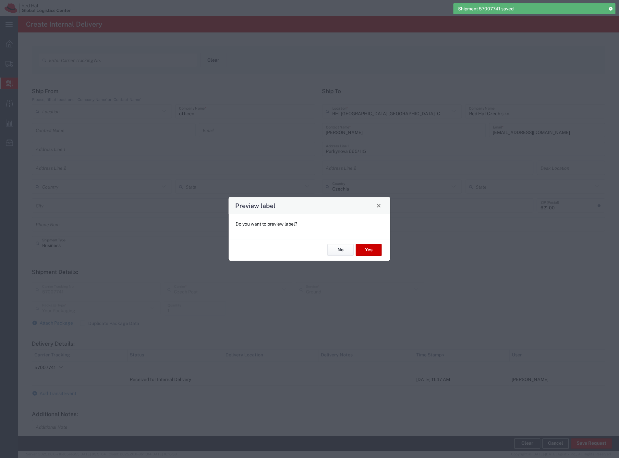
click at [341, 248] on button "No" at bounding box center [341, 250] width 26 height 12
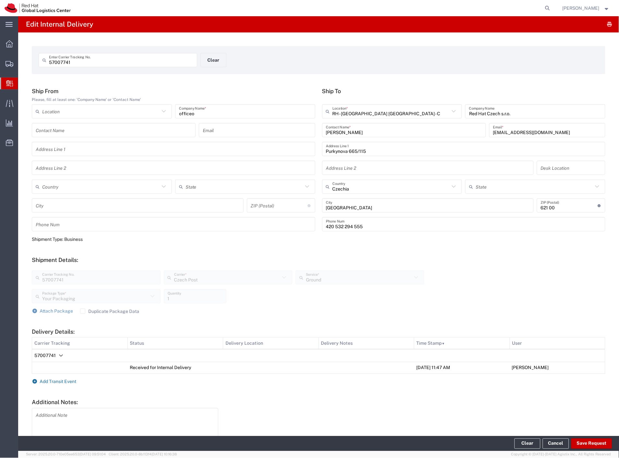
click at [57, 379] on span "Add Transit Event" at bounding box center [58, 381] width 37 height 5
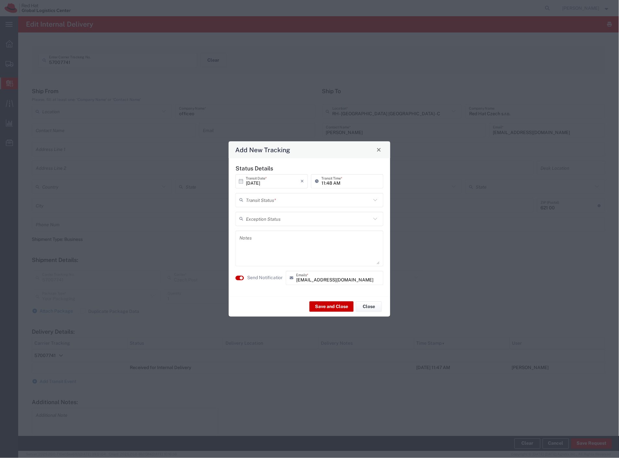
click at [327, 201] on input "text" at bounding box center [308, 199] width 125 height 11
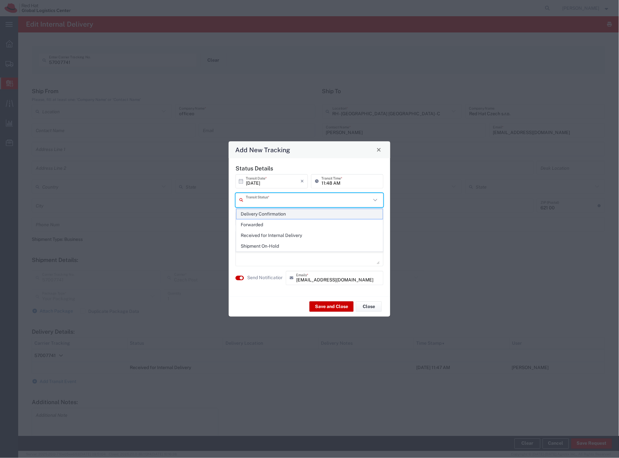
click at [285, 217] on span "Delivery Confirmation" at bounding box center [310, 214] width 147 height 10
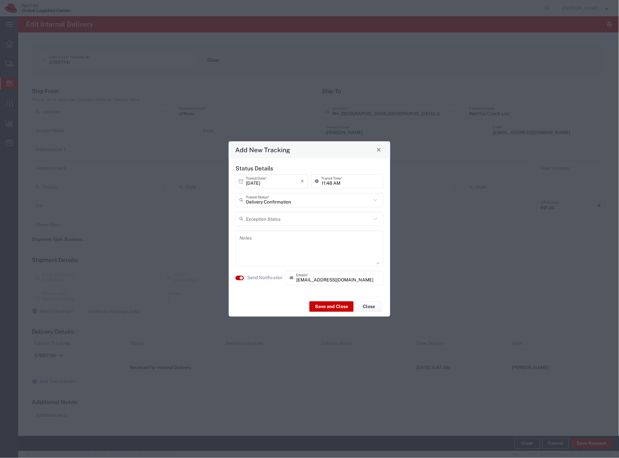
click at [261, 279] on label "Send Notification" at bounding box center [265, 277] width 36 height 7
click at [329, 307] on button "Save and Close" at bounding box center [332, 306] width 44 height 10
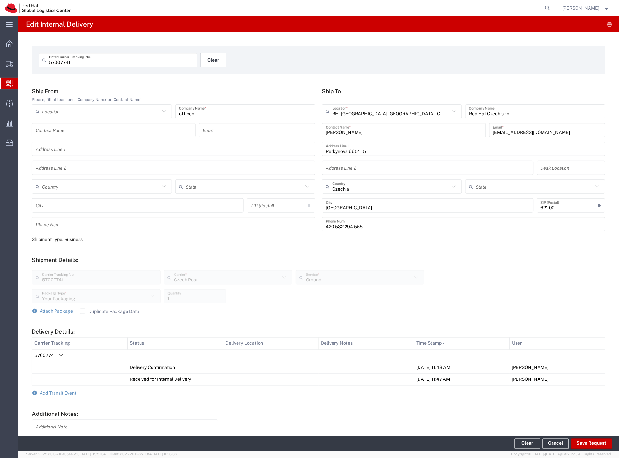
click at [216, 64] on button "Clear" at bounding box center [214, 60] width 26 height 14
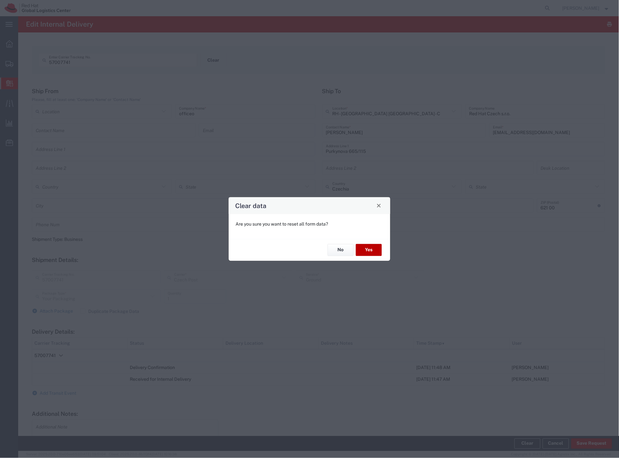
click at [375, 248] on button "Yes" at bounding box center [369, 250] width 26 height 12
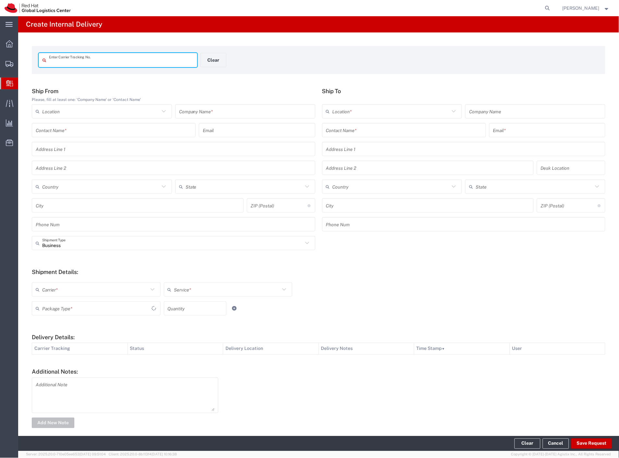
click at [226, 111] on input "text" at bounding box center [245, 111] width 132 height 11
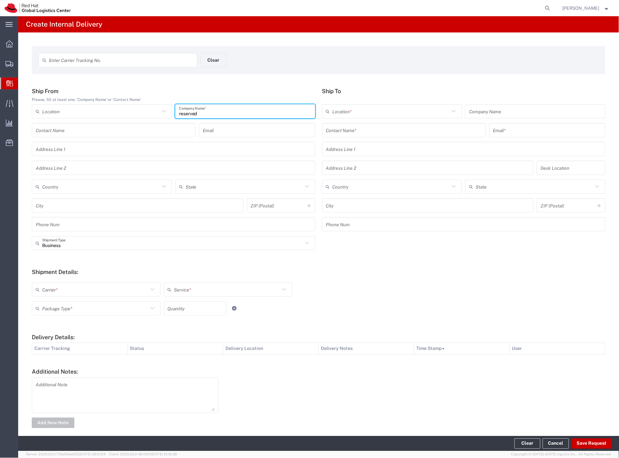
click at [339, 132] on input "text" at bounding box center [404, 130] width 156 height 11
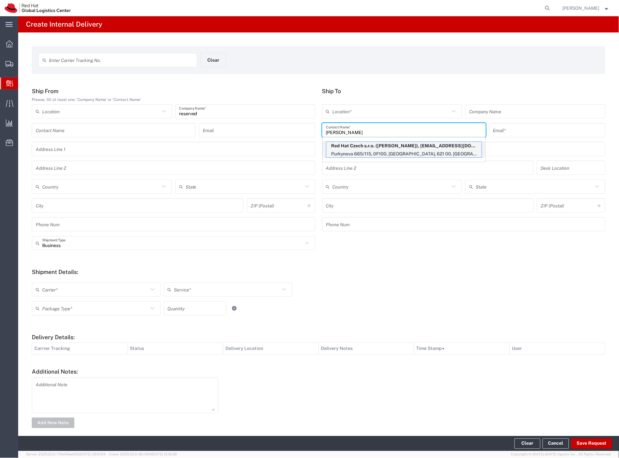
click at [363, 144] on p "Red Hat Czech s.r.o. ([PERSON_NAME]), [EMAIL_ADDRESS][DOMAIN_NAME]" at bounding box center [403, 146] width 155 height 8
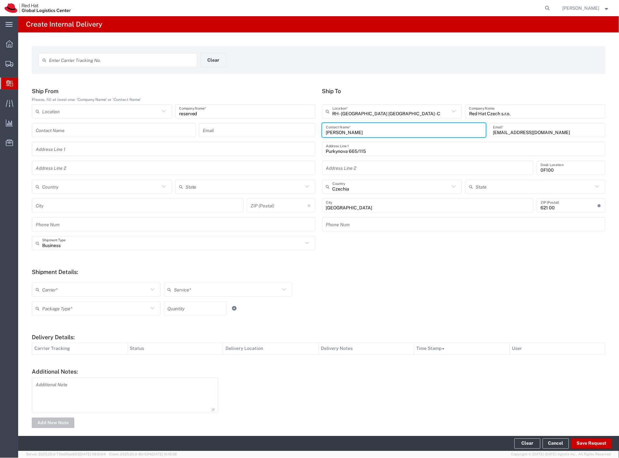
click at [83, 250] on div "Business Shipment Type" at bounding box center [174, 243] width 284 height 14
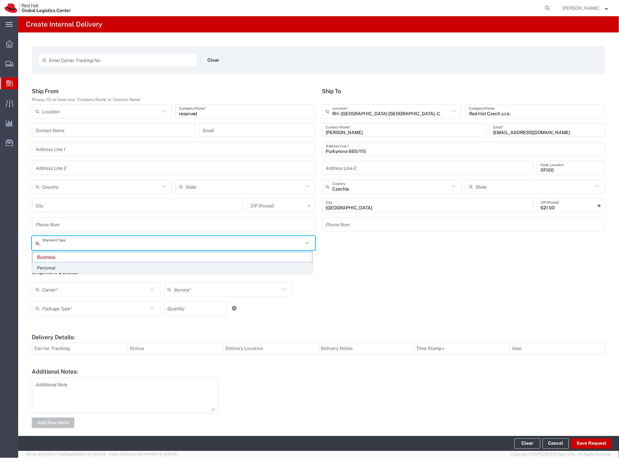
click at [62, 271] on span "Personal" at bounding box center [172, 268] width 280 height 10
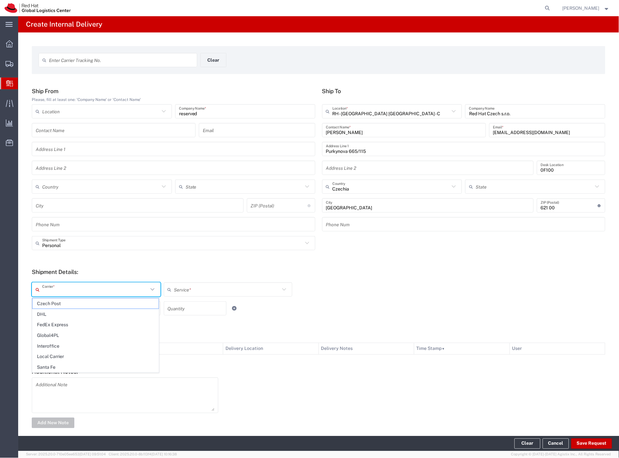
click at [58, 288] on input "text" at bounding box center [95, 289] width 106 height 11
click at [54, 302] on span "Czech Post" at bounding box center [95, 303] width 126 height 10
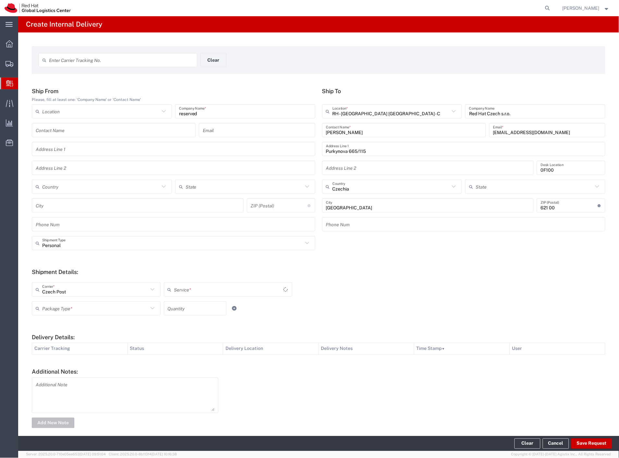
drag, startPoint x: 54, startPoint y: 303, endPoint x: 53, endPoint y: 319, distance: 15.9
click at [52, 310] on input "text" at bounding box center [95, 308] width 106 height 11
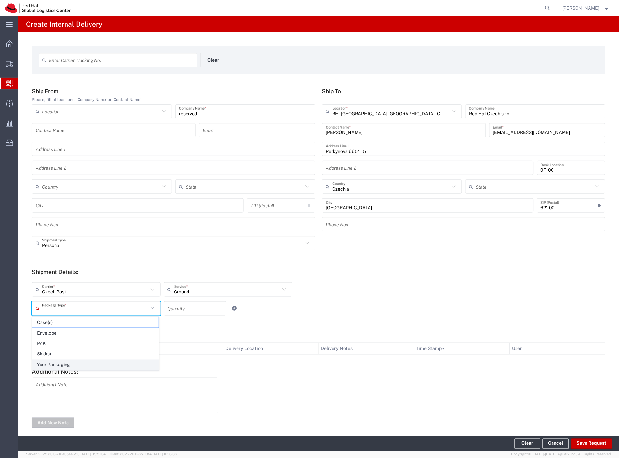
click at [62, 366] on span "Your Packaging" at bounding box center [95, 365] width 126 height 10
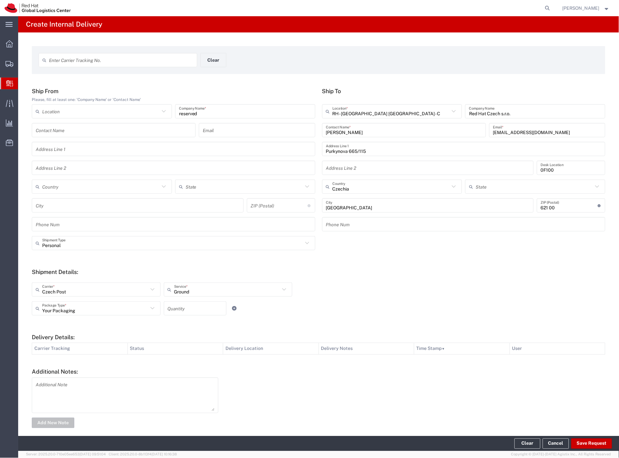
click at [188, 307] on input "number" at bounding box center [195, 308] width 55 height 11
click at [328, 318] on div "Your Packaging Package Type * Case(s) Envelope PAK Skid(s) Your Packaging 2 Qua…" at bounding box center [228, 310] width 396 height 19
click at [602, 447] on button "Save Request" at bounding box center [591, 443] width 41 height 10
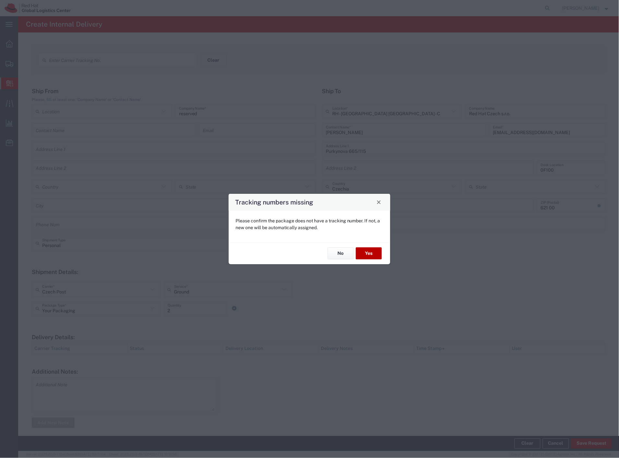
click at [366, 250] on button "Yes" at bounding box center [369, 254] width 26 height 12
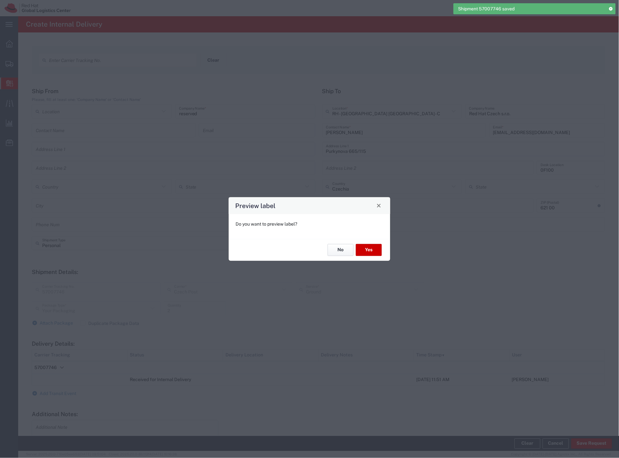
click at [342, 250] on button "No" at bounding box center [341, 250] width 26 height 12
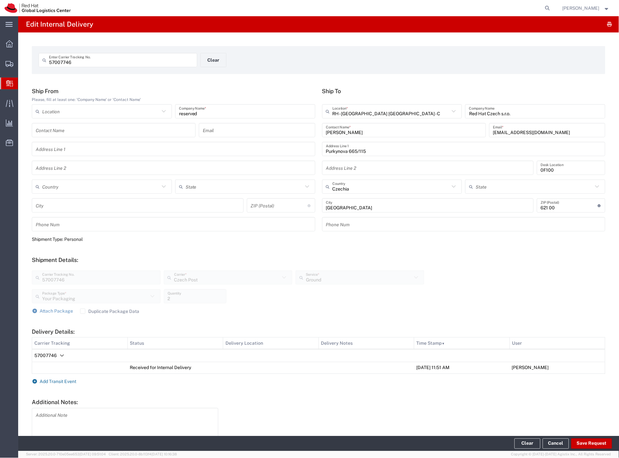
click at [58, 382] on span "Add Transit Event" at bounding box center [58, 381] width 37 height 5
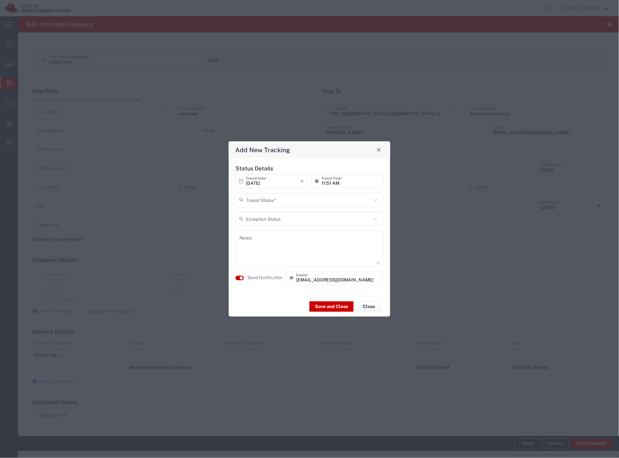
click at [266, 205] on input "text" at bounding box center [308, 199] width 125 height 11
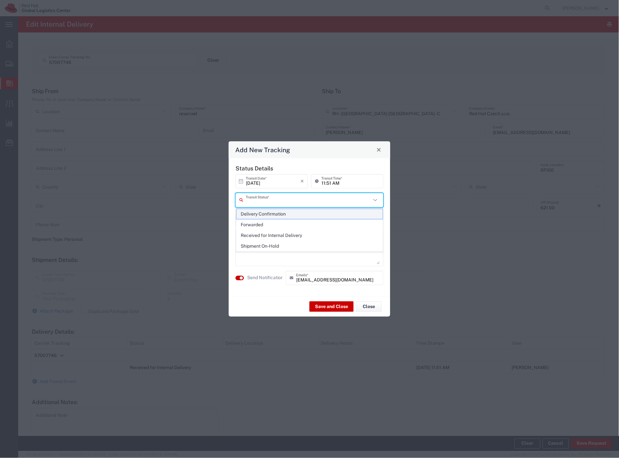
click at [262, 213] on span "Delivery Confirmation" at bounding box center [310, 214] width 147 height 10
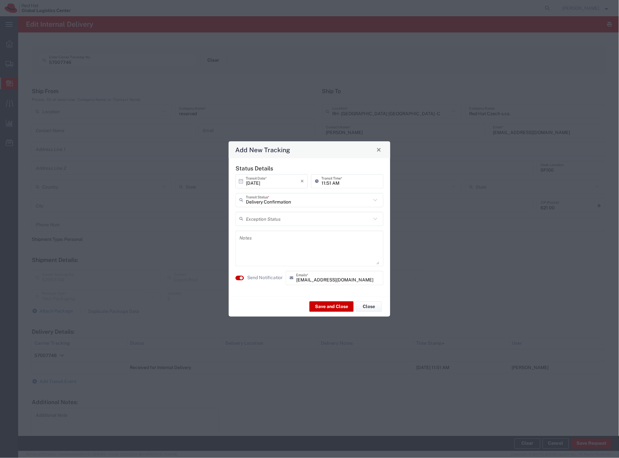
drag, startPoint x: 260, startPoint y: 274, endPoint x: 307, endPoint y: 291, distance: 50.4
click at [260, 275] on label "Send Notification" at bounding box center [265, 277] width 36 height 7
click at [319, 303] on button "Save and Close" at bounding box center [332, 306] width 44 height 10
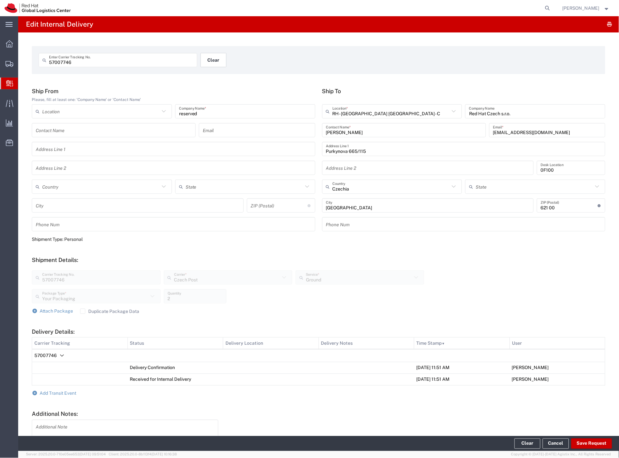
click at [210, 62] on button "Clear" at bounding box center [214, 60] width 26 height 14
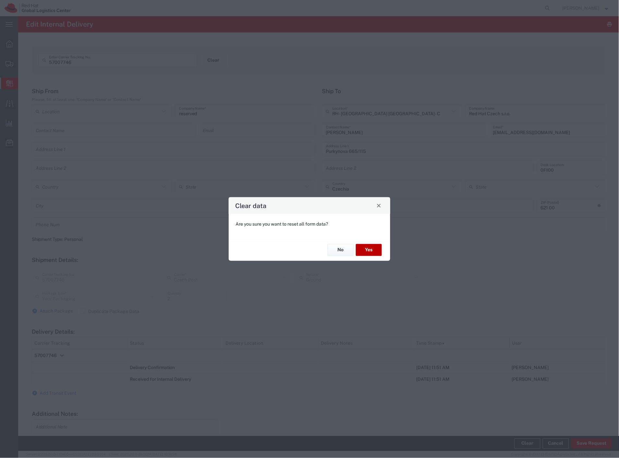
click at [362, 252] on button "Yes" at bounding box center [369, 250] width 26 height 12
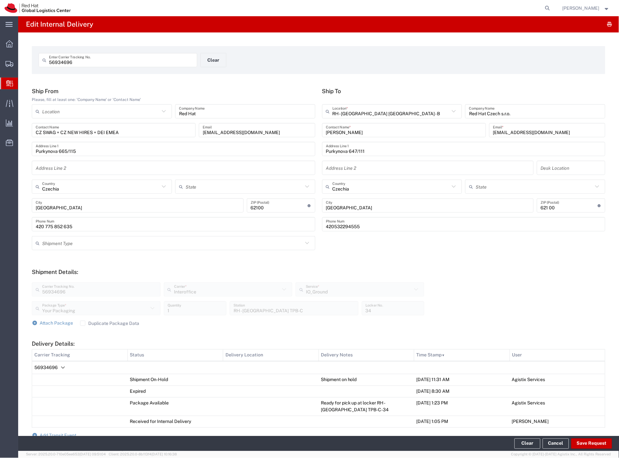
click at [54, 365] on span "56934696" at bounding box center [45, 367] width 23 height 5
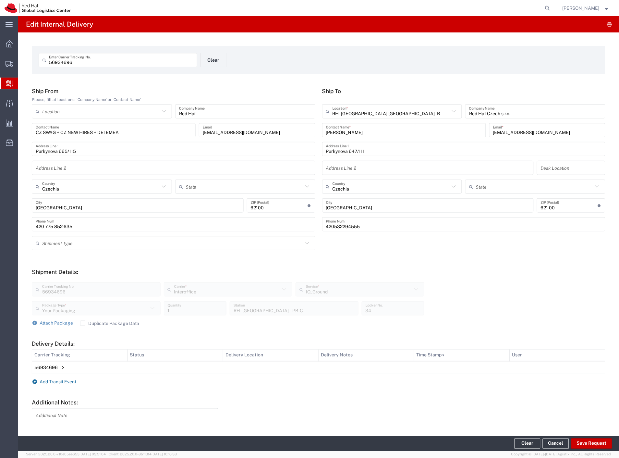
click at [64, 381] on span "Add Transit Event" at bounding box center [58, 381] width 37 height 5
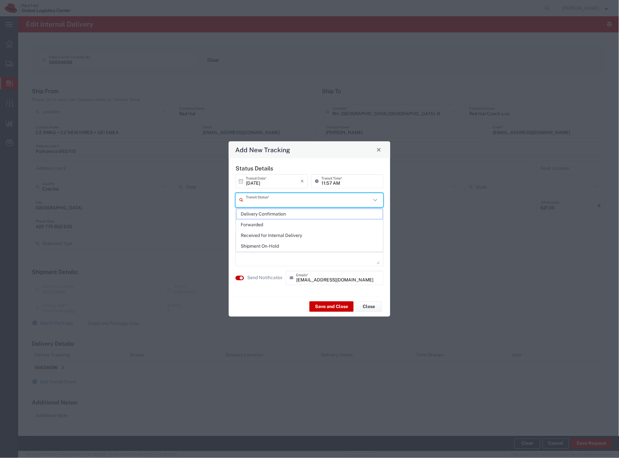
drag, startPoint x: 297, startPoint y: 200, endPoint x: 280, endPoint y: 214, distance: 22.3
click at [292, 205] on input "text" at bounding box center [308, 199] width 125 height 11
click at [279, 214] on span "Delivery Confirmation" at bounding box center [310, 214] width 147 height 10
click at [260, 280] on label "Send Notification" at bounding box center [265, 277] width 36 height 7
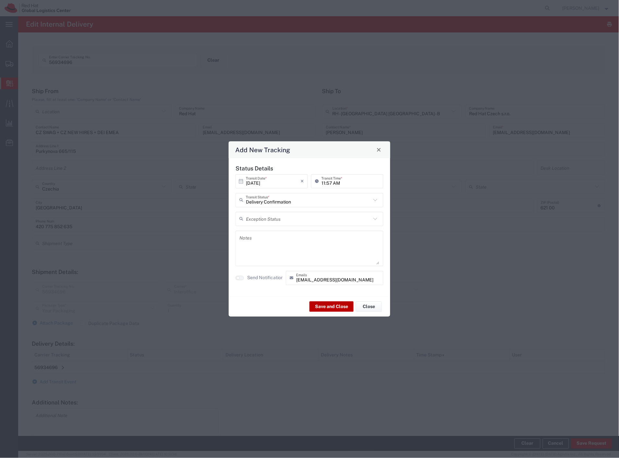
click at [320, 304] on button "Save and Close" at bounding box center [332, 306] width 44 height 10
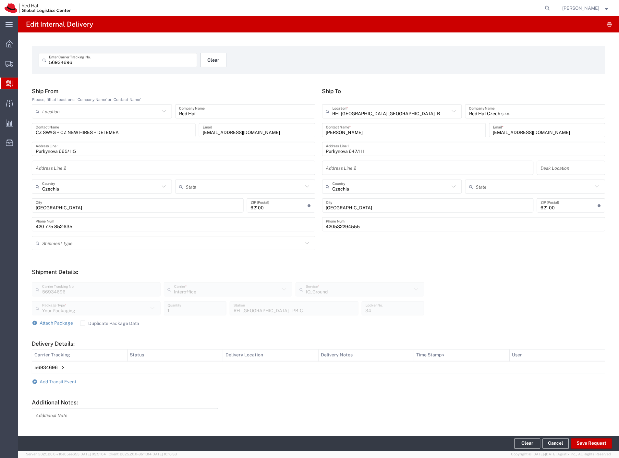
click at [214, 59] on button "Clear" at bounding box center [214, 60] width 26 height 14
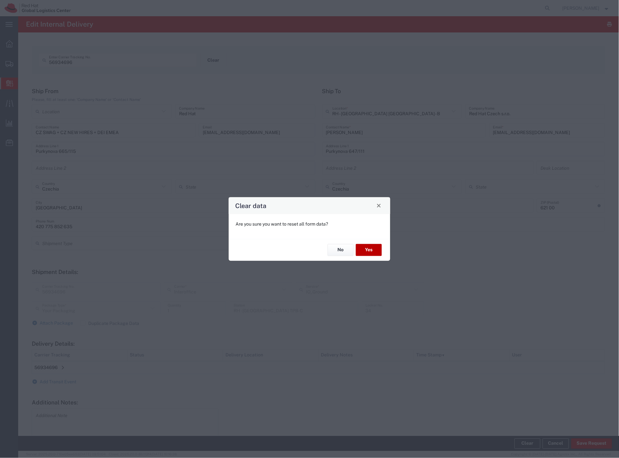
click at [371, 247] on button "Yes" at bounding box center [369, 250] width 26 height 12
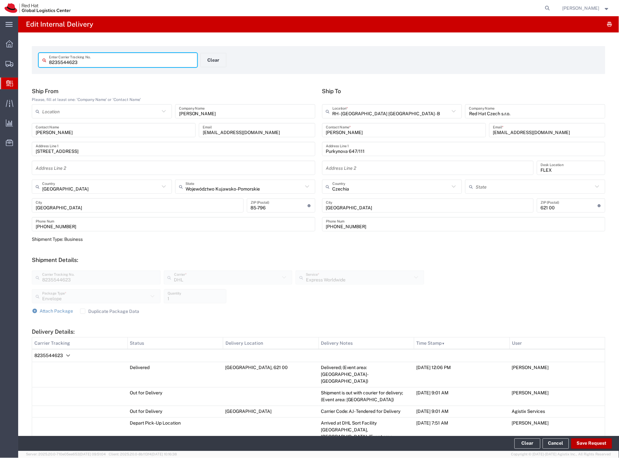
click at [589, 445] on button "Save Request" at bounding box center [591, 443] width 41 height 10
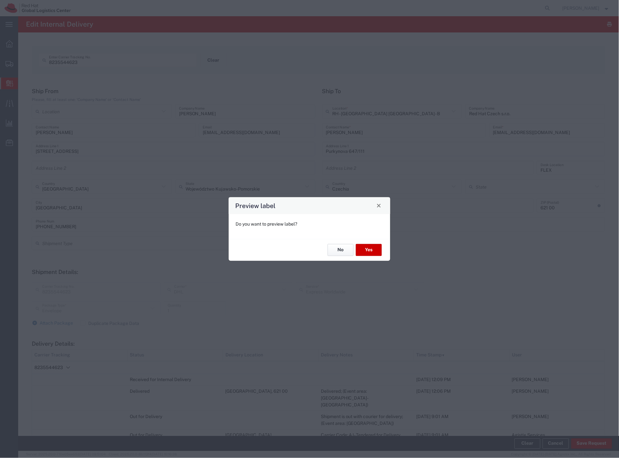
click at [335, 253] on button "No" at bounding box center [341, 250] width 26 height 12
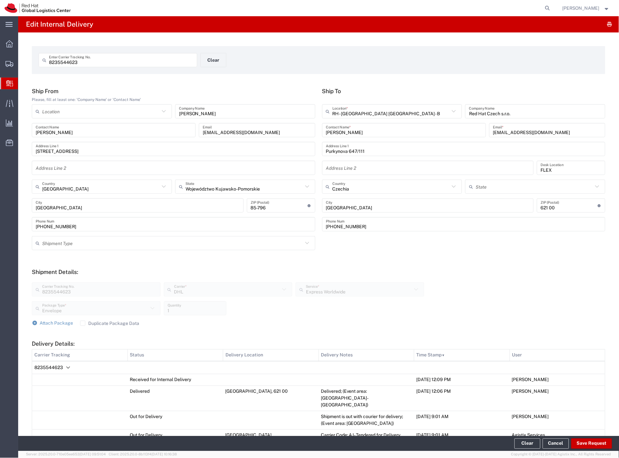
click at [23, 86] on span "Internal Delivery" at bounding box center [20, 83] width 5 height 13
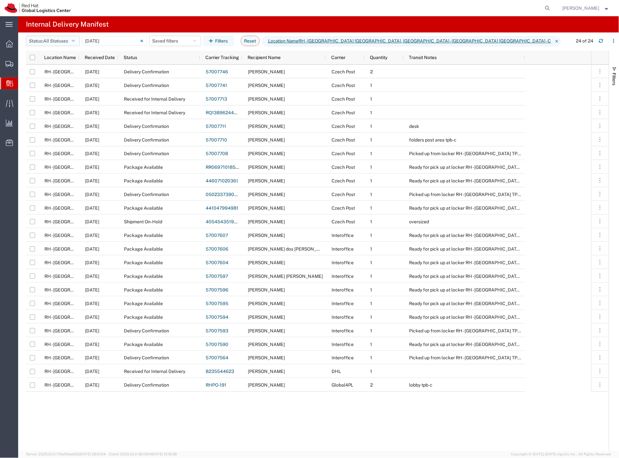
click at [68, 41] on span "All Statuses" at bounding box center [55, 40] width 25 height 5
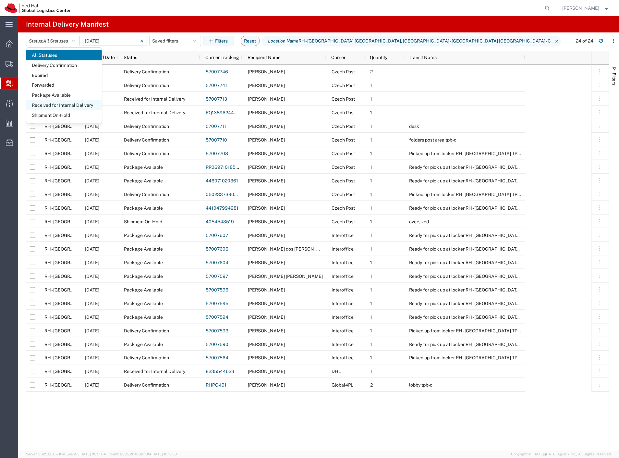
drag, startPoint x: 46, startPoint y: 116, endPoint x: 54, endPoint y: 101, distance: 17.0
click at [46, 116] on span "Shipment On-Hold" at bounding box center [64, 115] width 76 height 10
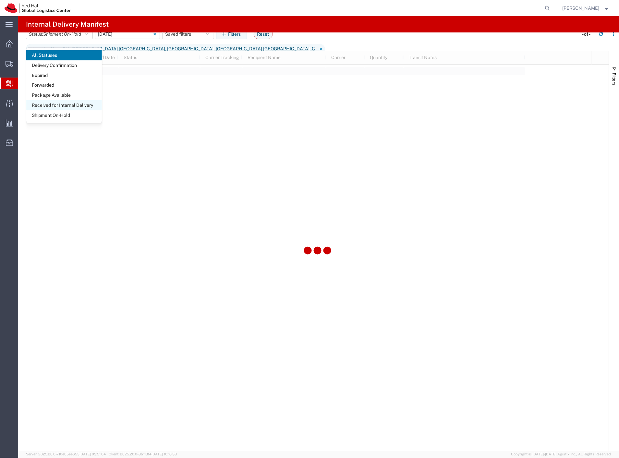
click at [54, 101] on span "Received for Internal Delivery" at bounding box center [64, 105] width 76 height 10
click at [167, 16] on agx-page-header "Internal Delivery Manifest" at bounding box center [318, 24] width 601 height 16
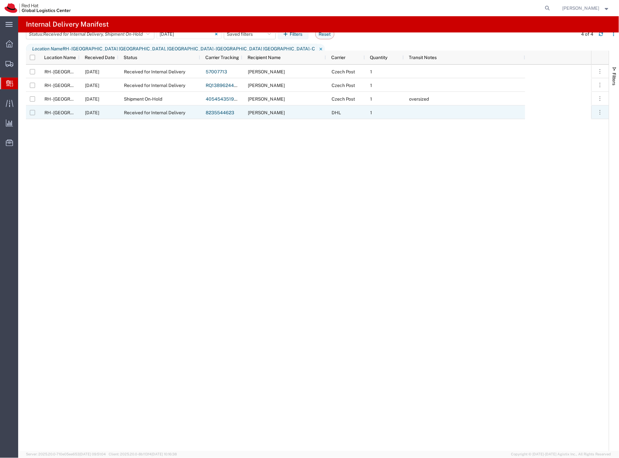
click at [31, 111] on input "Press Space to toggle row selection (unchecked)" at bounding box center [32, 112] width 5 height 5
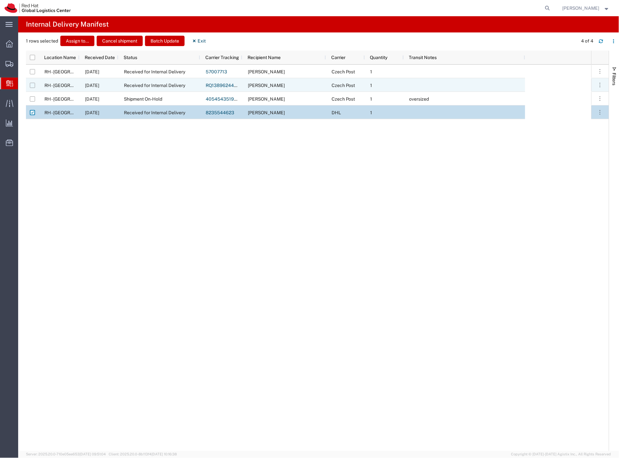
click at [33, 84] on input "Press Space to toggle row selection (unchecked)" at bounding box center [32, 85] width 5 height 5
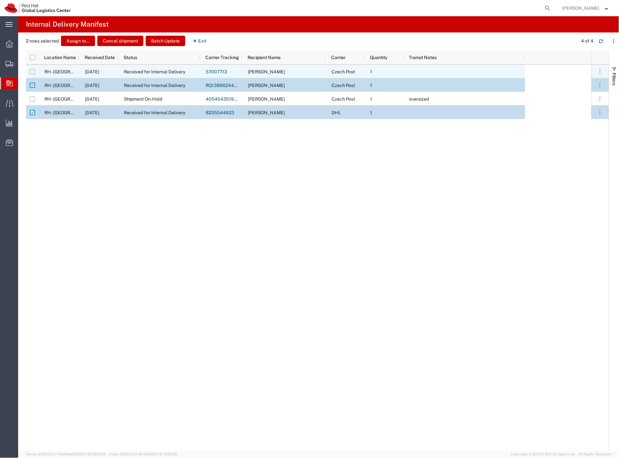
drag, startPoint x: 33, startPoint y: 70, endPoint x: 47, endPoint y: 67, distance: 14.8
click at [33, 70] on input "Press Space to toggle row selection (unchecked)" at bounding box center [32, 71] width 5 height 5
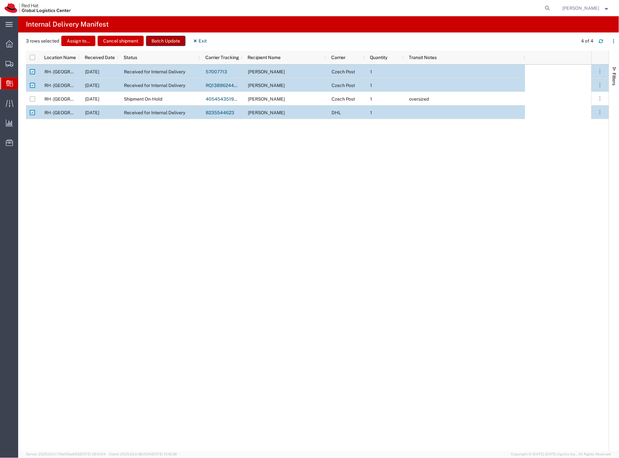
click at [177, 42] on button "Batch Update" at bounding box center [166, 41] width 40 height 10
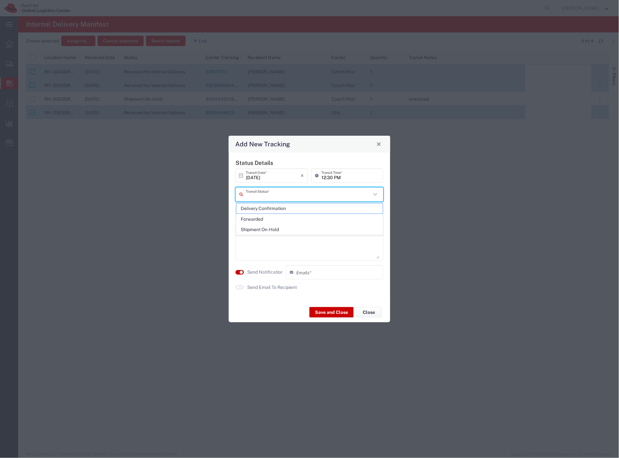
drag, startPoint x: 276, startPoint y: 196, endPoint x: 274, endPoint y: 200, distance: 4.2
click at [275, 197] on input "text" at bounding box center [308, 194] width 125 height 11
click at [266, 210] on span "Delivery Confirmation" at bounding box center [310, 208] width 147 height 10
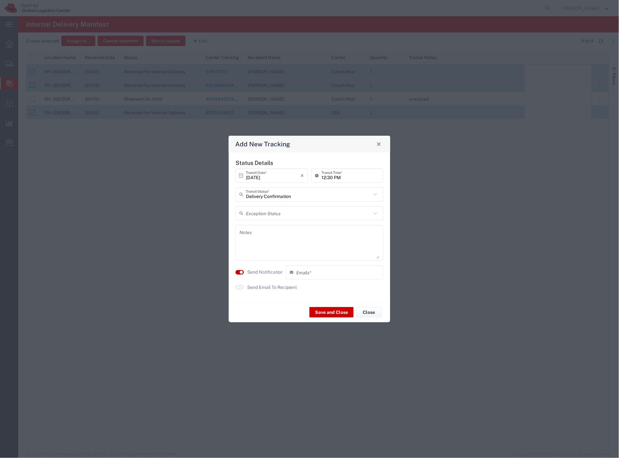
click at [265, 248] on textarea at bounding box center [309, 243] width 140 height 32
drag, startPoint x: 264, startPoint y: 271, endPoint x: 261, endPoint y: 286, distance: 15.6
click at [264, 278] on agx-switch-control "Send Notification" at bounding box center [259, 272] width 50 height 14
click at [261, 286] on label "Send Email To Recipient" at bounding box center [272, 287] width 50 height 7
click at [265, 273] on label "Send Notification" at bounding box center [265, 272] width 36 height 7
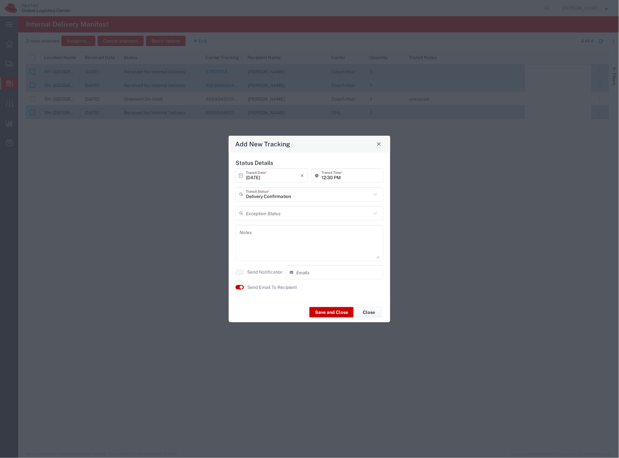
click at [268, 252] on textarea at bounding box center [309, 243] width 140 height 32
click at [329, 311] on button "Save and Close" at bounding box center [332, 312] width 44 height 10
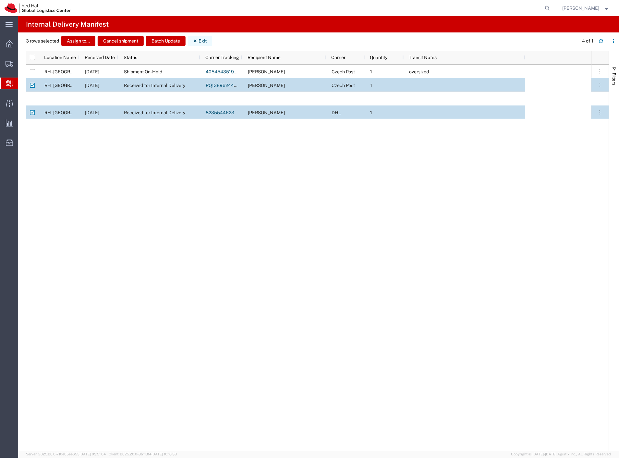
click at [200, 41] on button "Exit" at bounding box center [200, 41] width 24 height 10
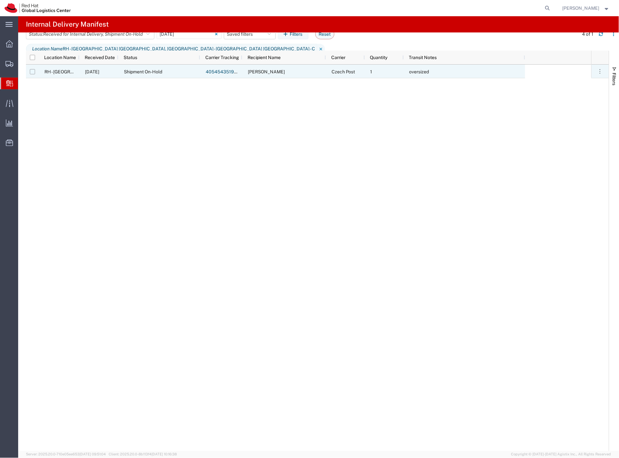
click at [33, 74] on input "Press Space to toggle row selection (unchecked)" at bounding box center [32, 71] width 5 height 5
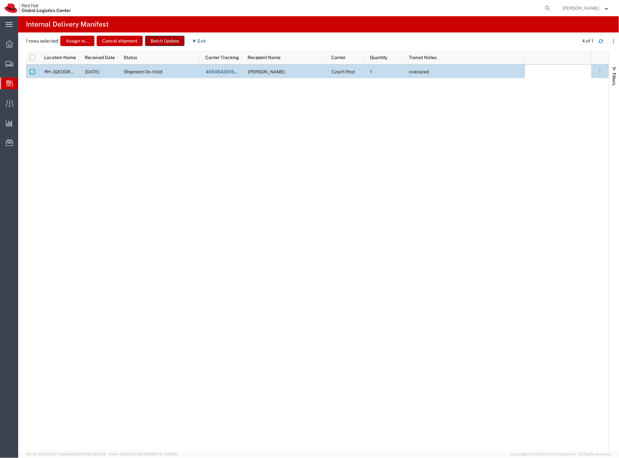
click at [149, 44] on button "Batch Update" at bounding box center [165, 41] width 40 height 10
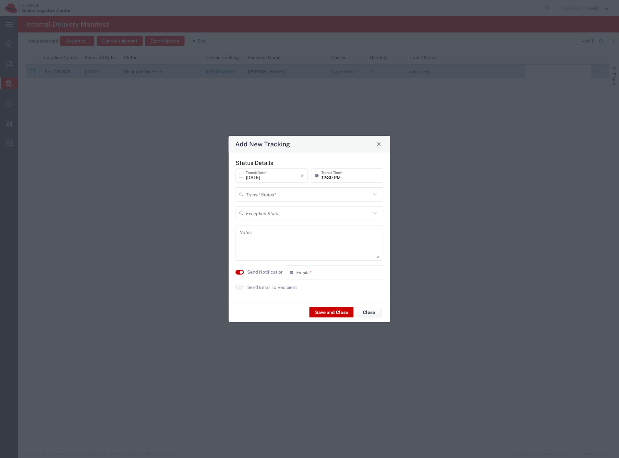
click at [256, 196] on input "text" at bounding box center [308, 194] width 125 height 11
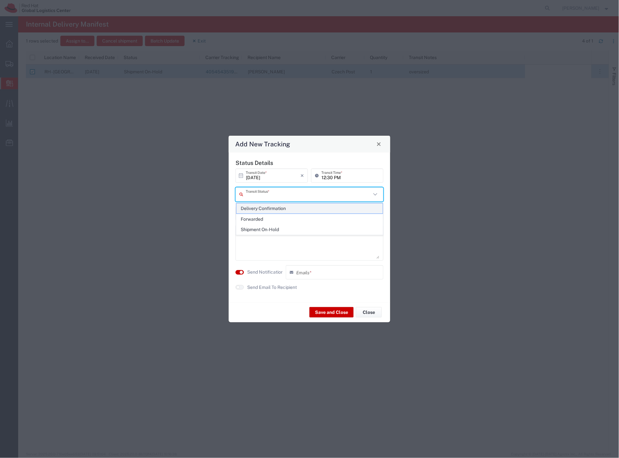
click at [254, 205] on span "Delivery Confirmation" at bounding box center [310, 208] width 147 height 10
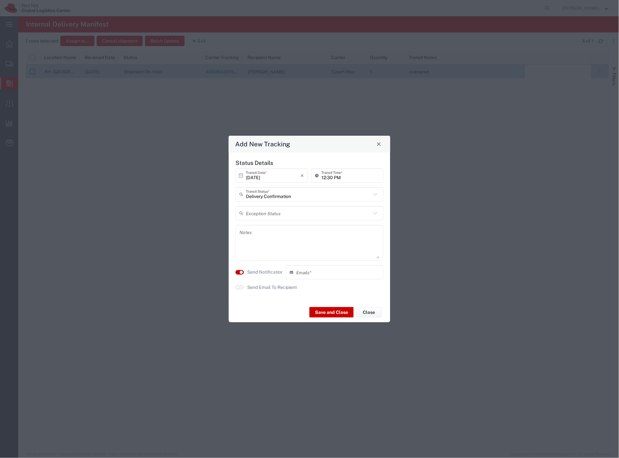
click at [261, 271] on label "Send Notification" at bounding box center [265, 272] width 36 height 7
click at [321, 312] on button "Save and Close" at bounding box center [332, 312] width 44 height 10
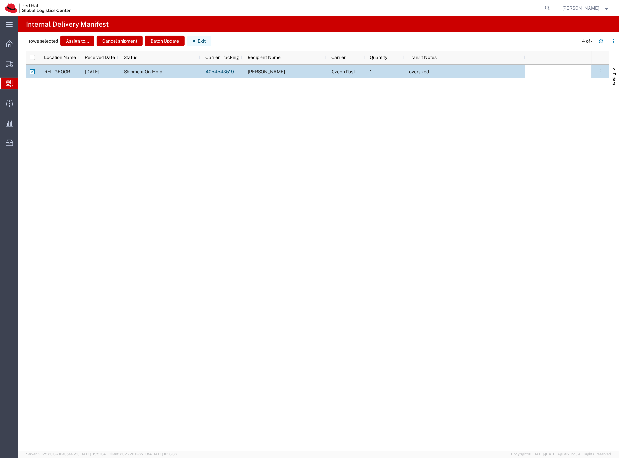
click at [199, 43] on button "Exit" at bounding box center [199, 41] width 24 height 10
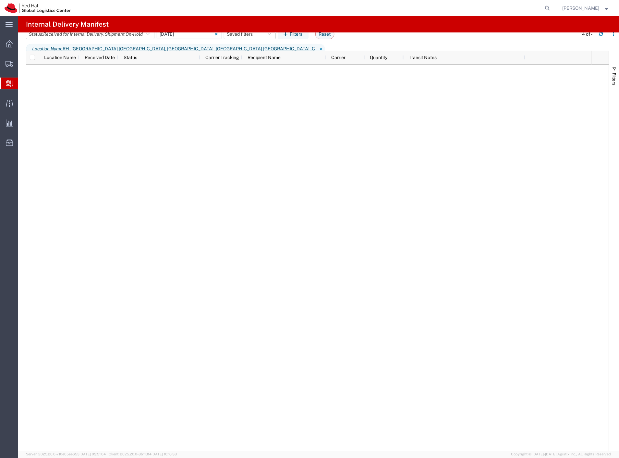
drag, startPoint x: 38, startPoint y: 93, endPoint x: 76, endPoint y: 107, distance: 40.7
click at [0, 0] on span "Create Delivery" at bounding box center [0, 0] width 0 height 0
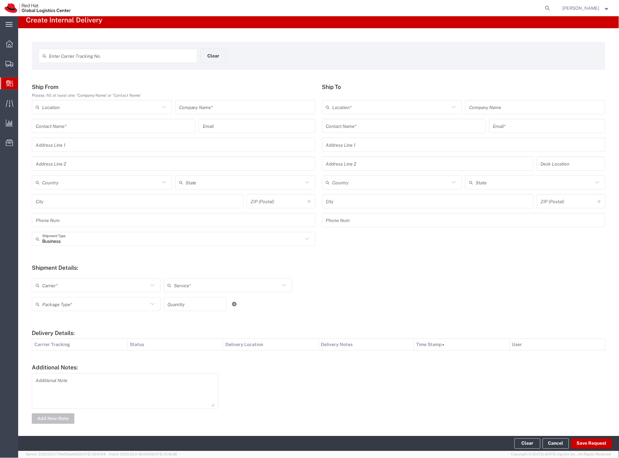
scroll to position [7, 0]
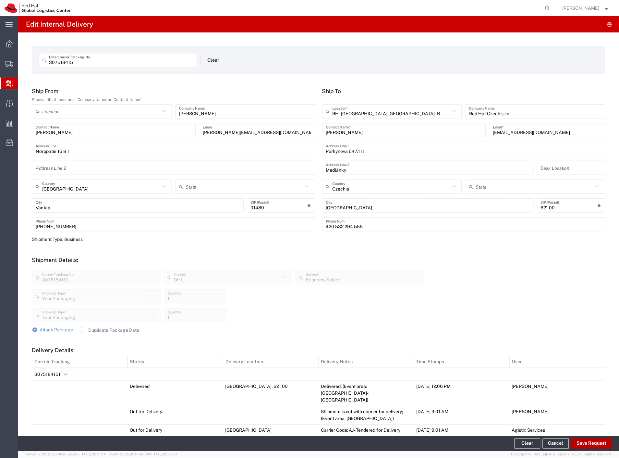
click at [591, 439] on button "Save Request" at bounding box center [591, 443] width 41 height 10
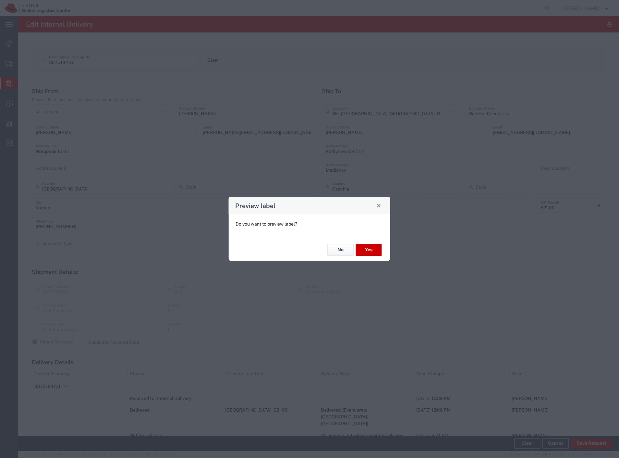
click at [342, 251] on button "No" at bounding box center [341, 250] width 26 height 12
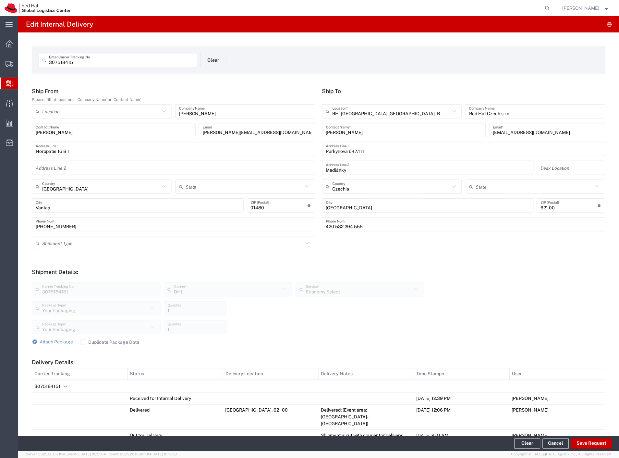
click at [48, 384] on span "3075184151" at bounding box center [47, 386] width 26 height 5
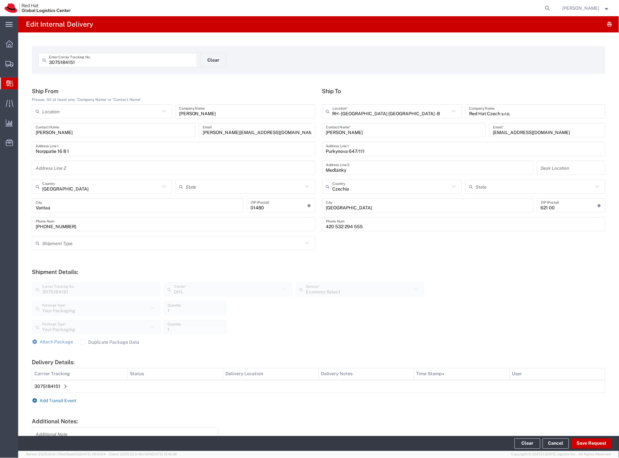
click at [55, 399] on span "Add Transit Event" at bounding box center [58, 400] width 37 height 5
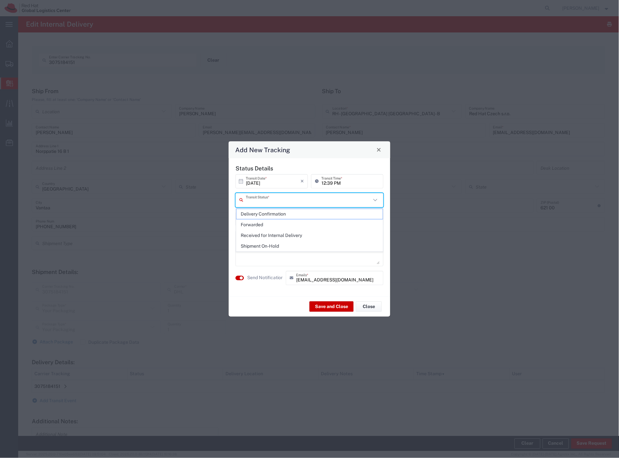
click at [276, 197] on input "text" at bounding box center [308, 199] width 125 height 11
click at [260, 244] on span "Shipment On-Hold" at bounding box center [310, 246] width 147 height 10
click at [281, 259] on textarea at bounding box center [309, 248] width 140 height 32
click at [331, 307] on button "Save and Close" at bounding box center [332, 306] width 44 height 10
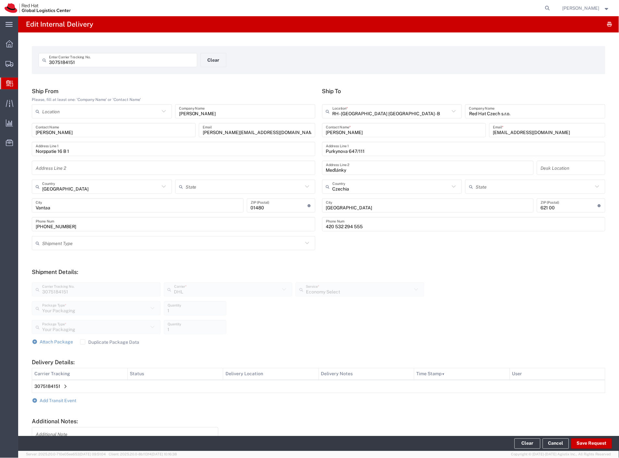
drag, startPoint x: 383, startPoint y: 63, endPoint x: 517, endPoint y: 40, distance: 135.3
click at [383, 63] on div "3075184151 Enter Carrier Tracking No. Clear" at bounding box center [318, 62] width 567 height 19
click at [607, 25] on icon "button" at bounding box center [610, 24] width 6 height 0
click at [66, 385] on icon "Delivery Details:" at bounding box center [66, 387] width 8 height 8
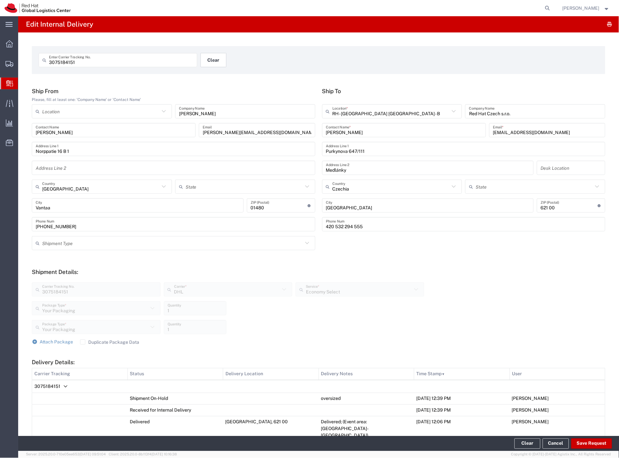
click at [204, 62] on button "Clear" at bounding box center [214, 60] width 26 height 14
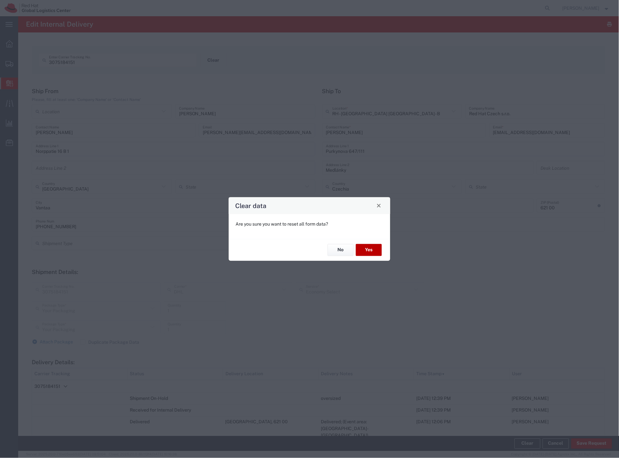
click at [371, 251] on button "Yes" at bounding box center [369, 250] width 26 height 12
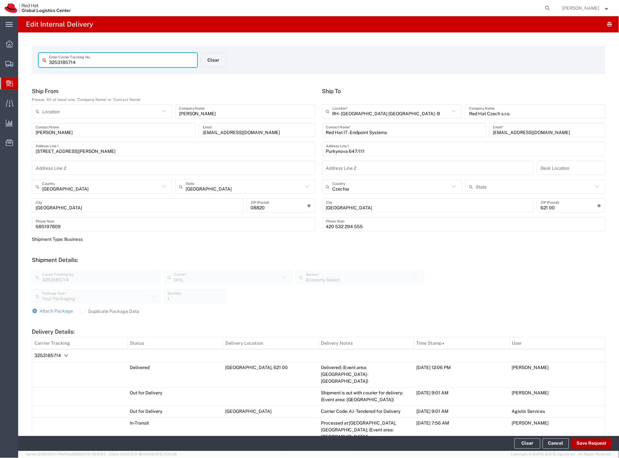
click at [587, 444] on button "Save Request" at bounding box center [591, 443] width 41 height 10
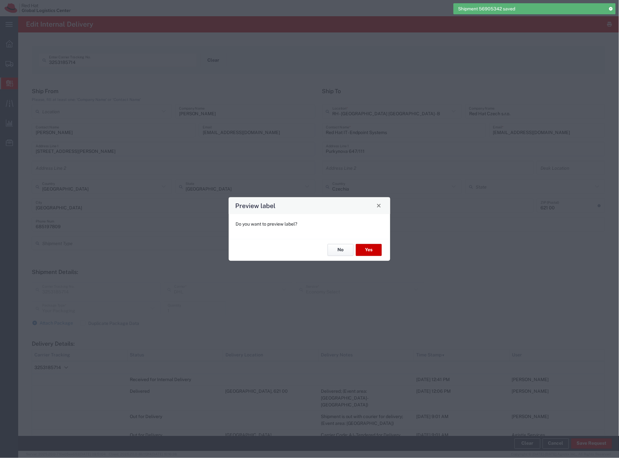
click at [346, 251] on button "No" at bounding box center [341, 250] width 26 height 12
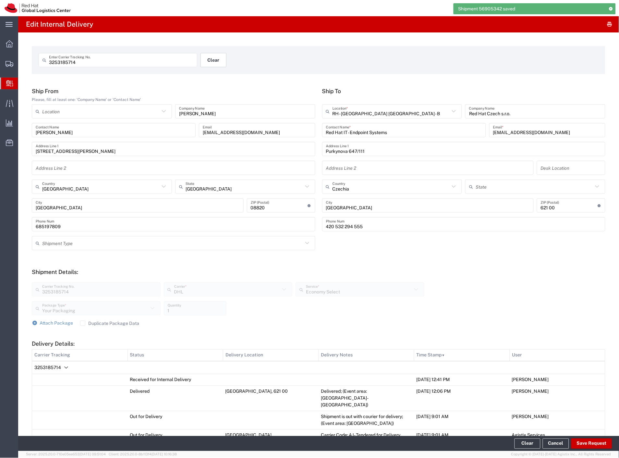
click at [205, 56] on button "Clear" at bounding box center [214, 60] width 26 height 14
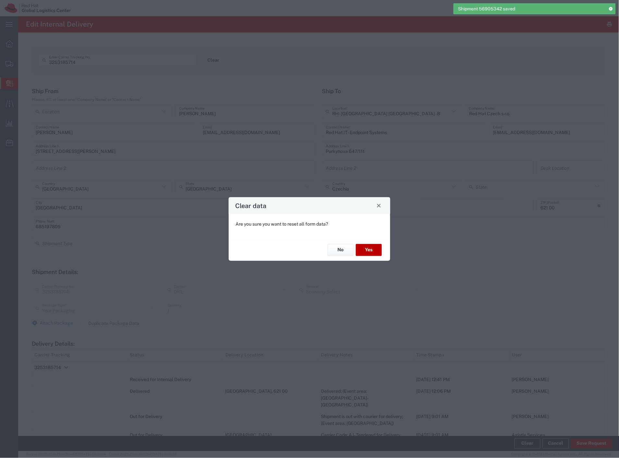
click at [366, 248] on button "Yes" at bounding box center [369, 250] width 26 height 12
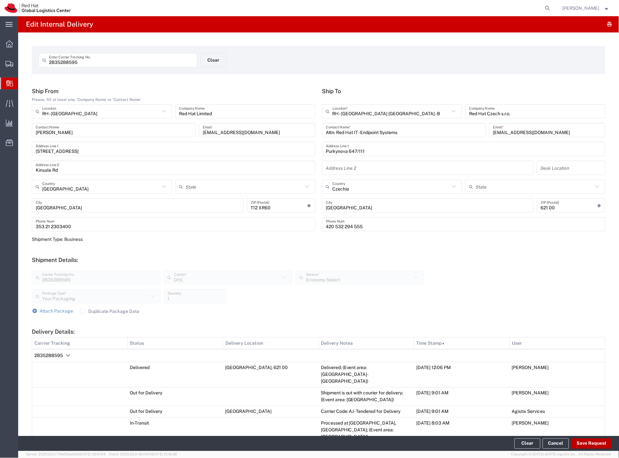
click at [579, 444] on button "Save Request" at bounding box center [591, 443] width 41 height 10
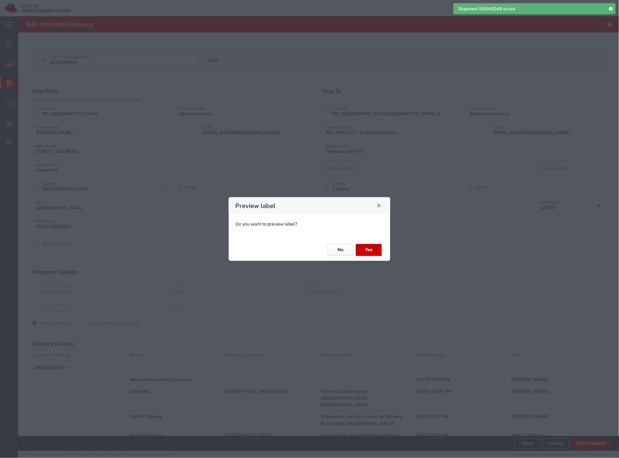
click at [337, 251] on button "No" at bounding box center [341, 250] width 26 height 12
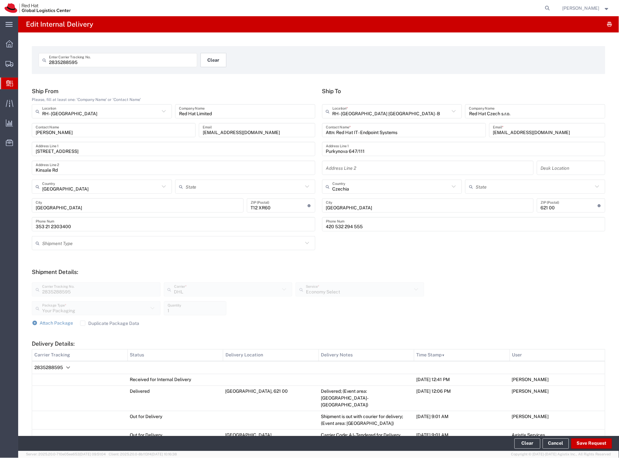
click at [219, 55] on button "Clear" at bounding box center [214, 60] width 26 height 14
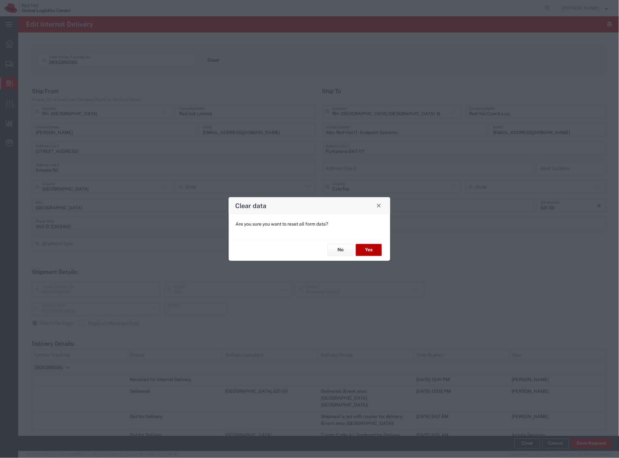
click at [365, 247] on button "Yes" at bounding box center [369, 250] width 26 height 12
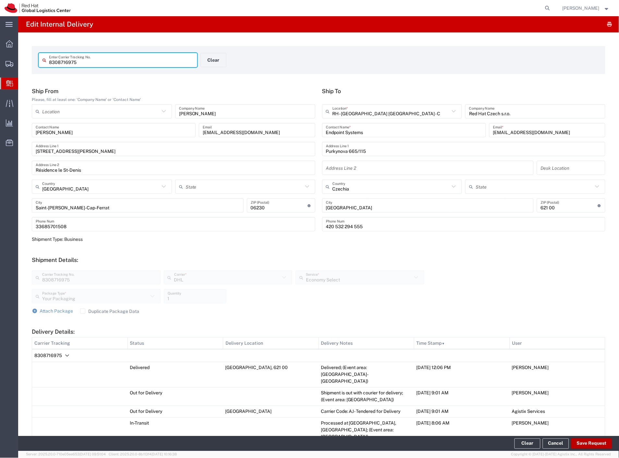
click at [588, 445] on button "Save Request" at bounding box center [591, 443] width 41 height 10
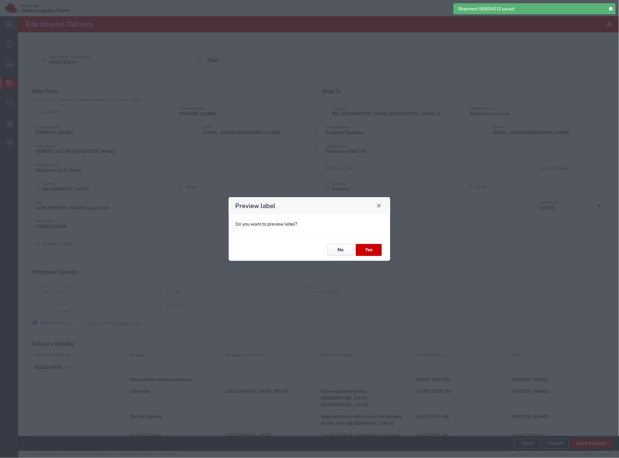
click at [336, 250] on button "No" at bounding box center [341, 250] width 26 height 12
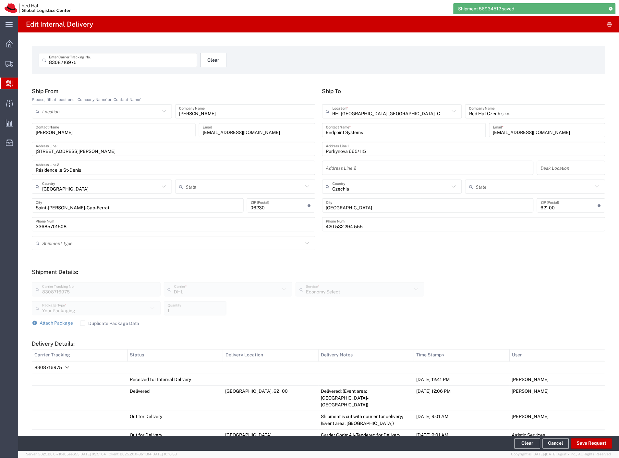
click at [217, 63] on button "Clear" at bounding box center [214, 60] width 26 height 14
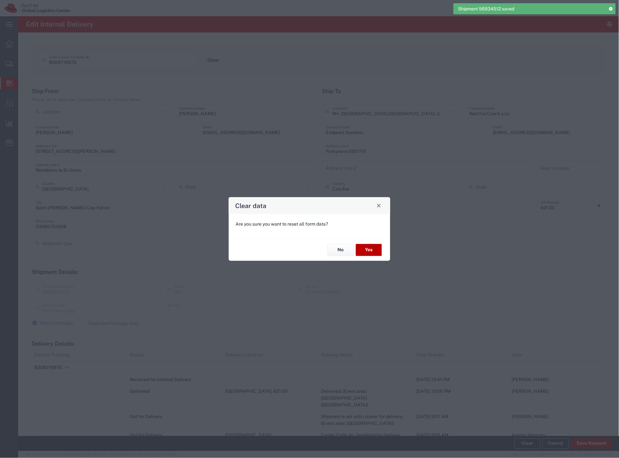
click at [369, 250] on button "Yes" at bounding box center [369, 250] width 26 height 12
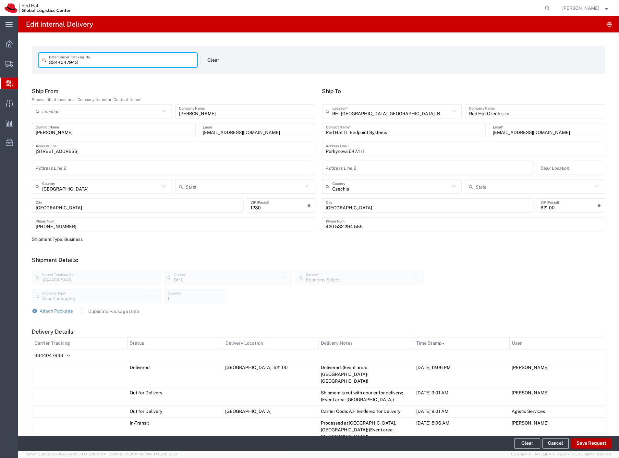
click at [590, 446] on button "Save Request" at bounding box center [591, 443] width 41 height 10
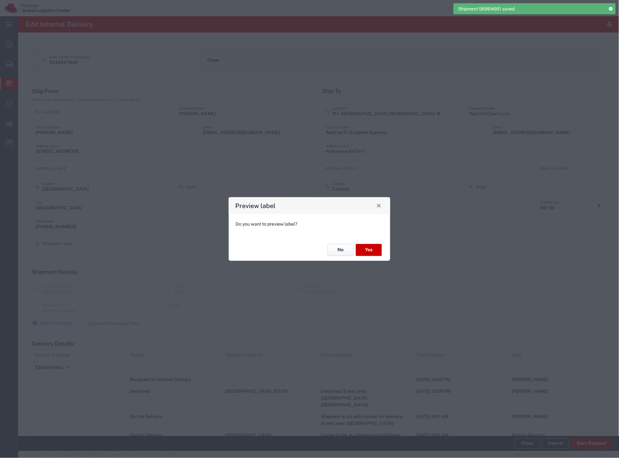
click at [341, 253] on button "No" at bounding box center [341, 250] width 26 height 12
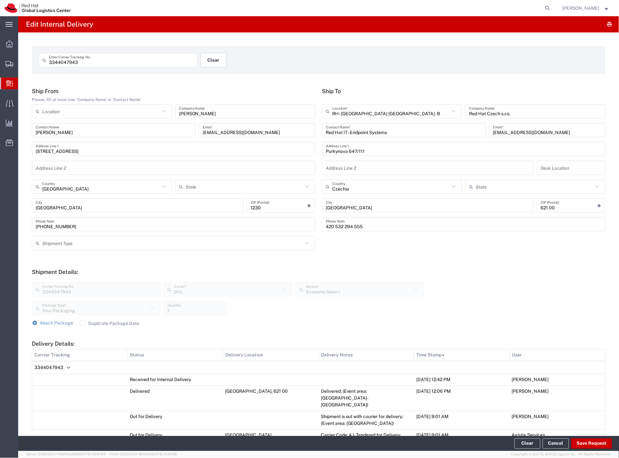
click at [221, 60] on button "Clear" at bounding box center [214, 60] width 26 height 14
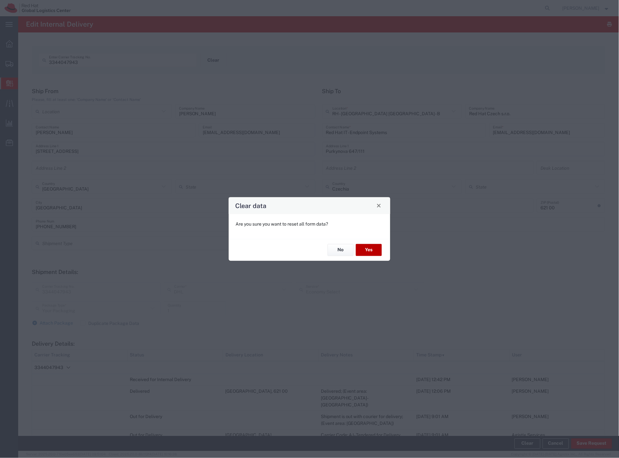
click at [368, 249] on button "Yes" at bounding box center [369, 250] width 26 height 12
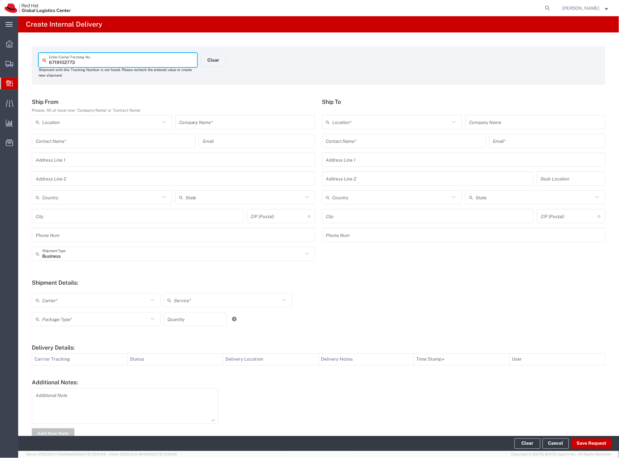
click at [198, 123] on input "text" at bounding box center [245, 121] width 132 height 11
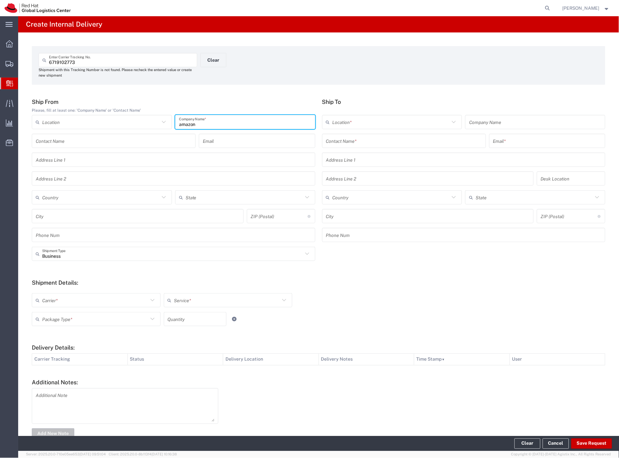
click at [356, 137] on input "text" at bounding box center [404, 140] width 156 height 11
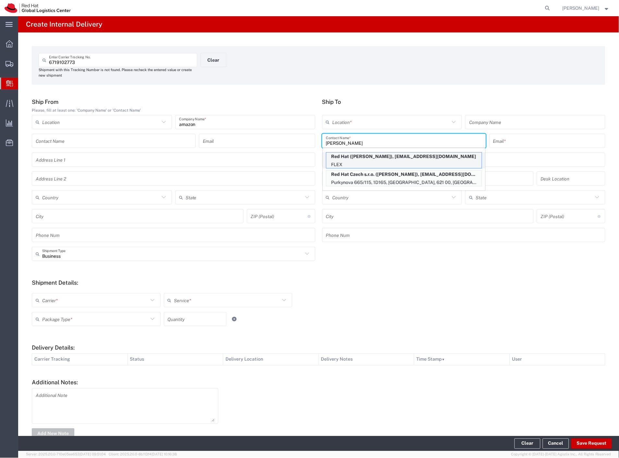
click at [376, 156] on p "Red Hat ([PERSON_NAME]), [EMAIL_ADDRESS][DOMAIN_NAME]" at bounding box center [403, 156] width 155 height 8
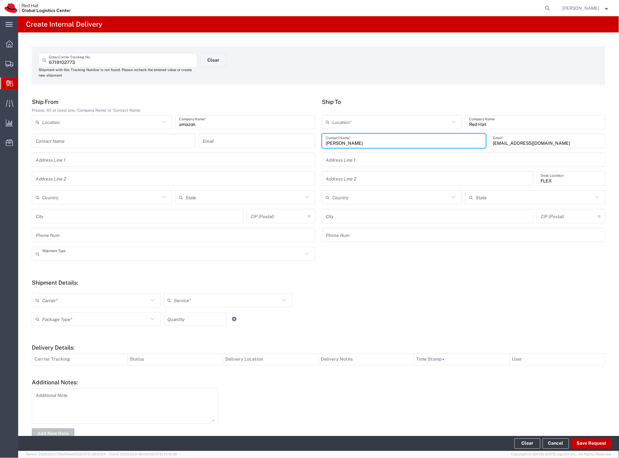
click at [53, 250] on input "text" at bounding box center [172, 253] width 261 height 11
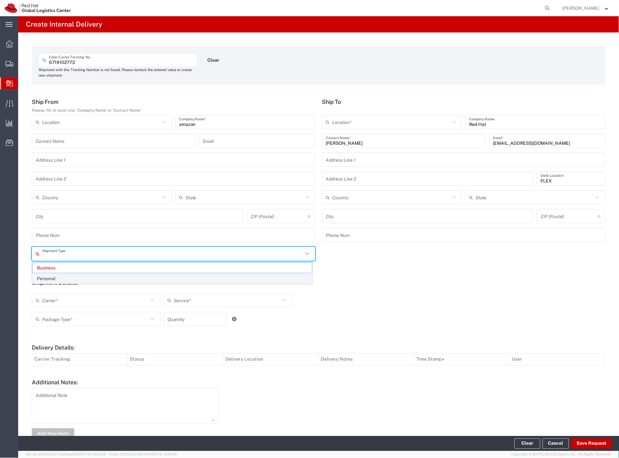
click at [53, 276] on span "Personal" at bounding box center [172, 279] width 280 height 10
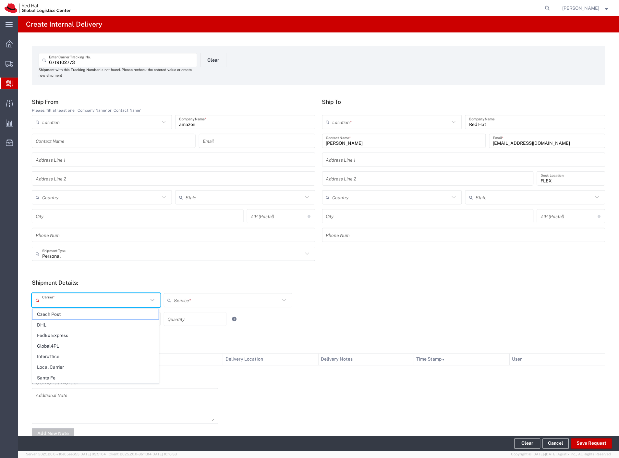
drag, startPoint x: 54, startPoint y: 301, endPoint x: 54, endPoint y: 308, distance: 6.5
click at [54, 302] on input "text" at bounding box center [95, 300] width 106 height 11
click at [54, 313] on span "Czech Post" at bounding box center [95, 314] width 126 height 10
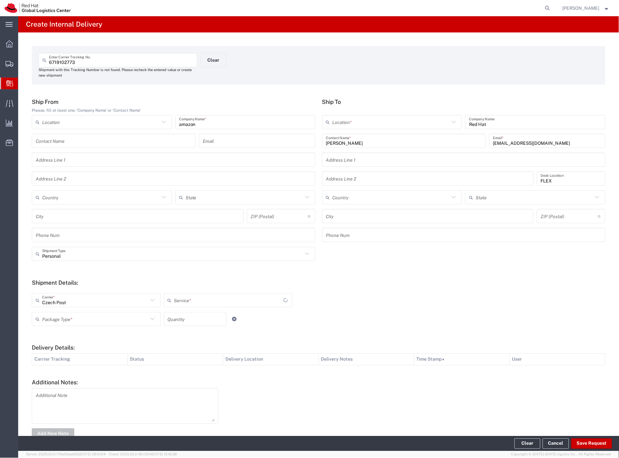
click at [56, 318] on input "text" at bounding box center [95, 318] width 106 height 11
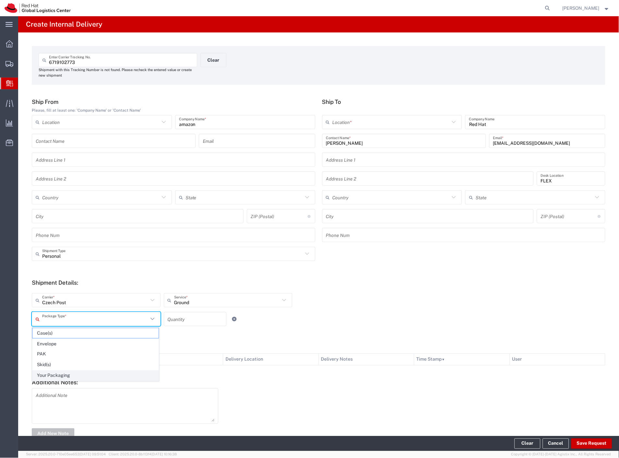
click at [62, 374] on span "Your Packaging" at bounding box center [95, 376] width 126 height 10
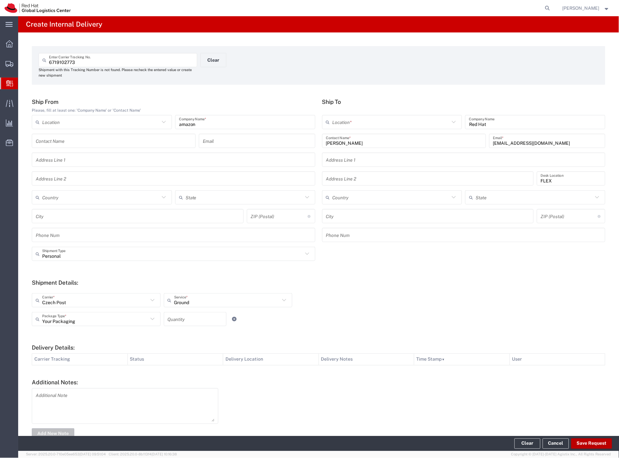
click at [579, 442] on button "Save Request" at bounding box center [591, 443] width 41 height 10
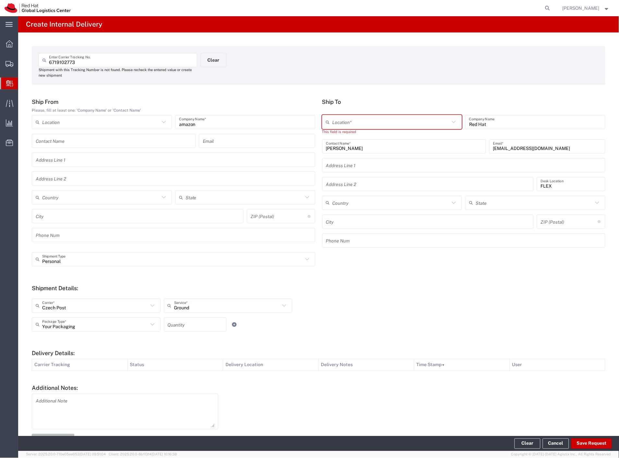
click at [369, 117] on input "text" at bounding box center [391, 121] width 117 height 11
click at [384, 146] on span "RH - [GEOGRAPHIC_DATA] [GEOGRAPHIC_DATA] - C" at bounding box center [389, 147] width 138 height 10
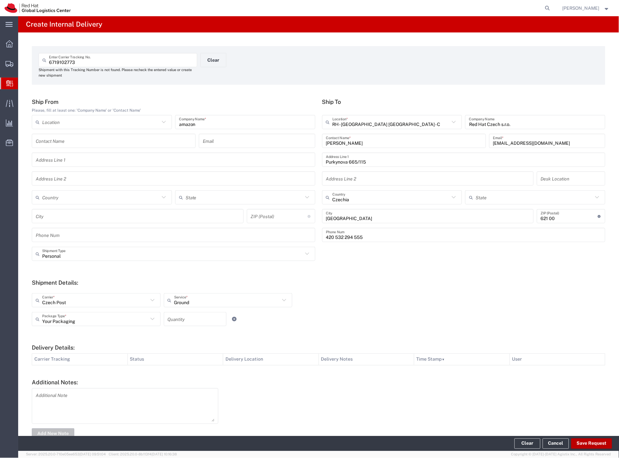
click at [588, 440] on button "Save Request" at bounding box center [591, 443] width 41 height 10
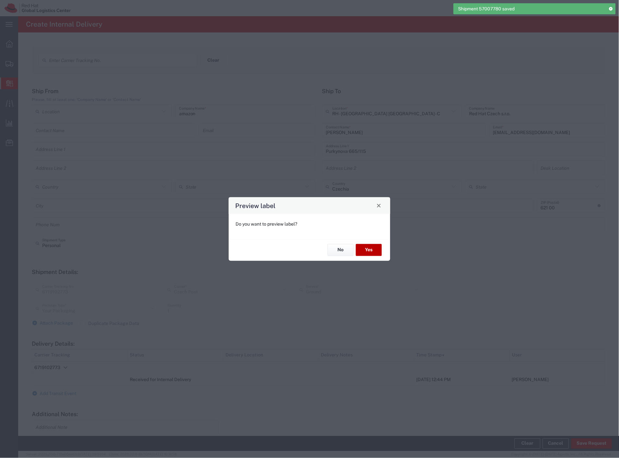
click at [372, 249] on button "Yes" at bounding box center [369, 250] width 26 height 12
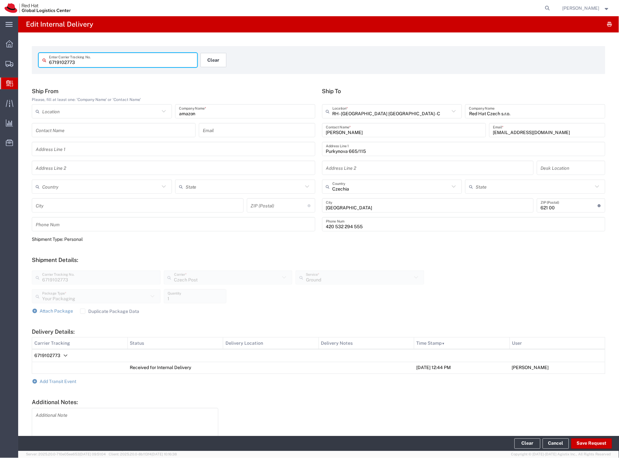
click at [217, 63] on button "Clear" at bounding box center [214, 60] width 26 height 14
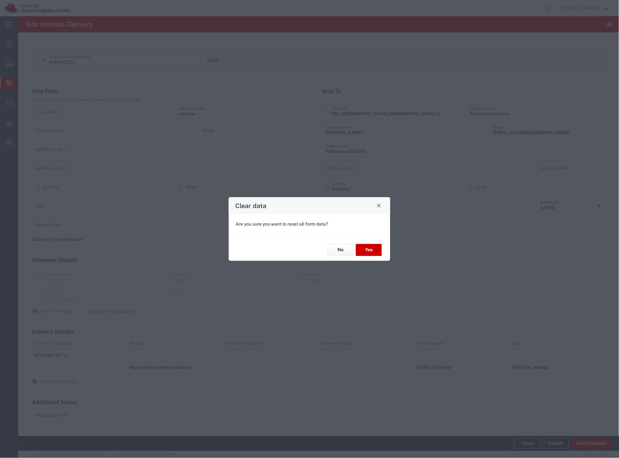
click at [364, 257] on div "No Yes" at bounding box center [310, 250] width 162 height 22
click at [369, 252] on button "Yes" at bounding box center [369, 250] width 26 height 12
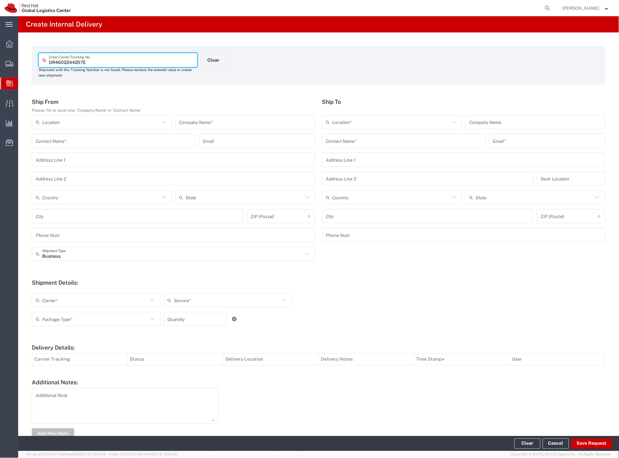
click at [205, 121] on input "text" at bounding box center [245, 121] width 132 height 11
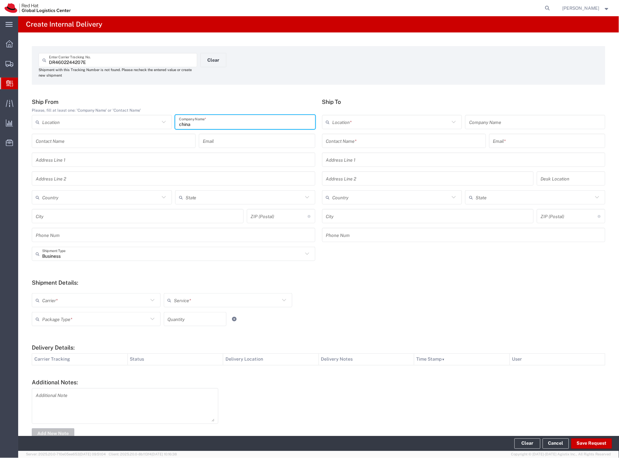
click at [377, 137] on input "text" at bounding box center [404, 140] width 156 height 11
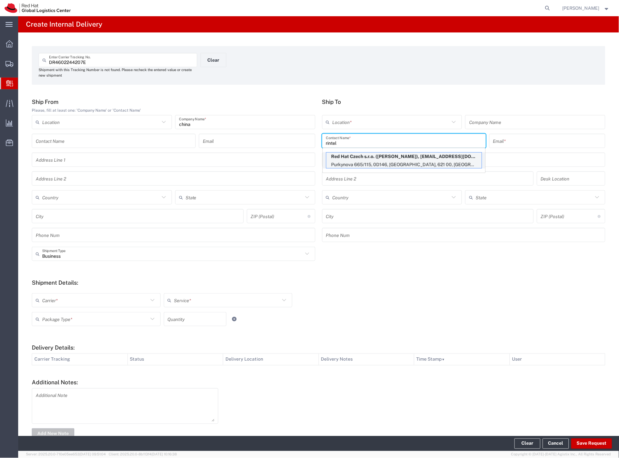
click at [395, 158] on p "Red Hat Czech s.r.o. ([PERSON_NAME]), [EMAIL_ADDRESS][DOMAIN_NAME]" at bounding box center [403, 156] width 155 height 8
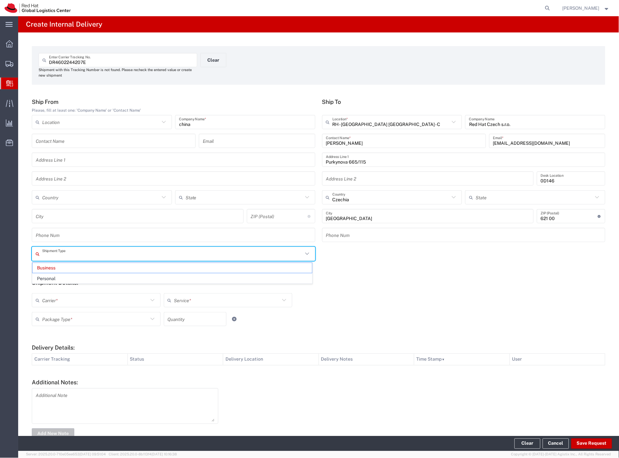
click at [75, 257] on input "text" at bounding box center [172, 253] width 261 height 11
click at [64, 277] on span "Personal" at bounding box center [172, 279] width 280 height 10
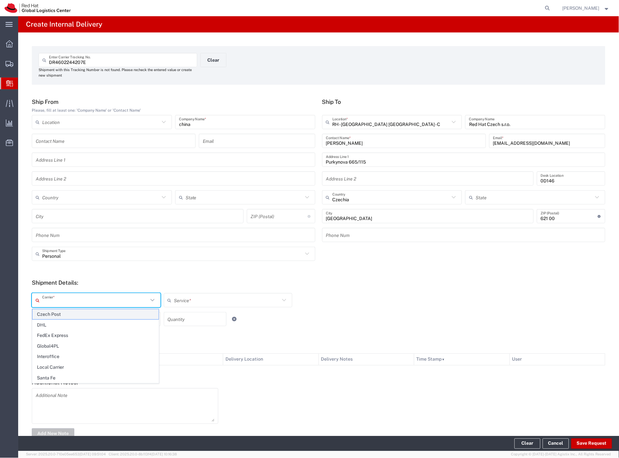
drag, startPoint x: 61, startPoint y: 302, endPoint x: 61, endPoint y: 311, distance: 8.4
click at [61, 304] on input "text" at bounding box center [95, 300] width 106 height 11
click at [61, 311] on span "Czech Post" at bounding box center [95, 314] width 126 height 10
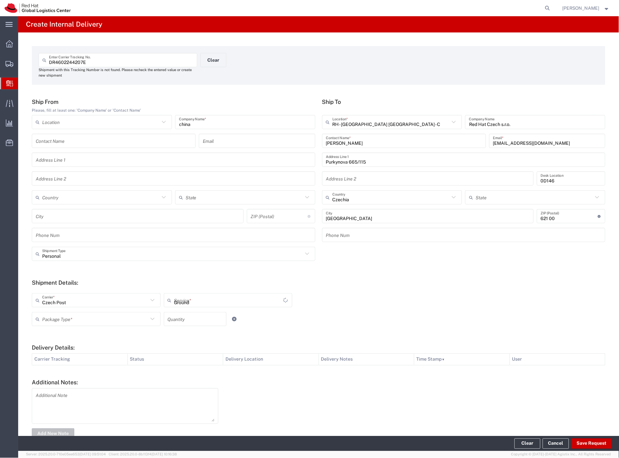
click at [62, 321] on input "text" at bounding box center [95, 318] width 106 height 11
click at [63, 376] on span "Your Packaging" at bounding box center [95, 376] width 126 height 10
click at [585, 445] on button "Save Request" at bounding box center [591, 443] width 41 height 10
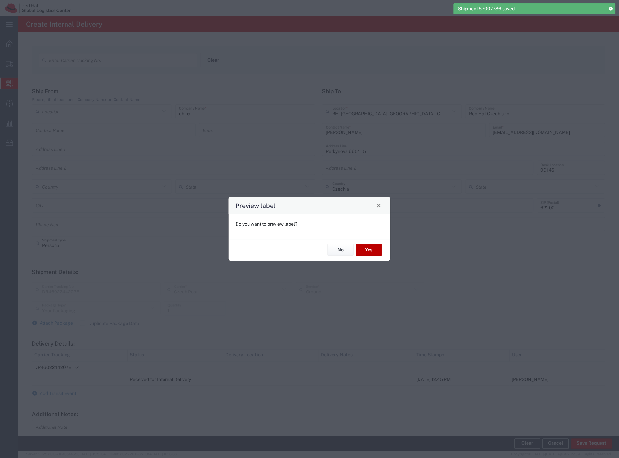
click at [364, 252] on button "Yes" at bounding box center [369, 250] width 26 height 12
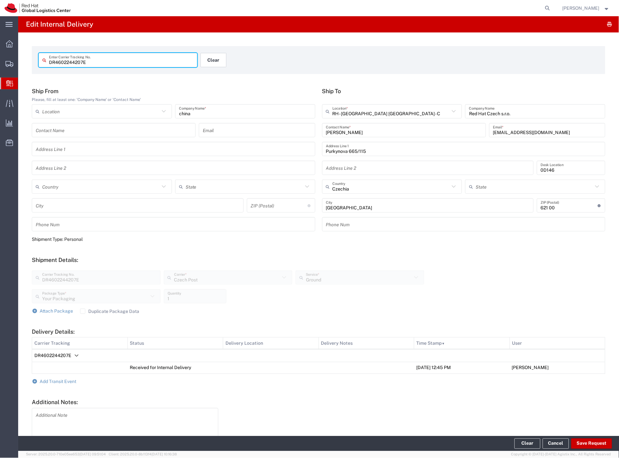
click at [209, 55] on button "Clear" at bounding box center [214, 60] width 26 height 14
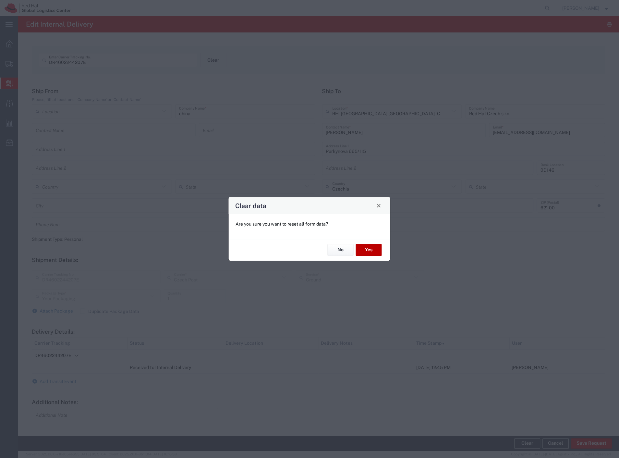
click at [372, 249] on button "Yes" at bounding box center [369, 250] width 26 height 12
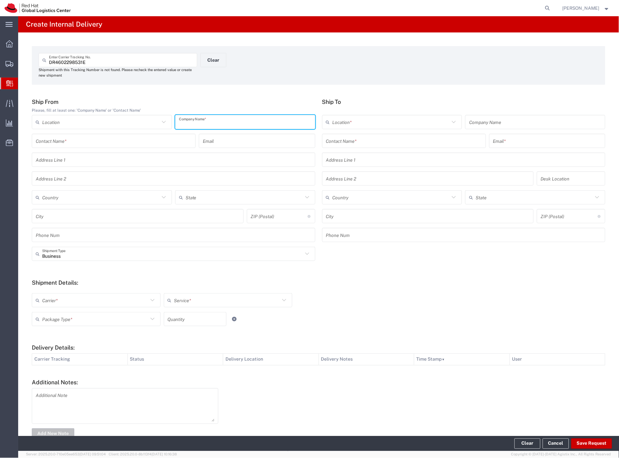
click at [218, 120] on input "text" at bounding box center [245, 121] width 132 height 11
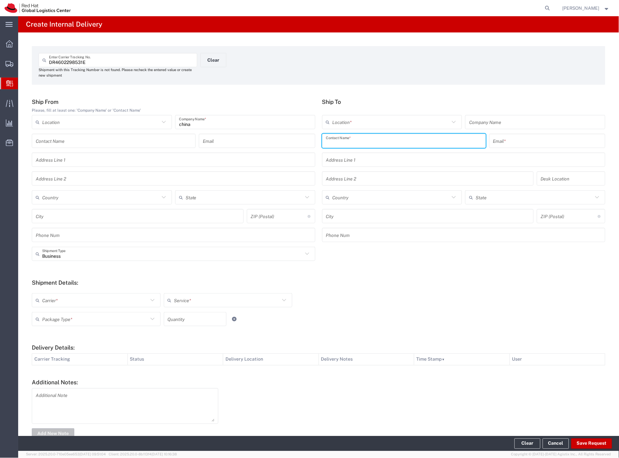
click at [399, 140] on input "text" at bounding box center [404, 140] width 156 height 11
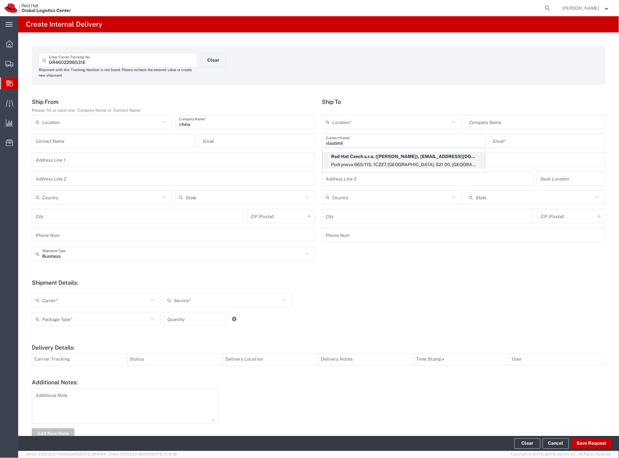
click at [393, 161] on p "Purkynova 665/115, 1C227, [GEOGRAPHIC_DATA], 621 00, [GEOGRAPHIC_DATA]" at bounding box center [403, 165] width 155 height 8
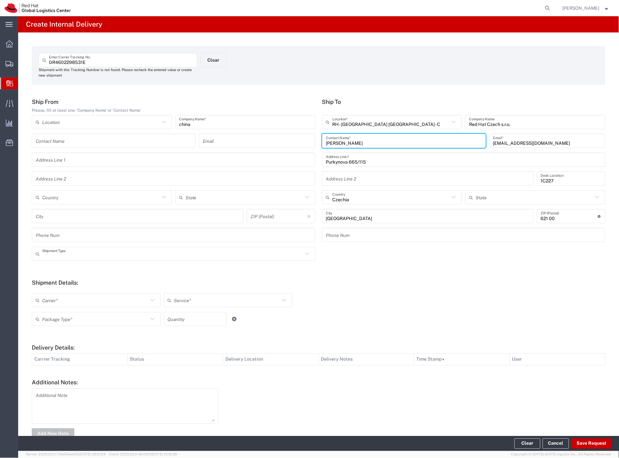
click at [99, 252] on input "text" at bounding box center [172, 253] width 261 height 11
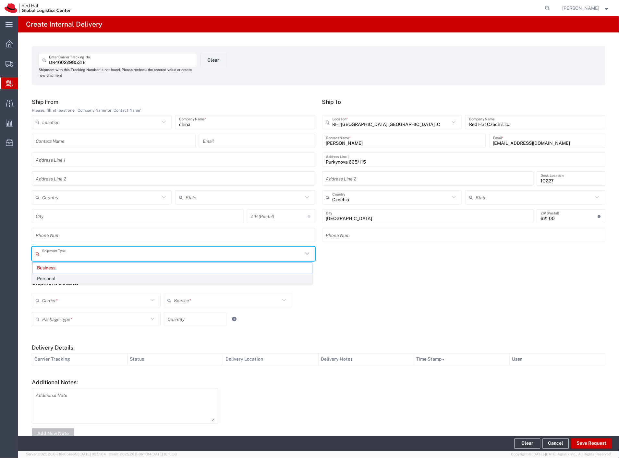
click at [66, 280] on span "Personal" at bounding box center [172, 279] width 280 height 10
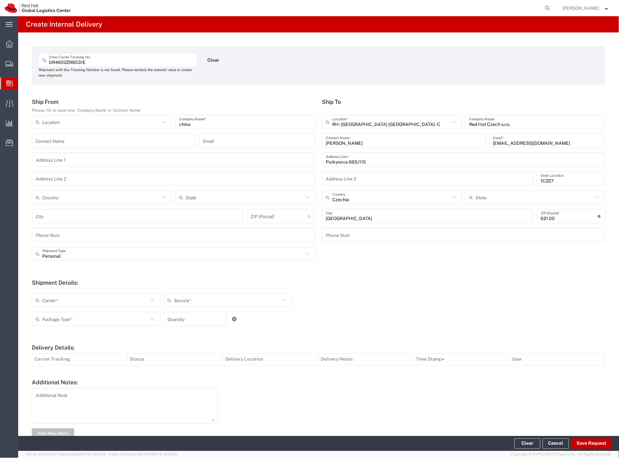
drag, startPoint x: 62, startPoint y: 297, endPoint x: 58, endPoint y: 309, distance: 12.4
click at [62, 298] on input "text" at bounding box center [95, 300] width 106 height 11
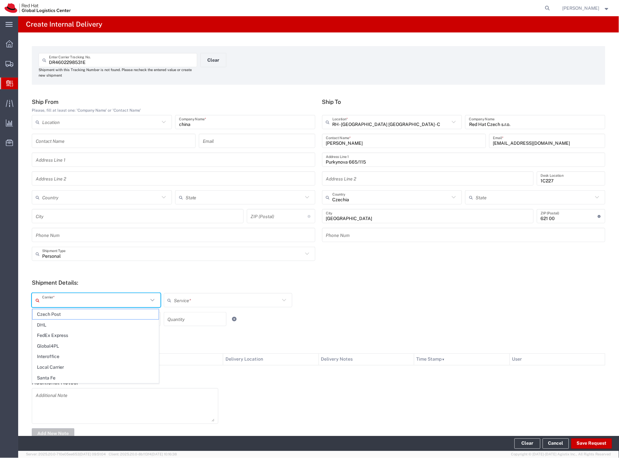
click at [56, 312] on span "Czech Post" at bounding box center [95, 314] width 126 height 10
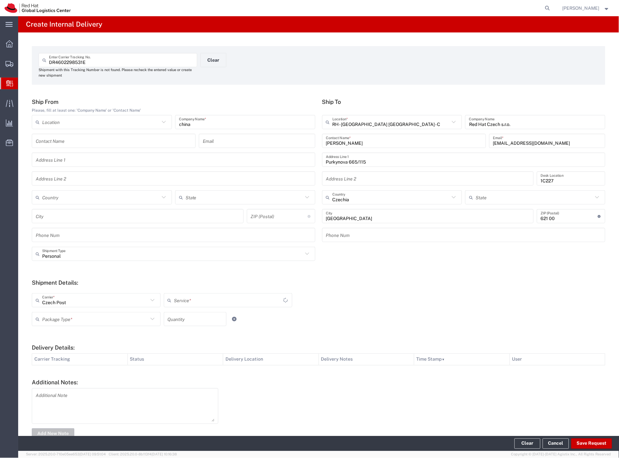
click at [55, 315] on input "text" at bounding box center [95, 318] width 106 height 11
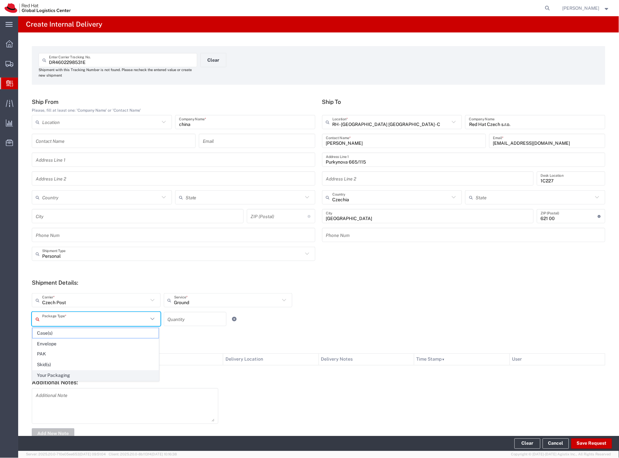
click at [70, 371] on span "Your Packaging" at bounding box center [95, 376] width 126 height 10
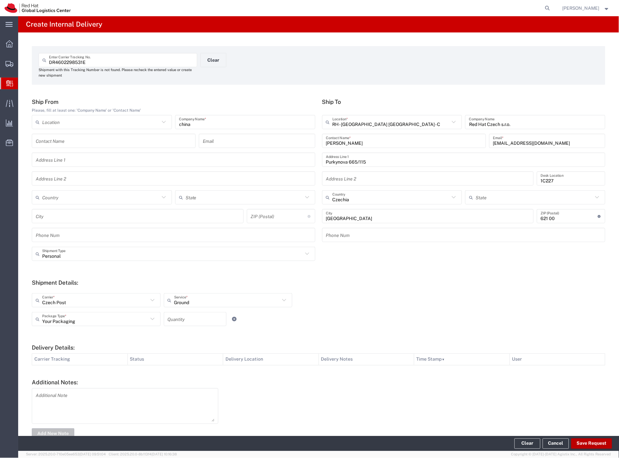
click at [592, 443] on button "Save Request" at bounding box center [591, 443] width 41 height 10
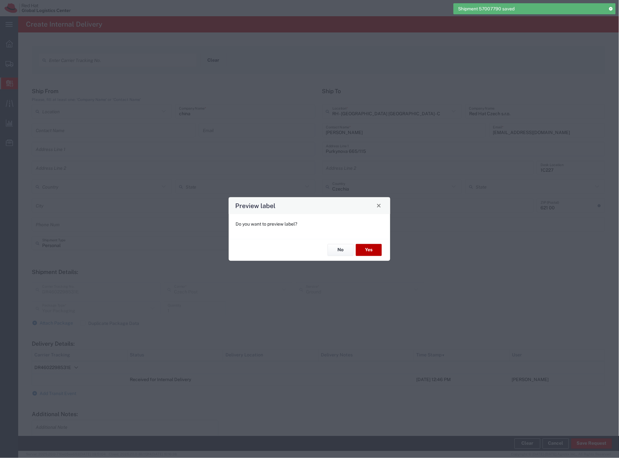
click at [371, 247] on button "Yes" at bounding box center [369, 250] width 26 height 12
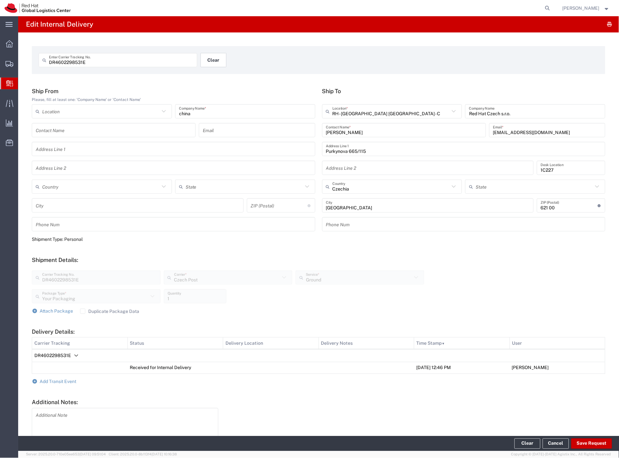
click at [222, 61] on button "Clear" at bounding box center [214, 60] width 26 height 14
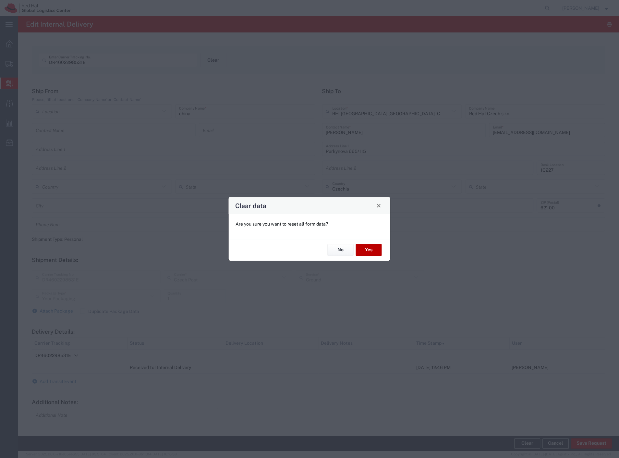
click at [371, 248] on button "Yes" at bounding box center [369, 250] width 26 height 12
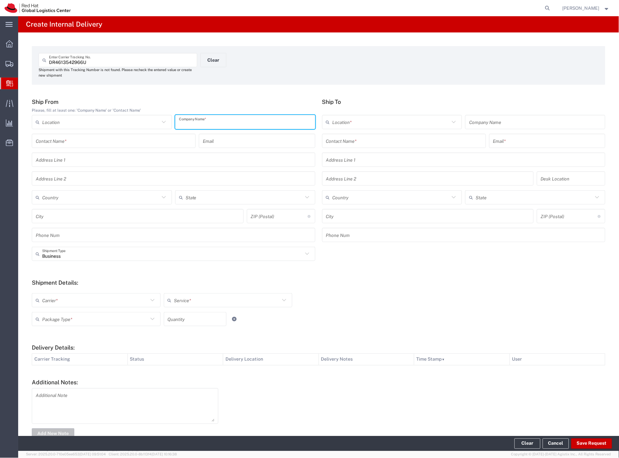
click at [203, 122] on input "text" at bounding box center [245, 121] width 132 height 11
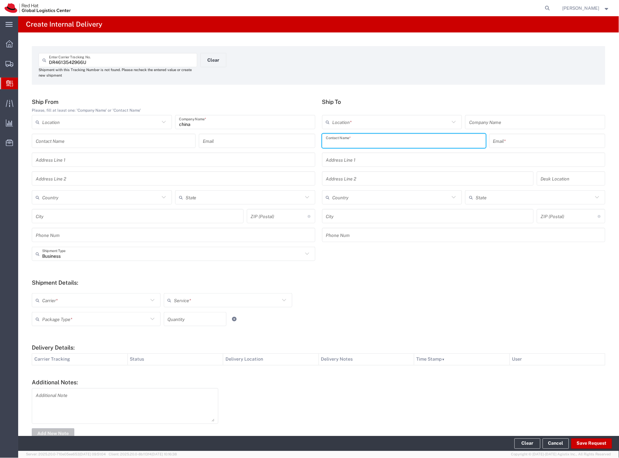
click at [354, 138] on input "text" at bounding box center [404, 140] width 156 height 11
click at [364, 158] on p "Red Hat Czech s.r.o. ([PERSON_NAME]), [EMAIL_ADDRESS][DOMAIN_NAME]" at bounding box center [403, 156] width 155 height 8
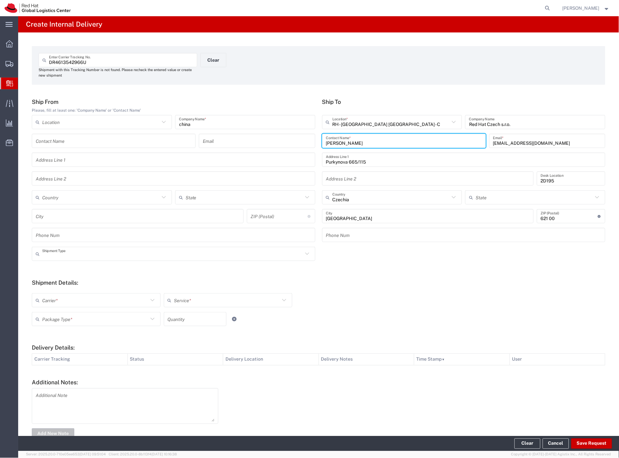
click at [93, 255] on input "text" at bounding box center [172, 253] width 261 height 11
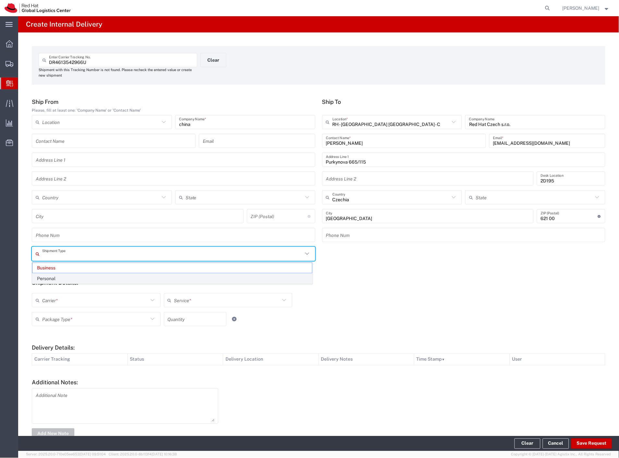
click at [50, 279] on span "Personal" at bounding box center [172, 279] width 280 height 10
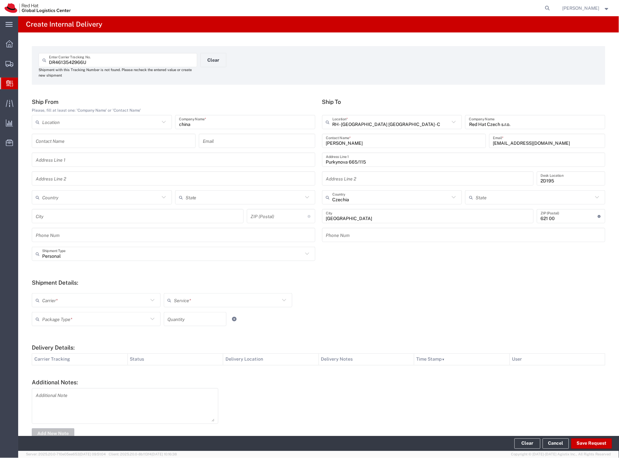
click at [47, 300] on input "text" at bounding box center [95, 300] width 106 height 11
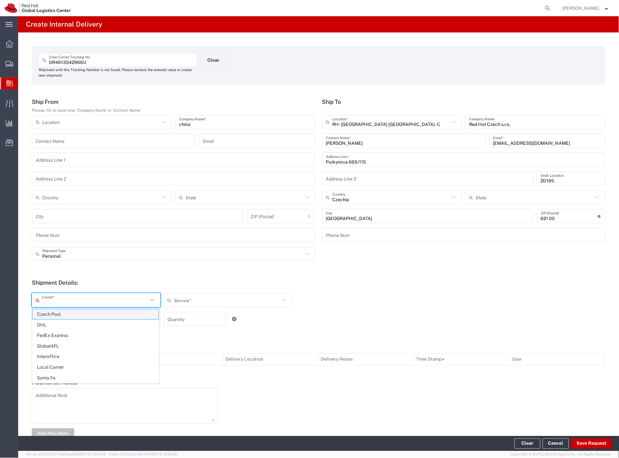
click at [57, 318] on span "Czech Post" at bounding box center [95, 314] width 126 height 10
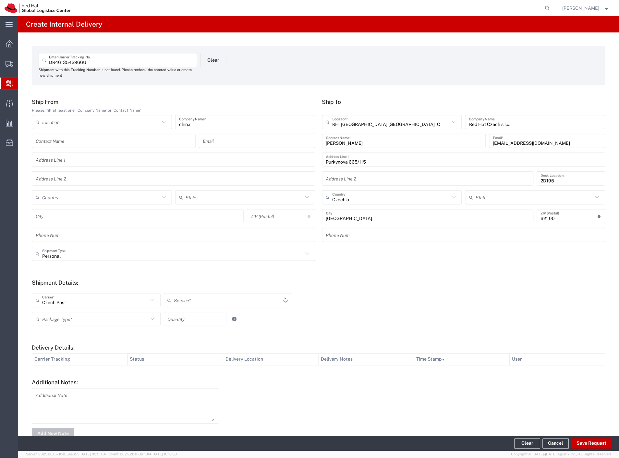
click at [58, 321] on input "text" at bounding box center [95, 318] width 106 height 11
click at [67, 378] on span "Your Packaging" at bounding box center [95, 376] width 126 height 10
click at [578, 443] on button "Save Request" at bounding box center [591, 443] width 41 height 10
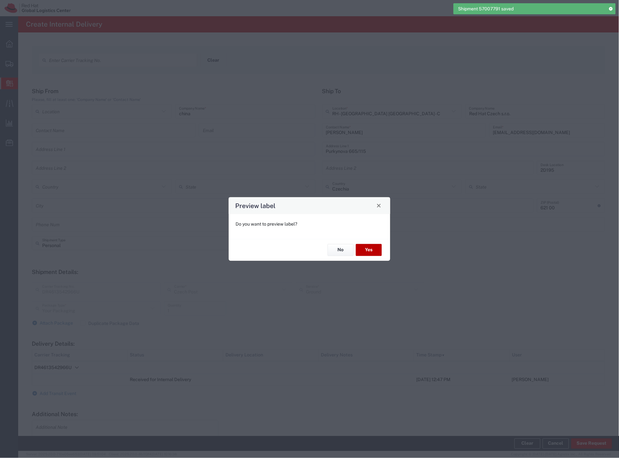
click at [371, 254] on button "Yes" at bounding box center [369, 250] width 26 height 12
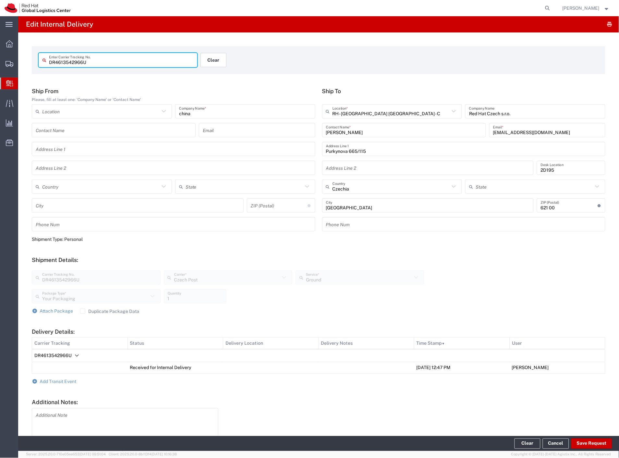
click at [215, 62] on button "Clear" at bounding box center [214, 60] width 26 height 14
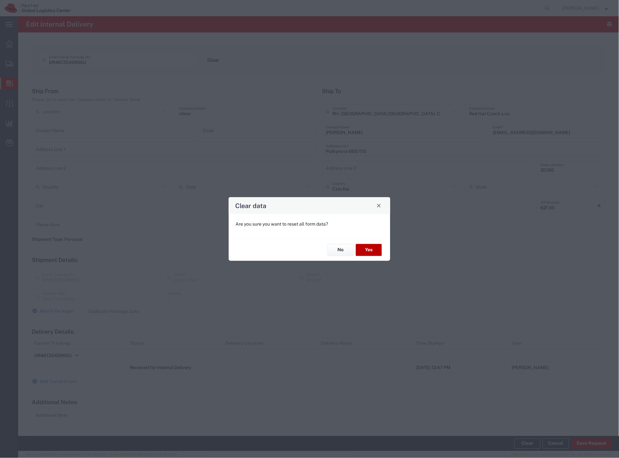
click at [360, 249] on button "Yes" at bounding box center [369, 250] width 26 height 12
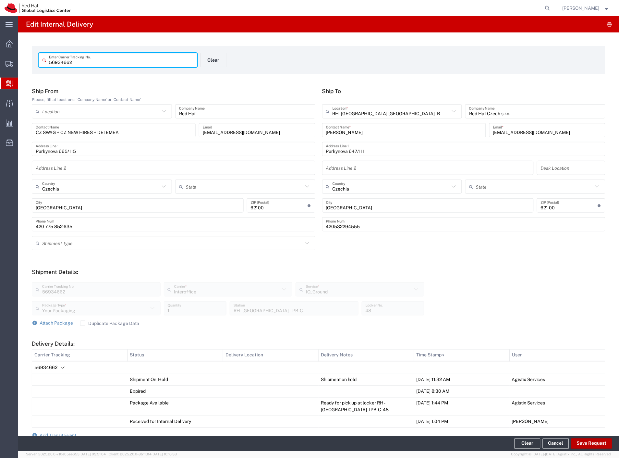
click at [586, 438] on button "Save Request" at bounding box center [591, 443] width 41 height 10
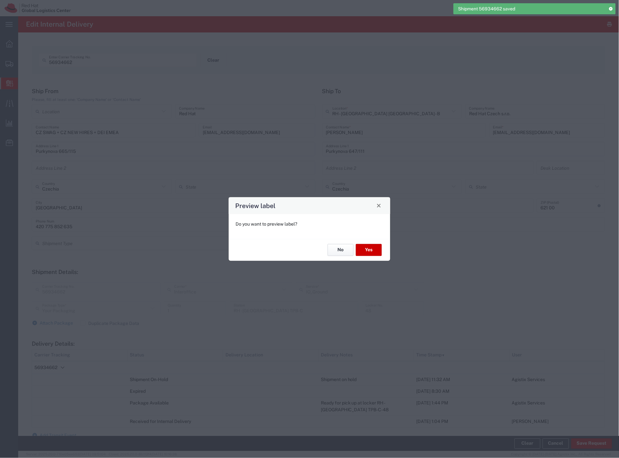
drag, startPoint x: 339, startPoint y: 249, endPoint x: 253, endPoint y: 317, distance: 110.1
click at [338, 250] on button "No" at bounding box center [341, 250] width 26 height 12
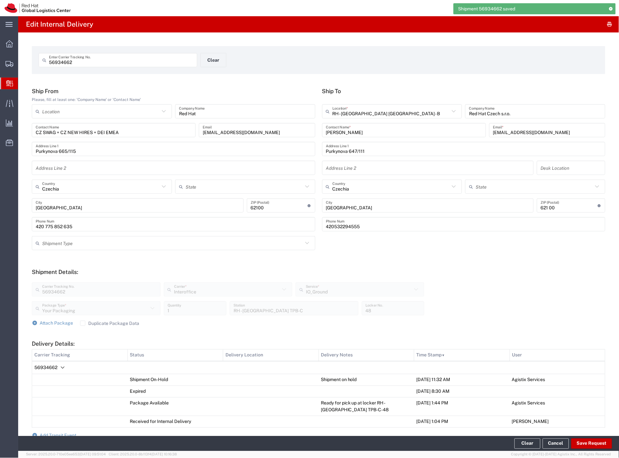
click at [55, 366] on span "56934662" at bounding box center [45, 367] width 23 height 5
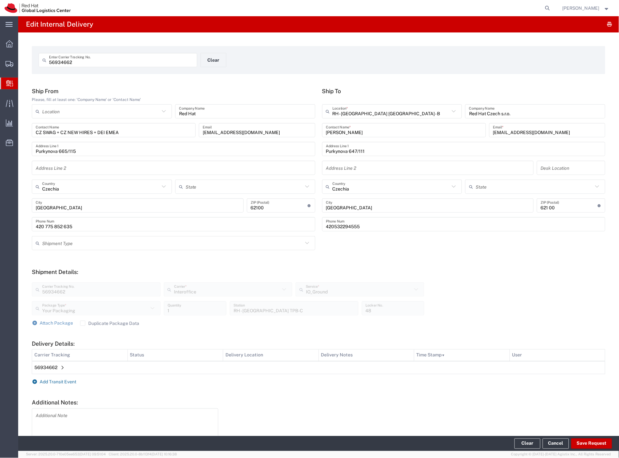
click at [58, 380] on span "Add Transit Event" at bounding box center [58, 381] width 37 height 5
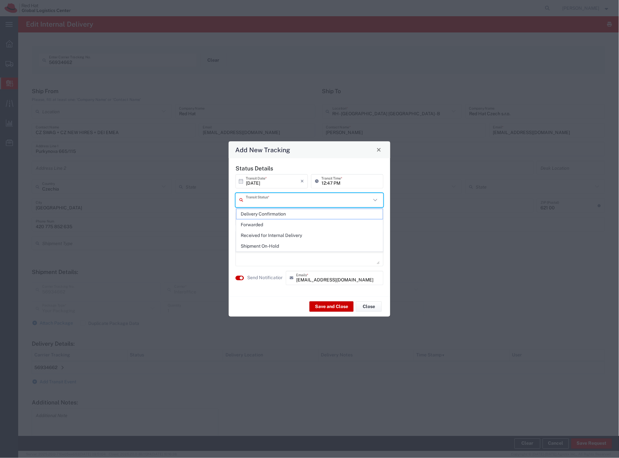
click at [300, 199] on input "text" at bounding box center [308, 199] width 125 height 11
click at [288, 212] on span "Delivery Confirmation" at bounding box center [310, 214] width 147 height 10
click at [264, 274] on label "Send Notification" at bounding box center [265, 277] width 36 height 7
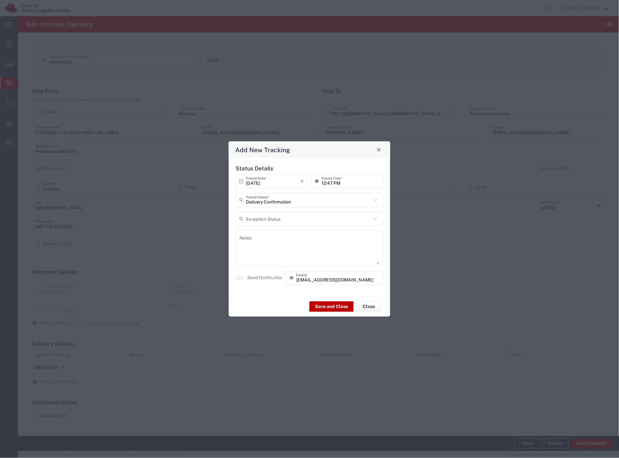
click at [323, 310] on button "Save and Close" at bounding box center [332, 306] width 44 height 10
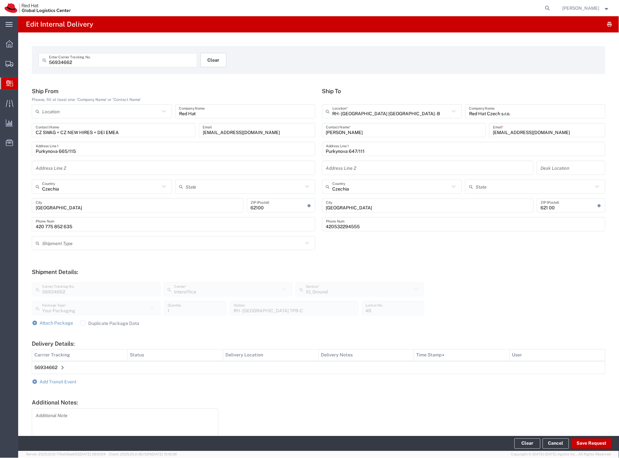
click at [213, 58] on button "Clear" at bounding box center [214, 60] width 26 height 14
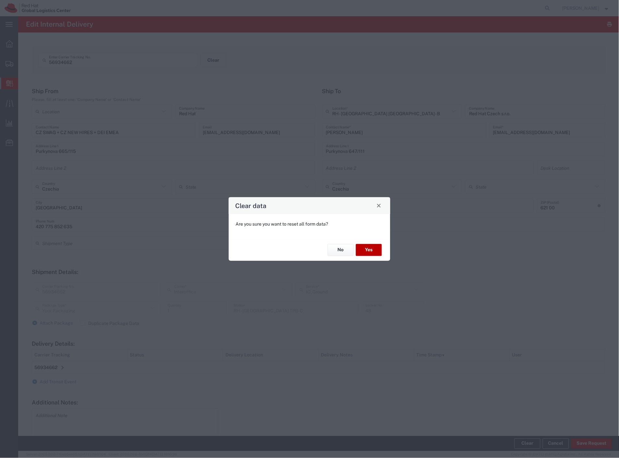
click at [369, 247] on button "Yes" at bounding box center [369, 250] width 26 height 12
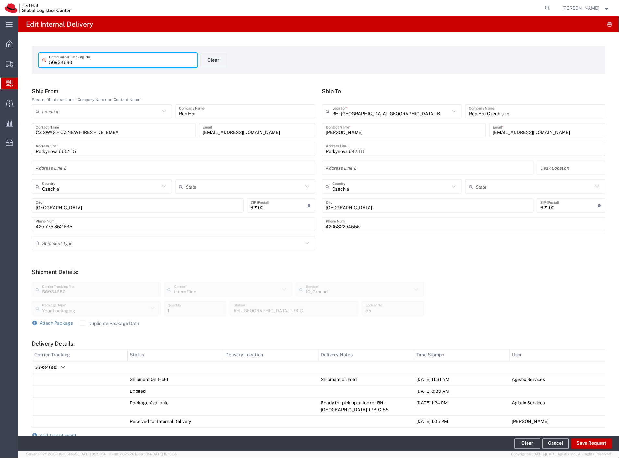
click at [64, 364] on icon "Delivery Details:" at bounding box center [63, 368] width 8 height 8
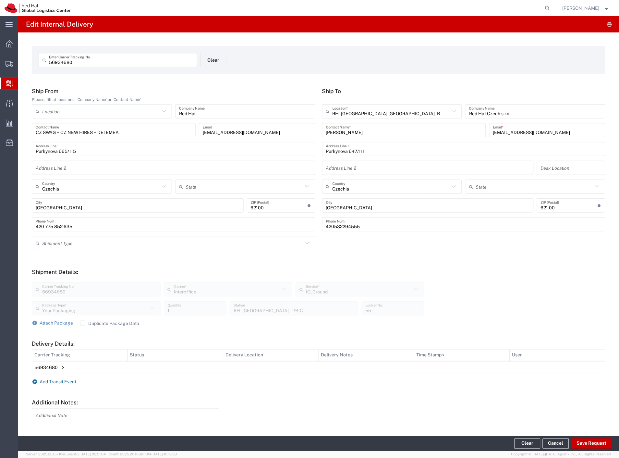
click at [67, 380] on span "Add Transit Event" at bounding box center [58, 381] width 37 height 5
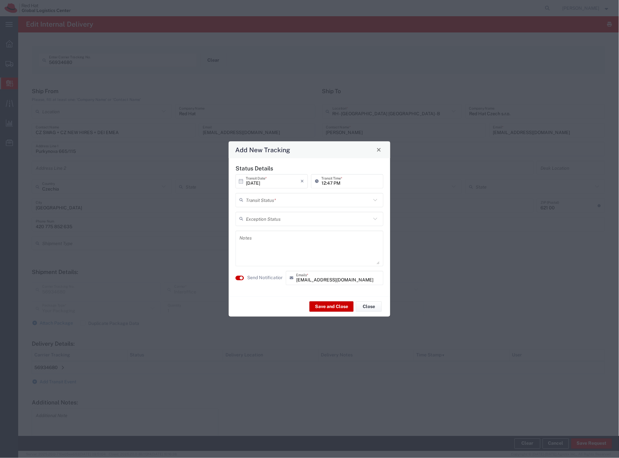
click at [252, 202] on input "text" at bounding box center [308, 199] width 125 height 11
click at [254, 212] on span "Delivery Confirmation" at bounding box center [310, 214] width 147 height 10
click at [257, 278] on label "Send Notification" at bounding box center [265, 277] width 36 height 7
click at [323, 303] on button "Save and Close" at bounding box center [332, 306] width 44 height 10
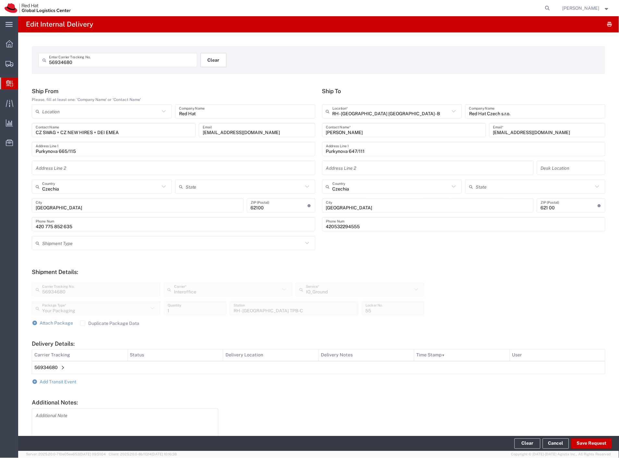
click at [219, 62] on button "Clear" at bounding box center [214, 60] width 26 height 14
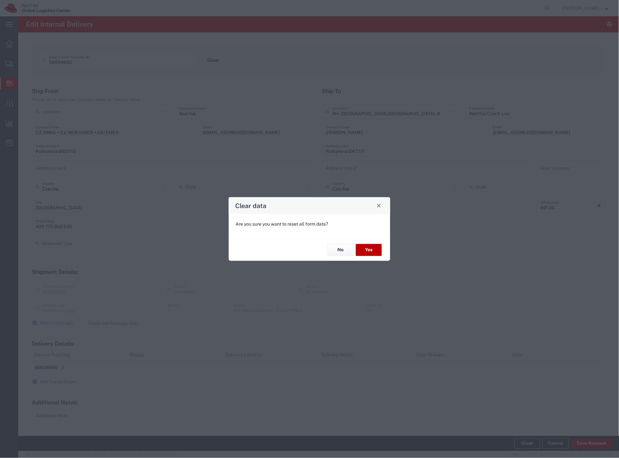
click at [363, 249] on button "Yes" at bounding box center [369, 250] width 26 height 12
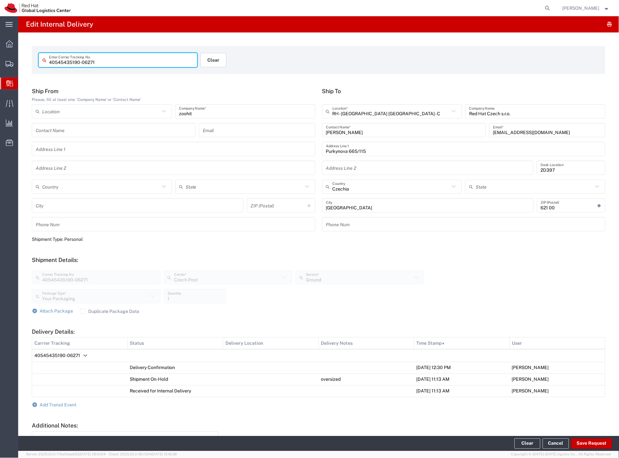
click at [219, 60] on button "Clear" at bounding box center [214, 60] width 26 height 14
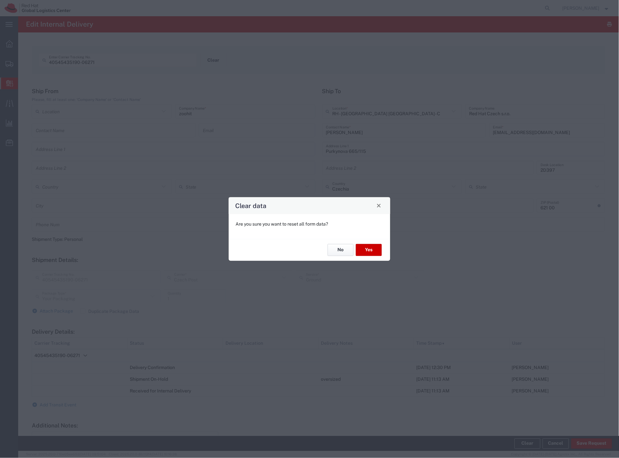
click at [346, 248] on button "No" at bounding box center [341, 250] width 26 height 12
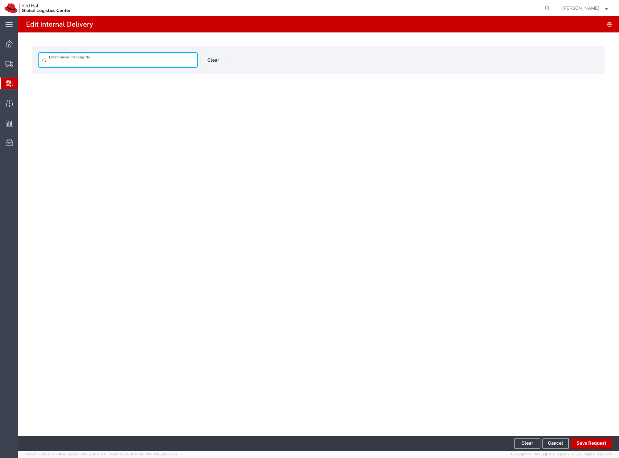
type input "57007711"
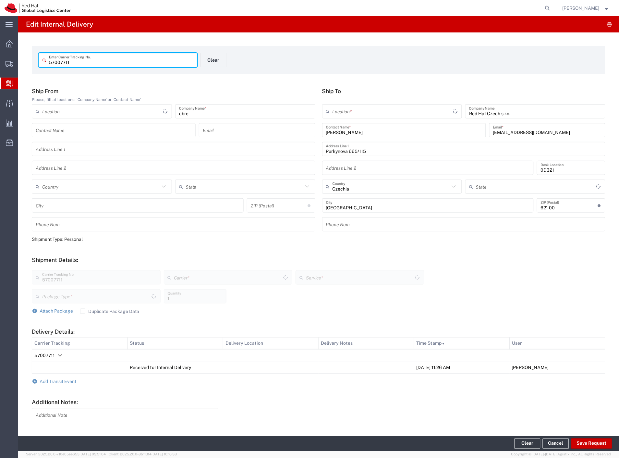
type input "Envelope"
type input "Ground"
type input "Czech Post"
click at [65, 381] on span "Add Transit Event" at bounding box center [58, 381] width 37 height 5
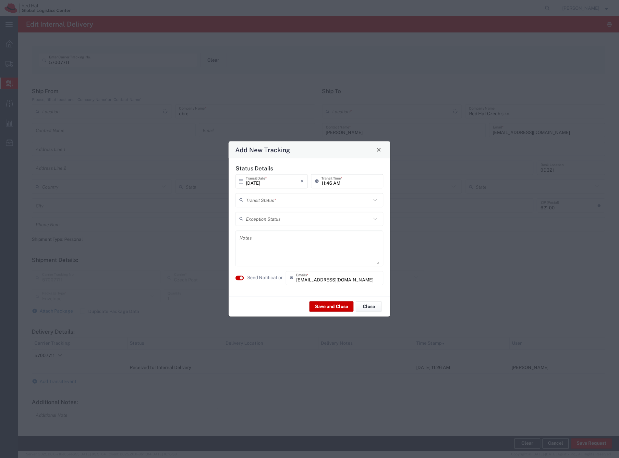
click at [255, 204] on input "text" at bounding box center [308, 199] width 125 height 11
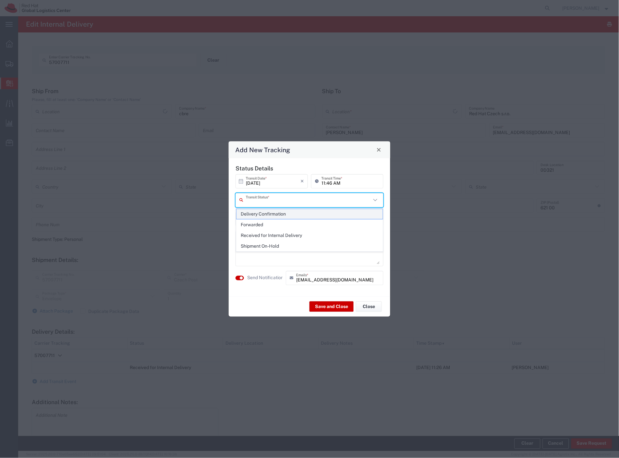
click at [256, 215] on span "Delivery Confirmation" at bounding box center [310, 214] width 147 height 10
type input "Delivery Confirmation"
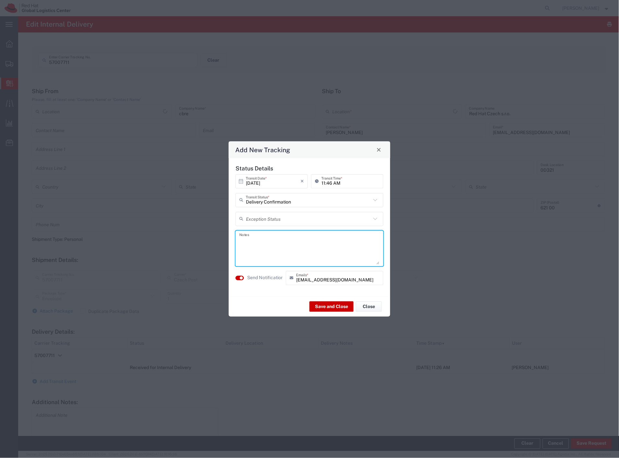
click at [268, 258] on textarea at bounding box center [309, 248] width 140 height 32
type textarea "desk"
click at [330, 307] on button "Save and Close" at bounding box center [332, 306] width 44 height 10
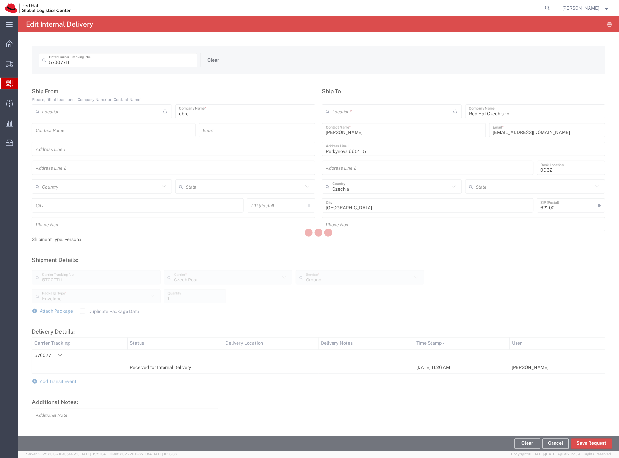
type input "RH - [GEOGRAPHIC_DATA] [GEOGRAPHIC_DATA] - C"
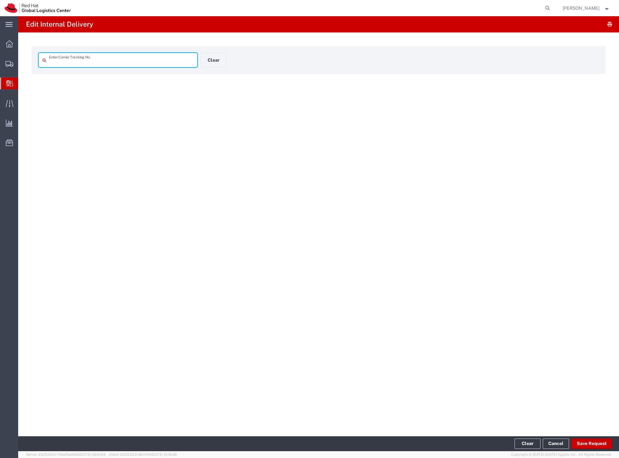
type input "57007710"
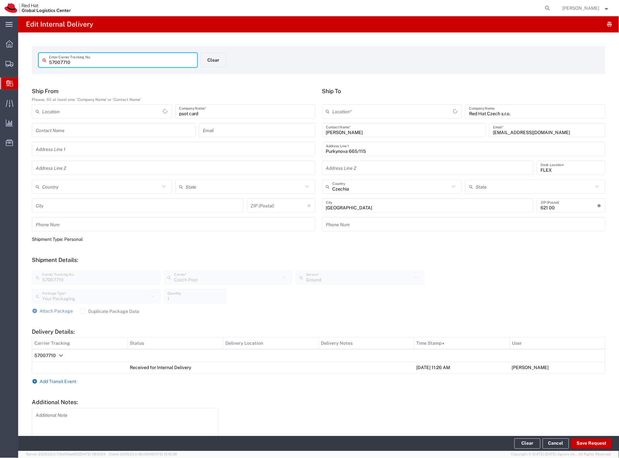
click at [54, 382] on span "Add Transit Event" at bounding box center [58, 381] width 37 height 5
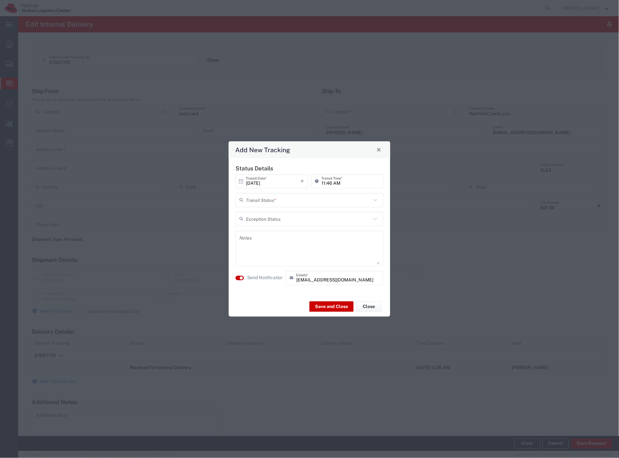
drag, startPoint x: 309, startPoint y: 202, endPoint x: 304, endPoint y: 209, distance: 8.6
click at [308, 202] on input "text" at bounding box center [308, 199] width 125 height 11
click at [299, 214] on span "Delivery Confirmation" at bounding box center [310, 214] width 147 height 10
type input "Delivery Confirmation"
click at [290, 238] on textarea at bounding box center [309, 248] width 140 height 32
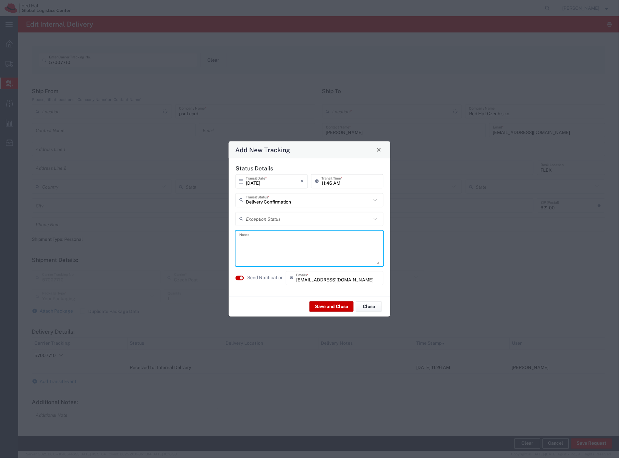
type input "RH - [GEOGRAPHIC_DATA] [GEOGRAPHIC_DATA] - C"
type textarea "folders post area tpb-c"
click at [315, 304] on button "Save and Close" at bounding box center [332, 306] width 44 height 10
